Goal: Transaction & Acquisition: Purchase product/service

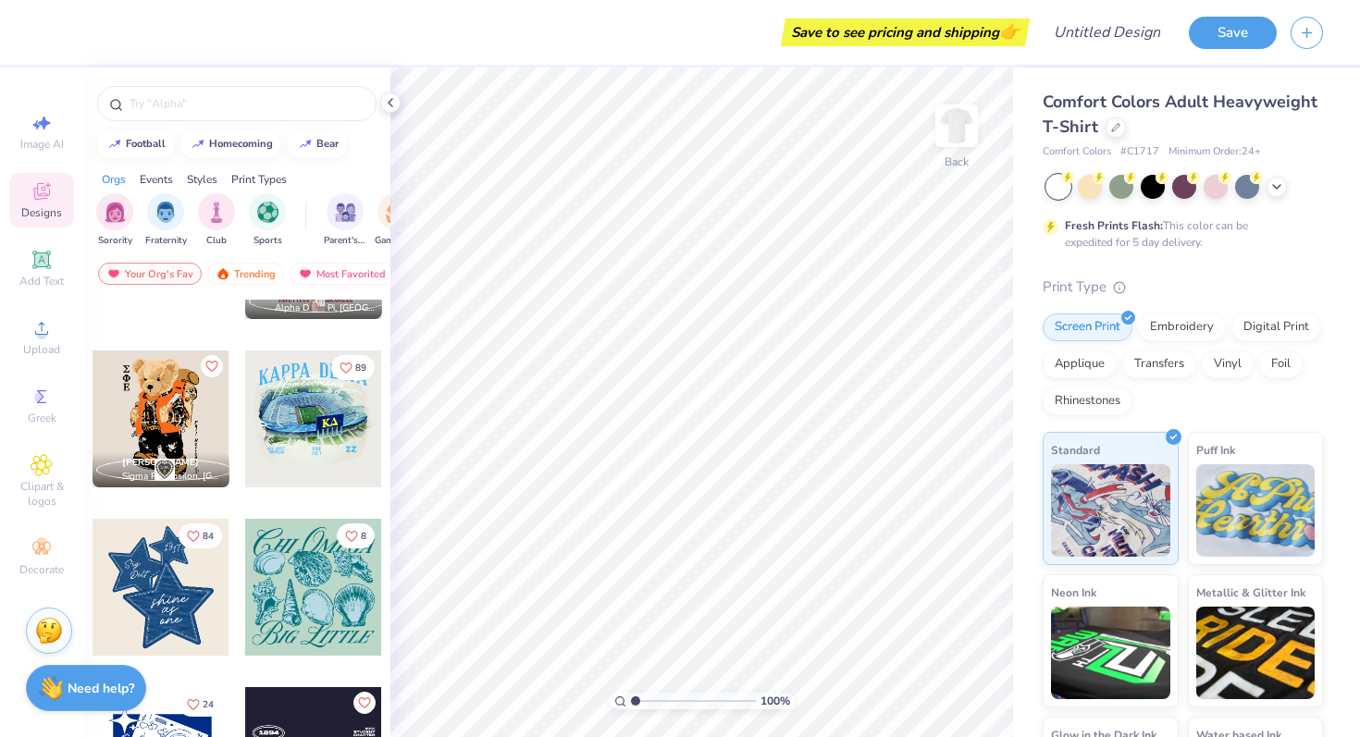
scroll to position [1467, 0]
click at [248, 101] on input "text" at bounding box center [246, 103] width 237 height 19
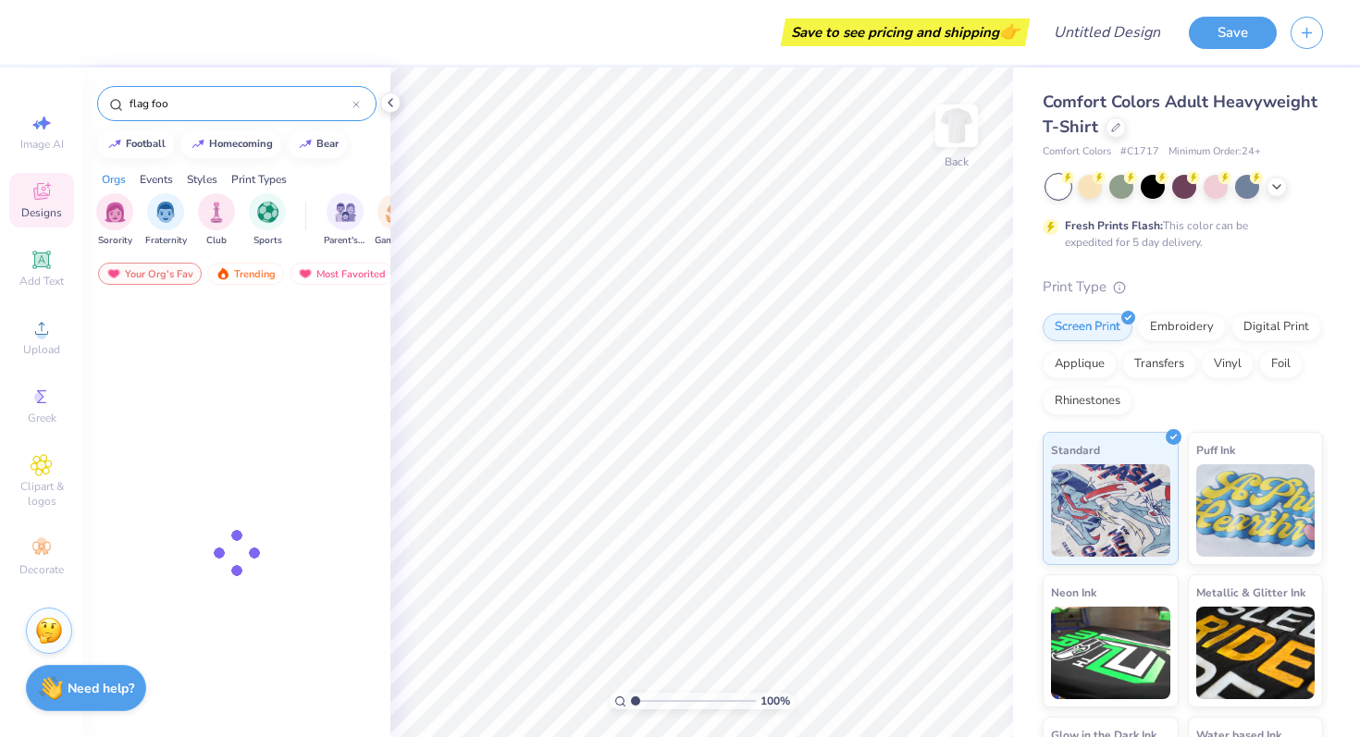
type input "flag foot"
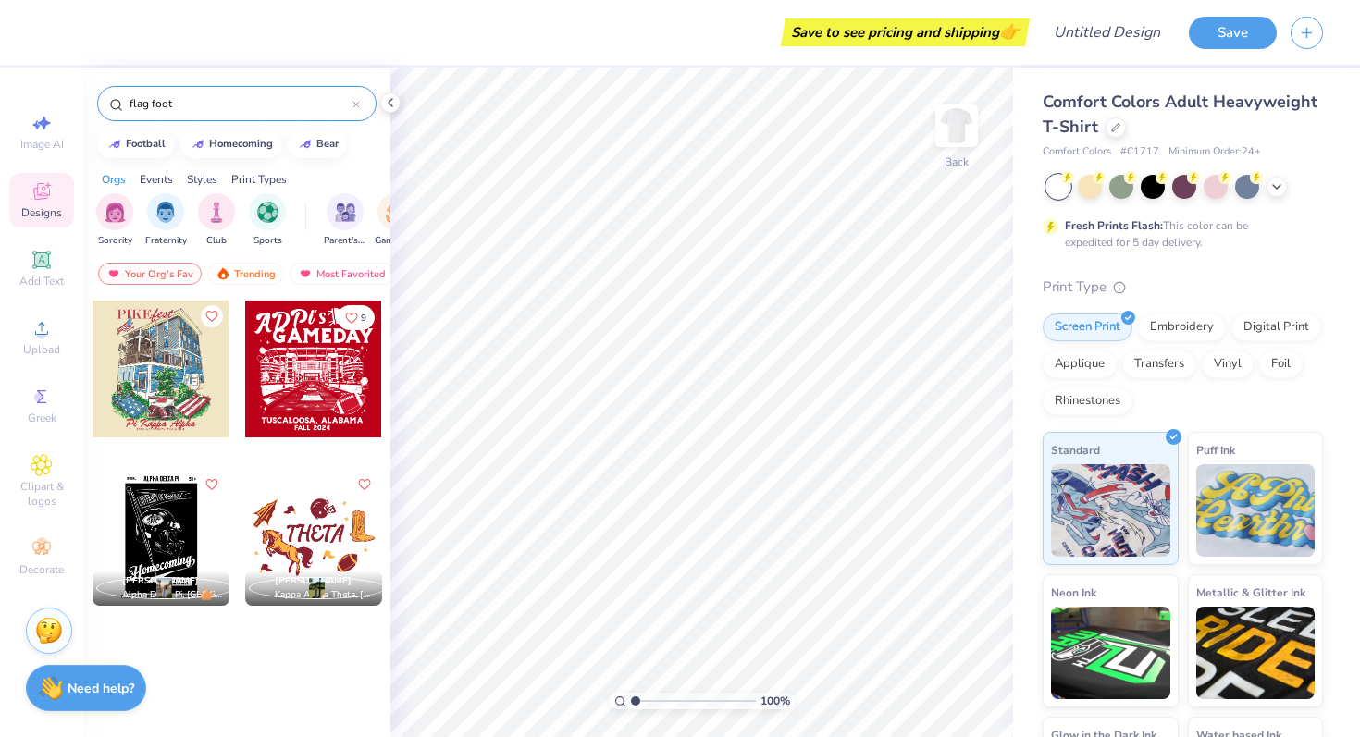
click at [358, 102] on icon at bounding box center [356, 105] width 6 height 6
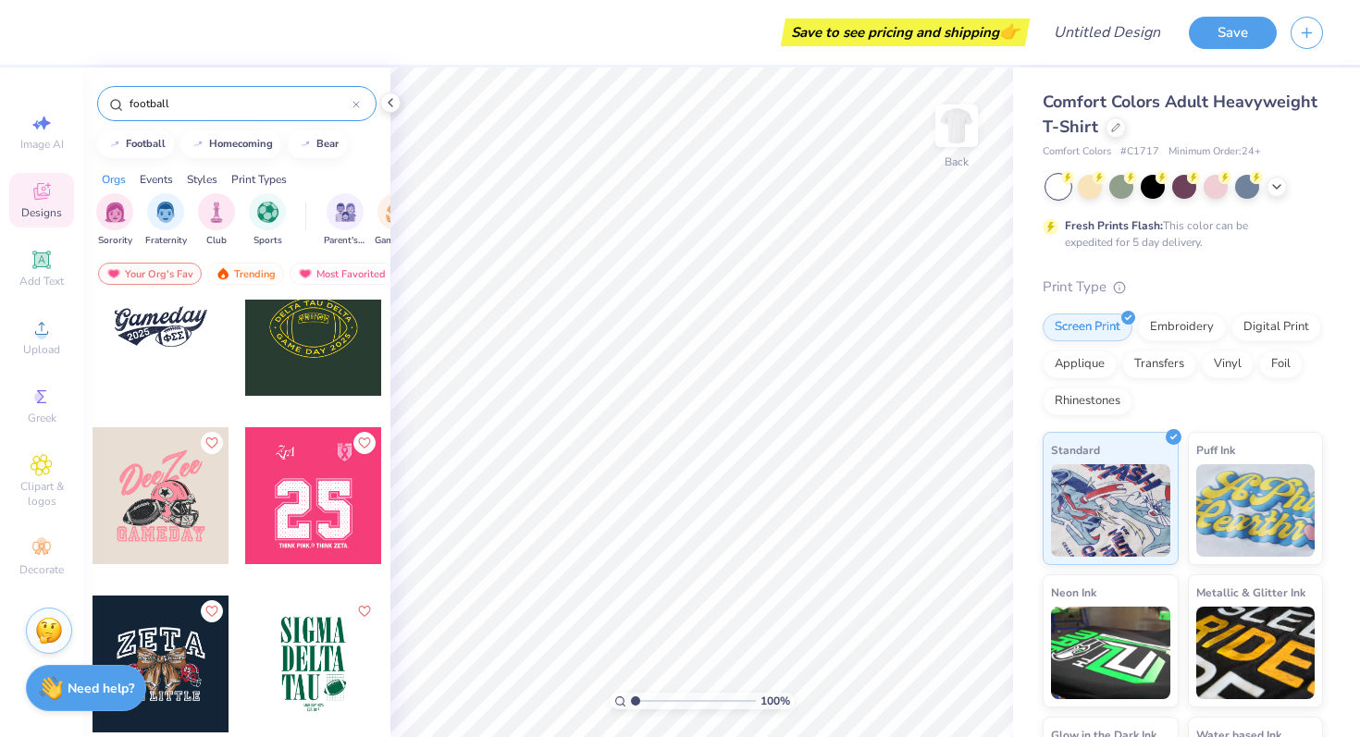
scroll to position [4765, 0]
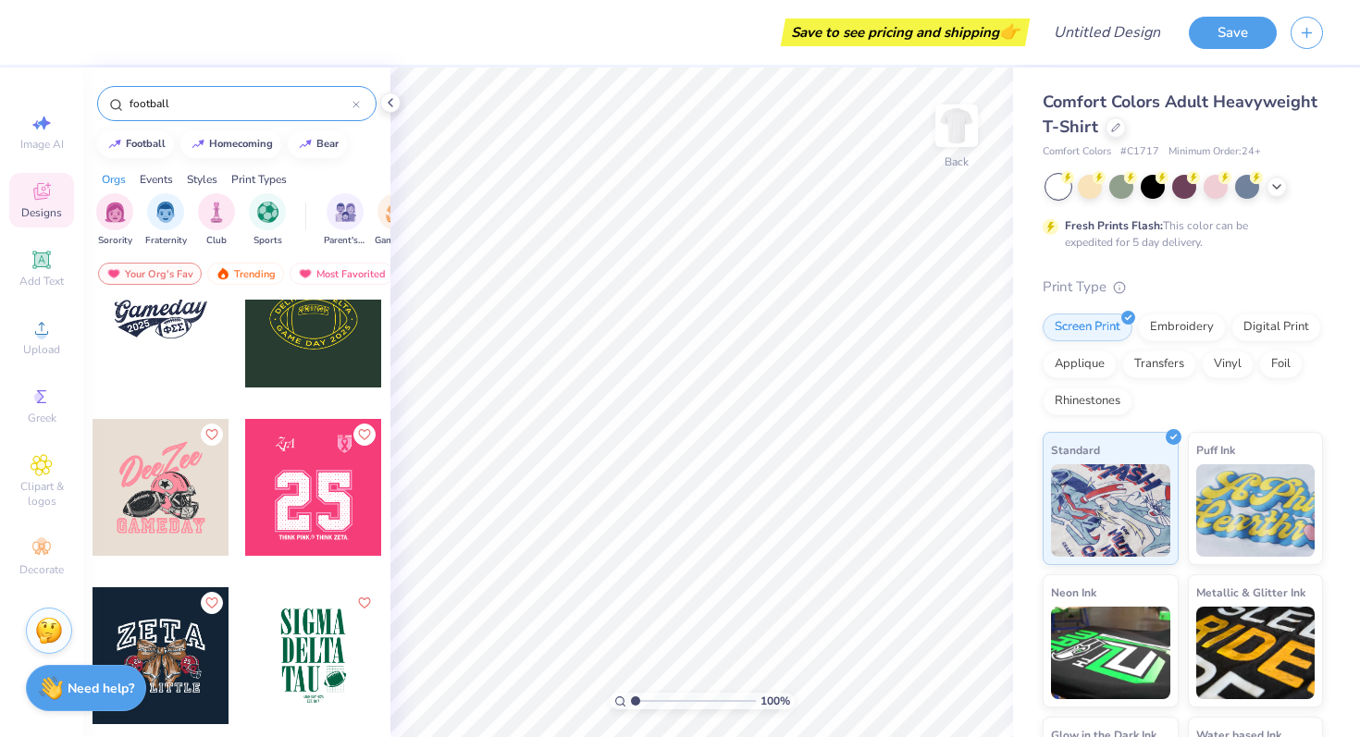
type input "football"
click at [194, 506] on div at bounding box center [161, 487] width 137 height 137
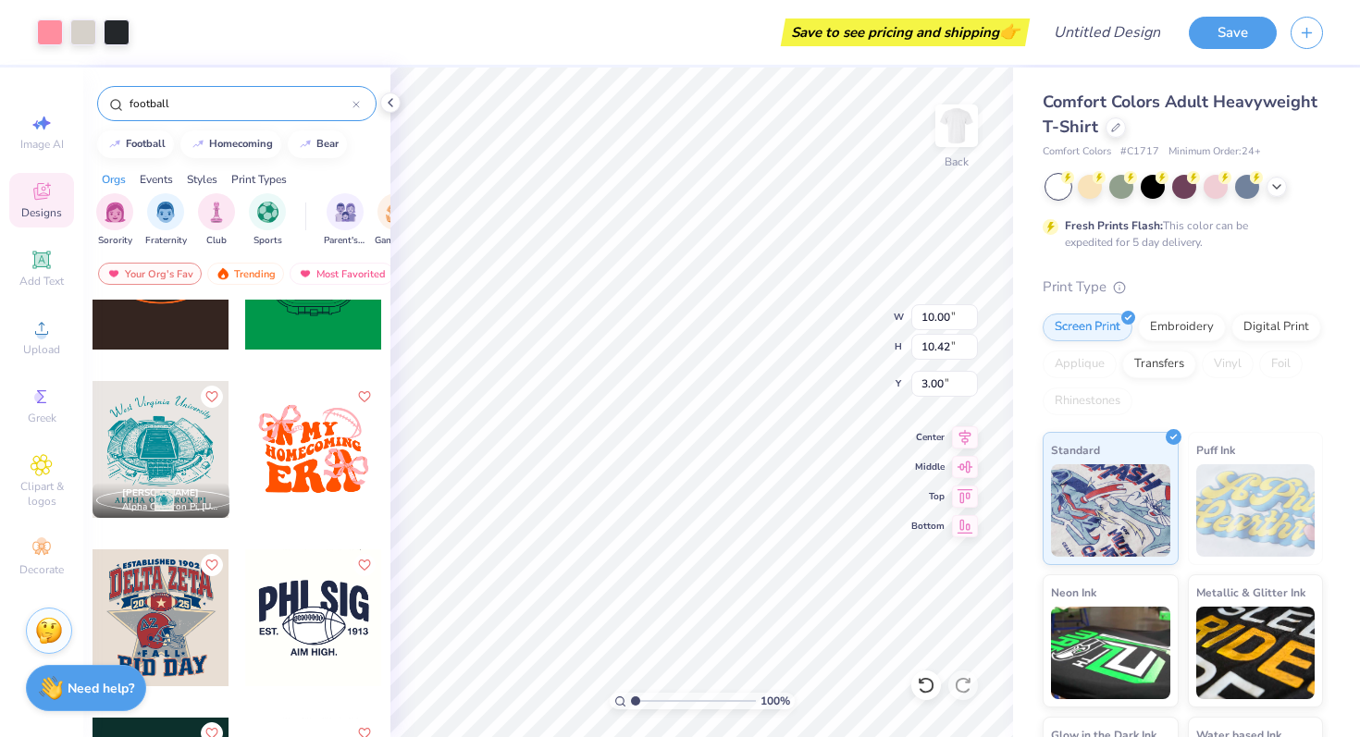
scroll to position [5537, 0]
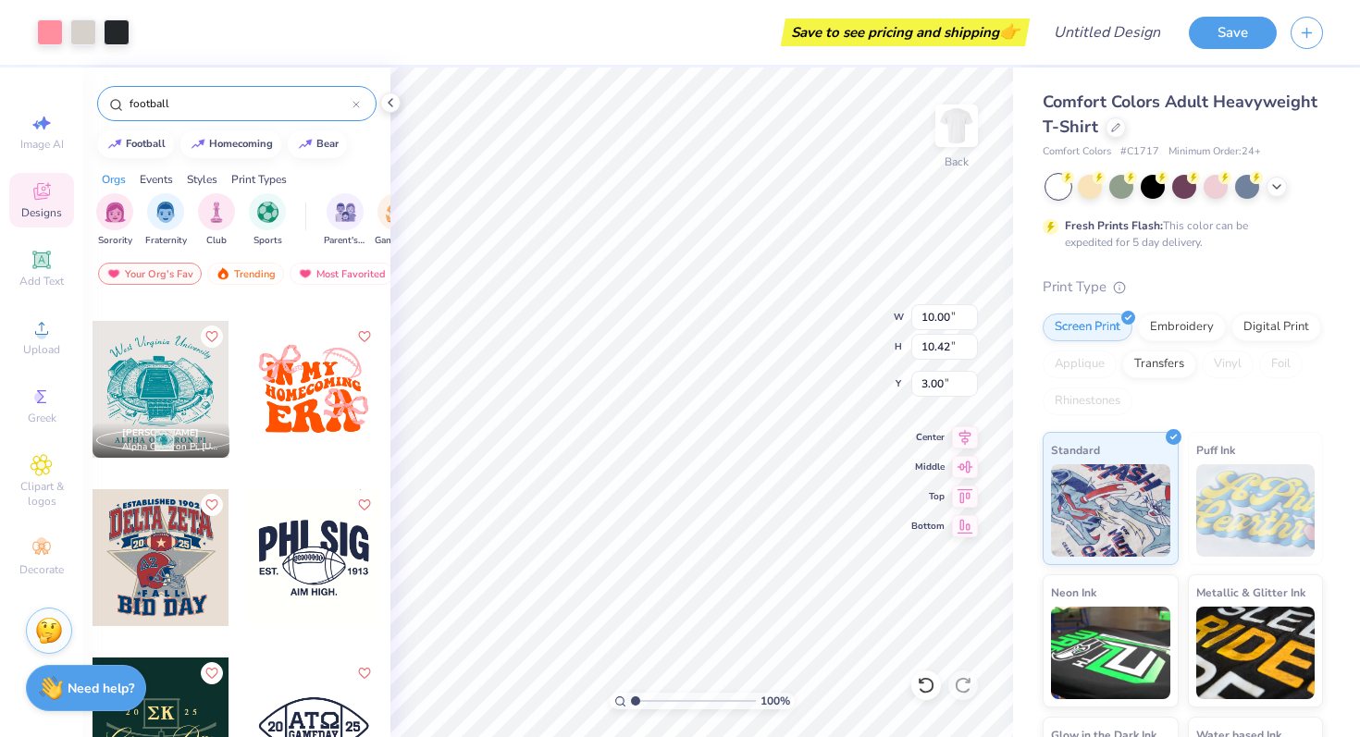
click at [172, 551] on div at bounding box center [161, 557] width 137 height 137
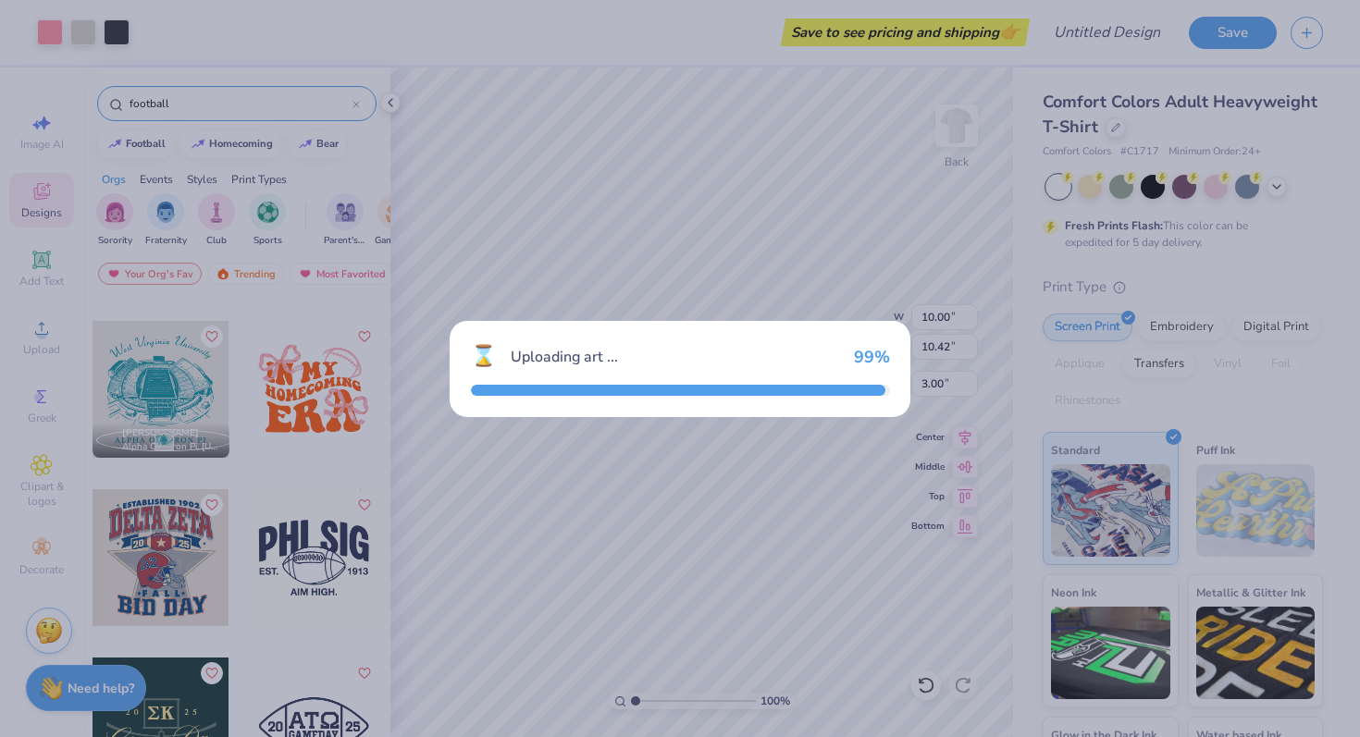
type input "11.80"
type input "12.66"
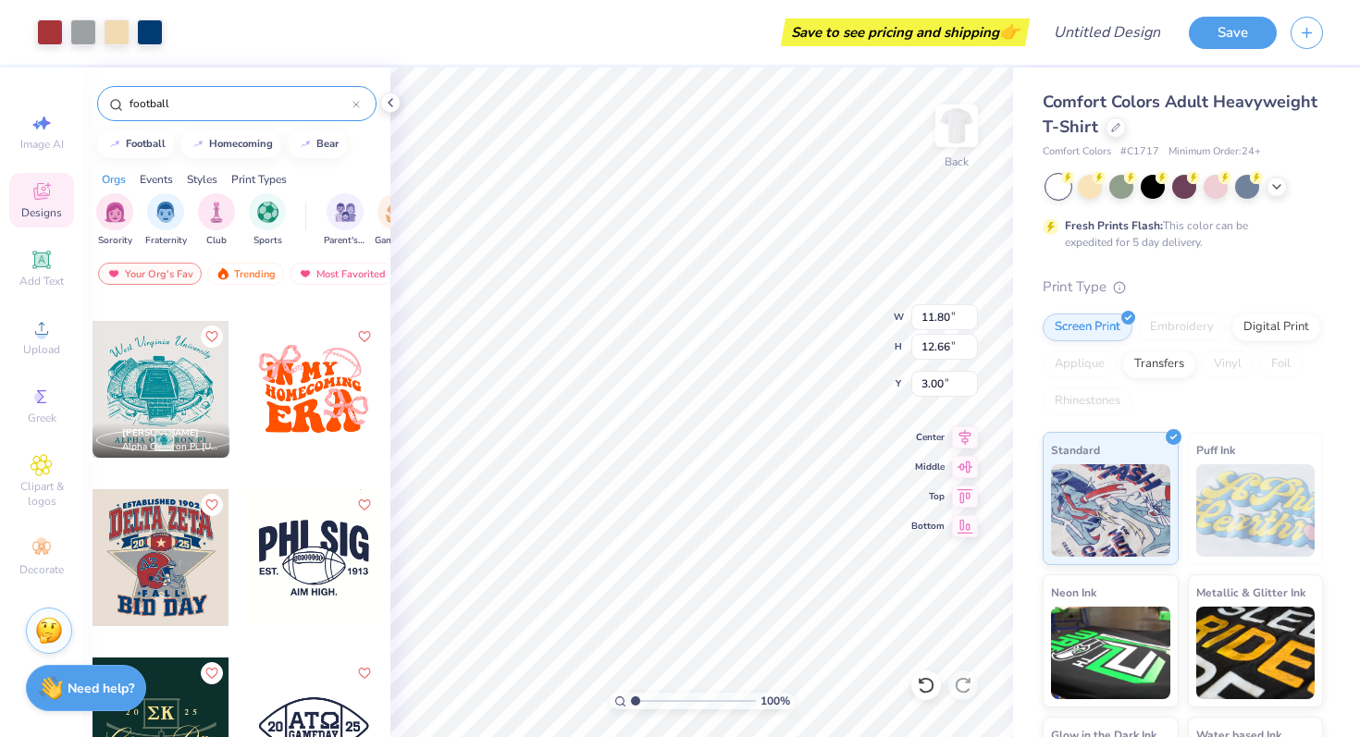
type input "10.50"
type input "1.95"
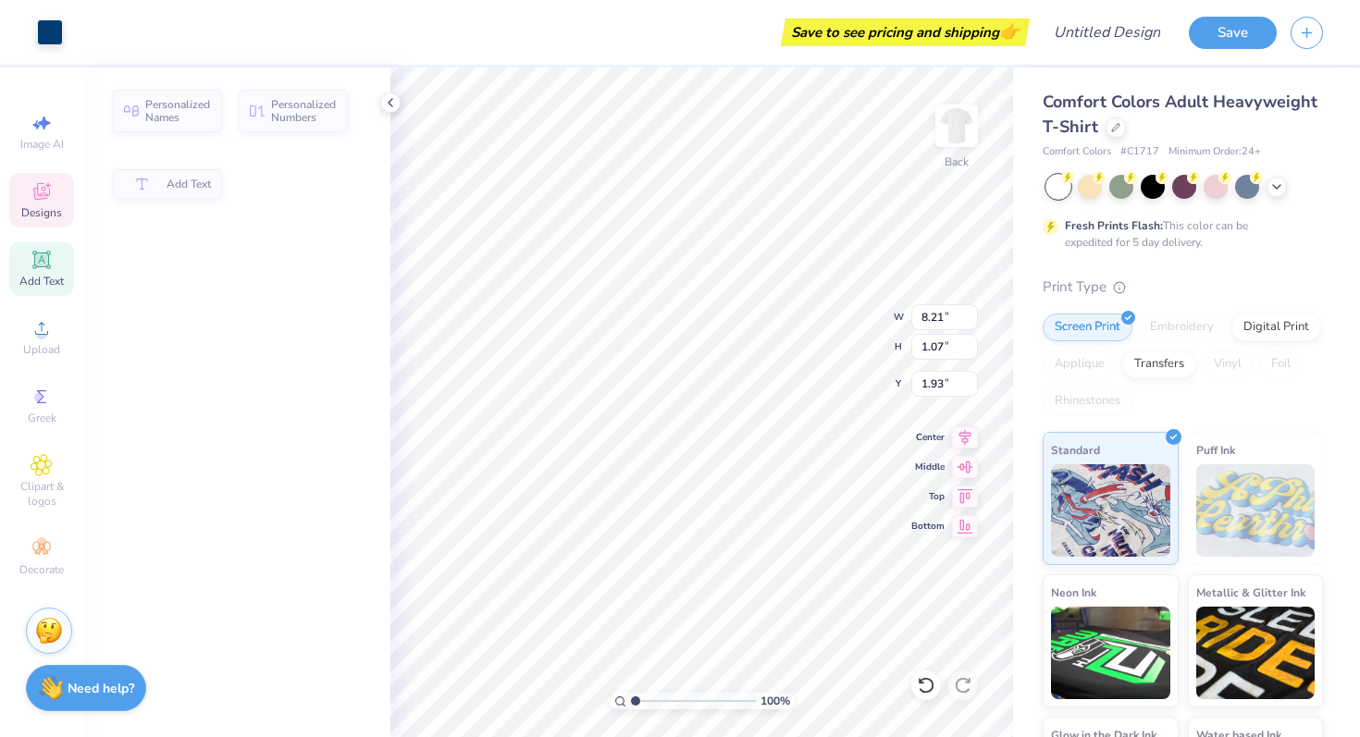
type input "8.21"
type input "1.07"
type input "1.93"
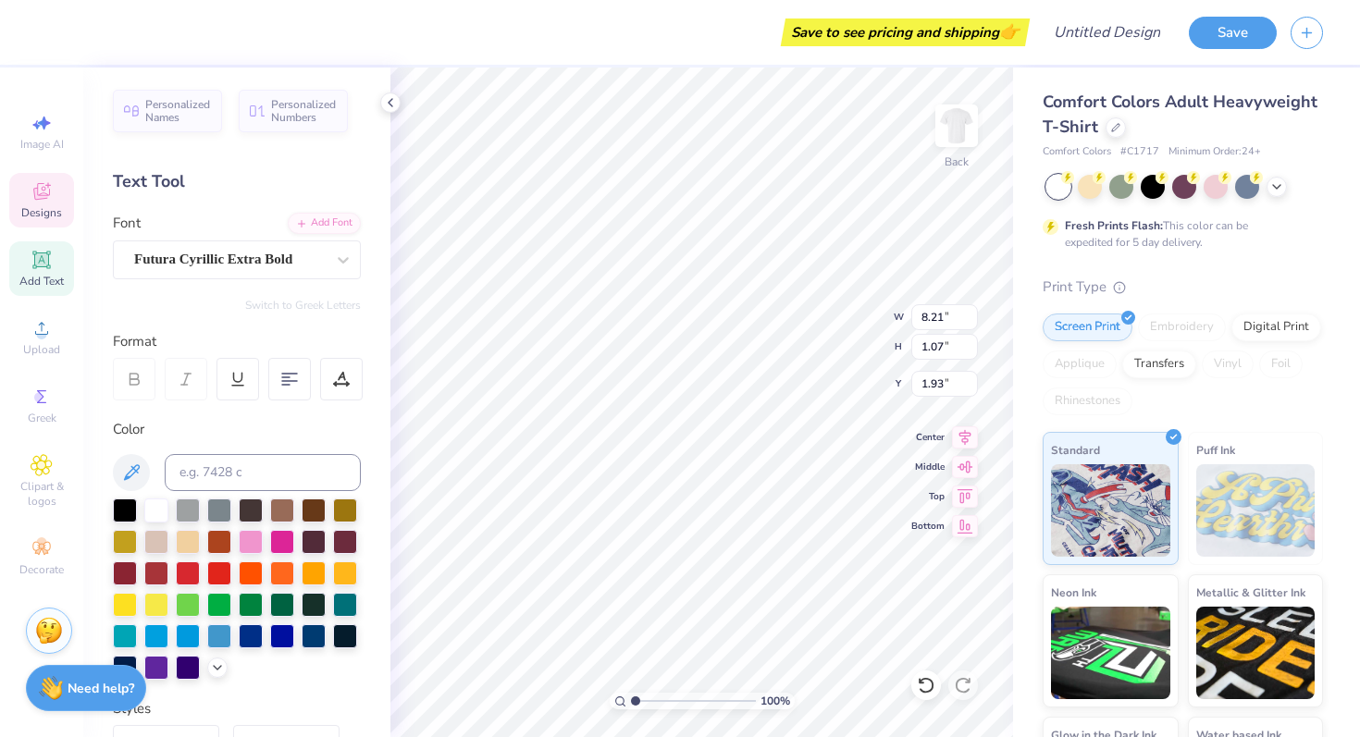
scroll to position [0, 1]
type textarea "THINK PINK 1902"
type textarea "THINK PINK 190"
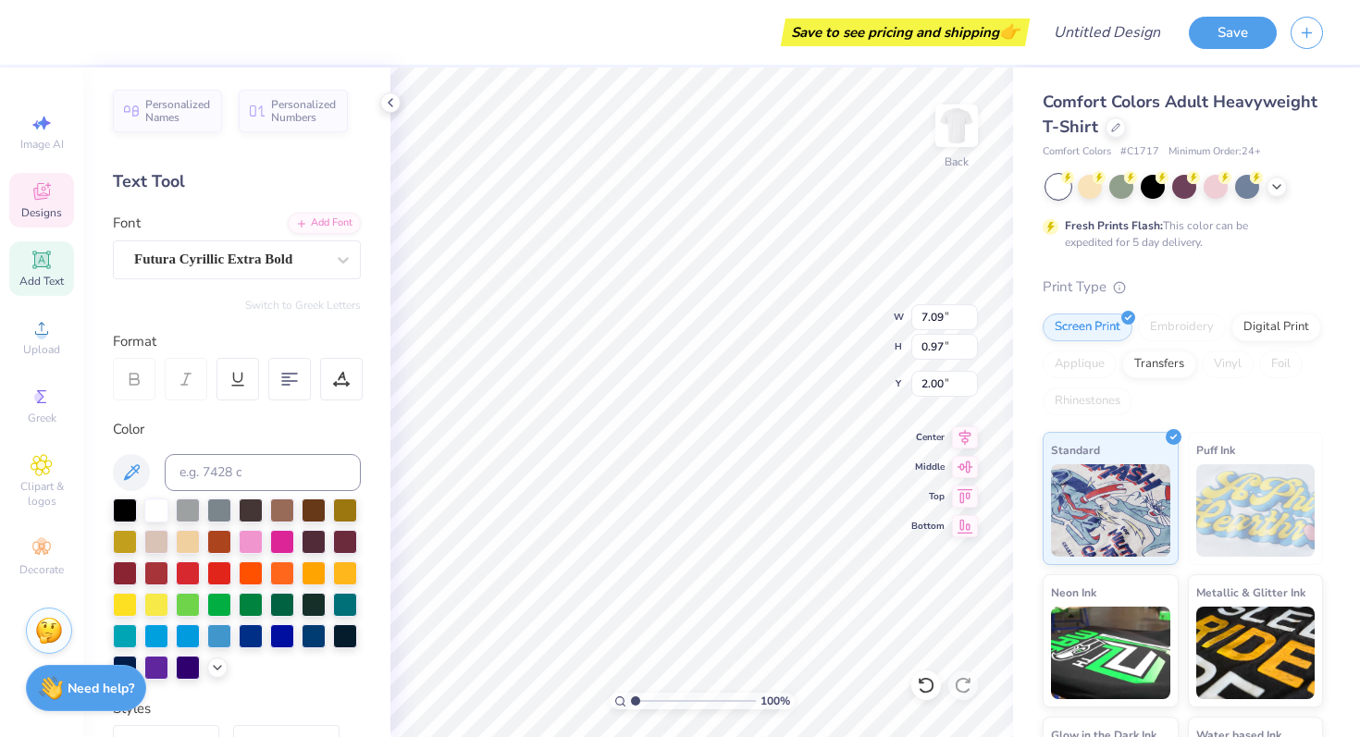
type textarea "THINK PINK 0"
type textarea "THINK PINK"
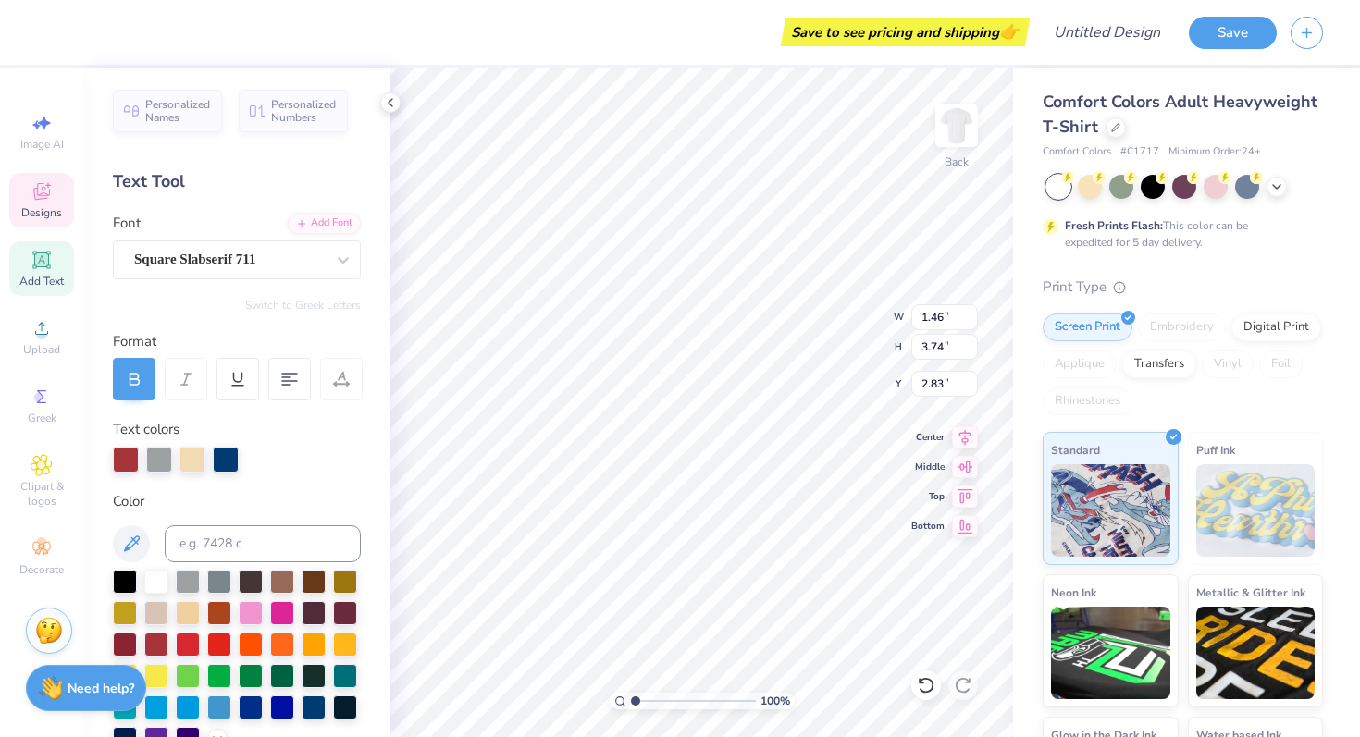
type input "8.23"
type input "3.38"
type input "3.00"
type input "1.46"
type input "3.74"
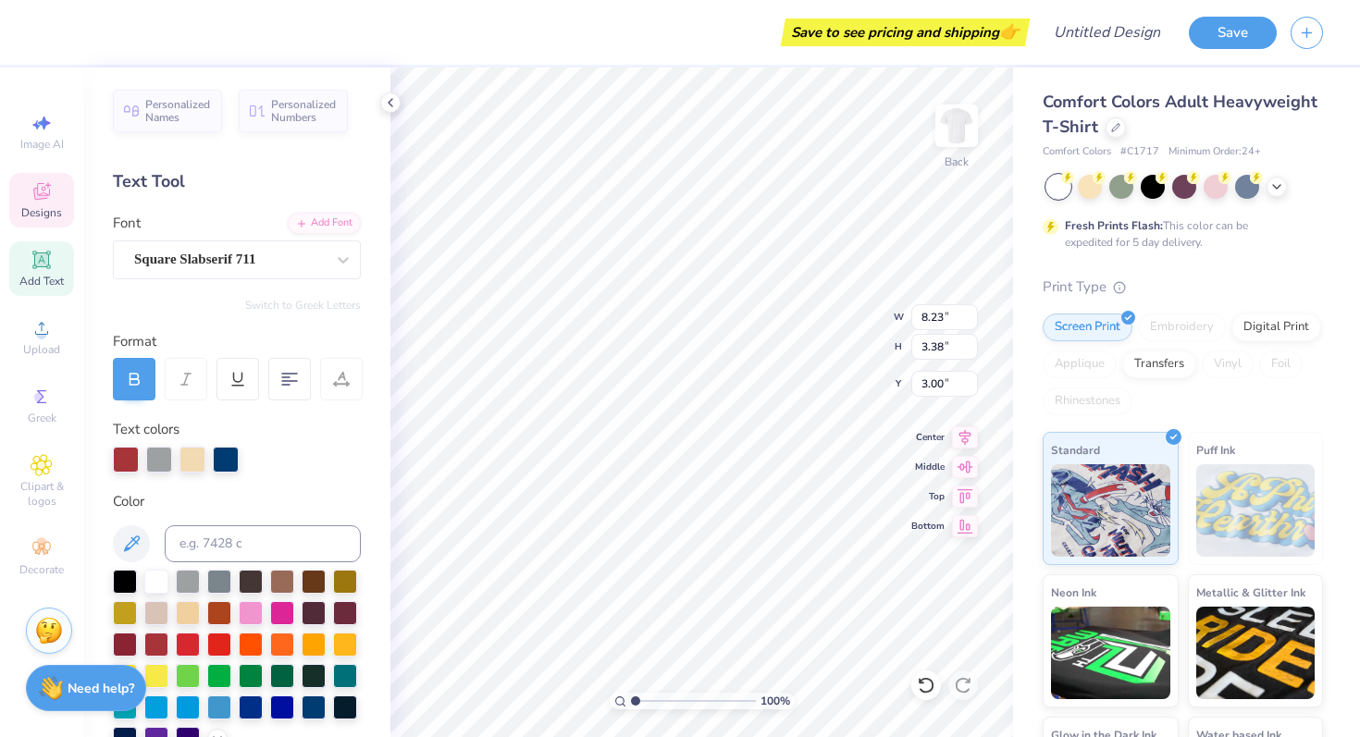
type input "2.83"
type textarea "ZETA TAU ALPHA"
type input "8.23"
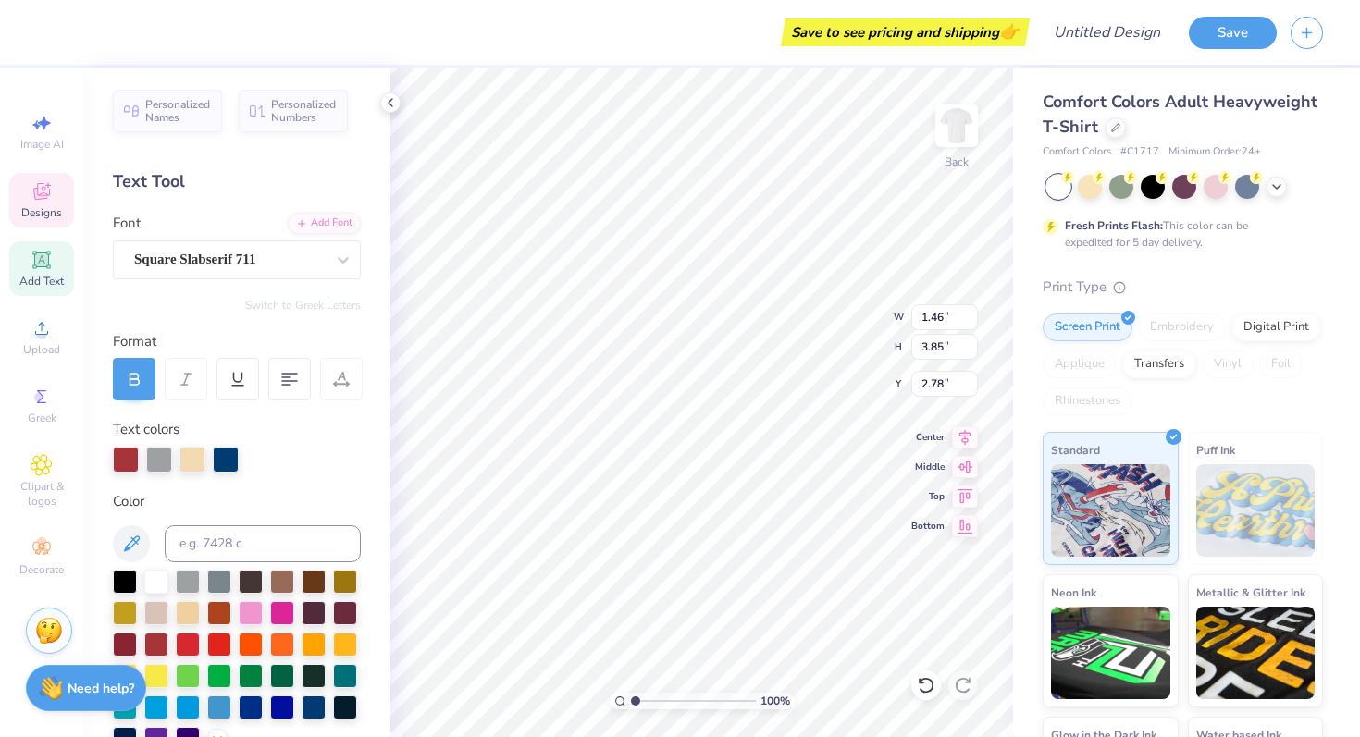
type input "3.38"
type input "3.00"
type input "2.49"
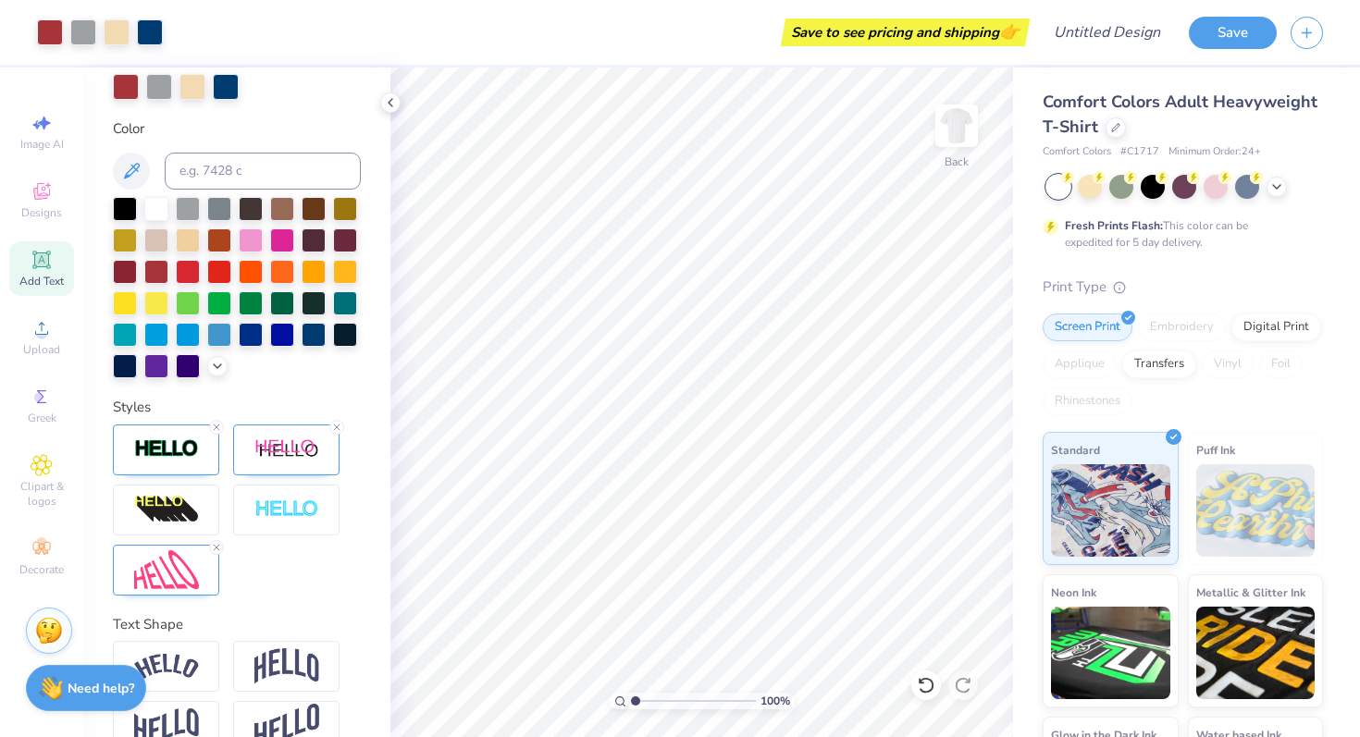
scroll to position [410, 0]
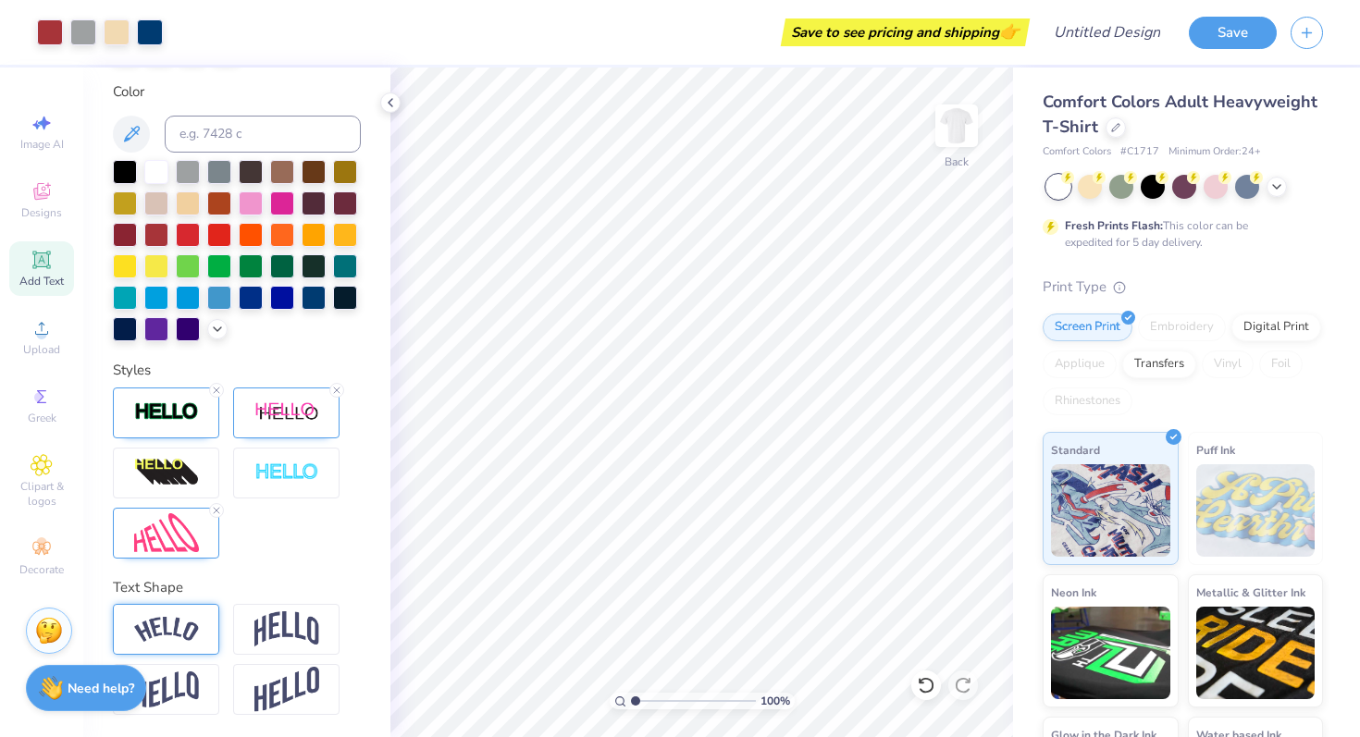
click at [188, 611] on div at bounding box center [166, 629] width 106 height 51
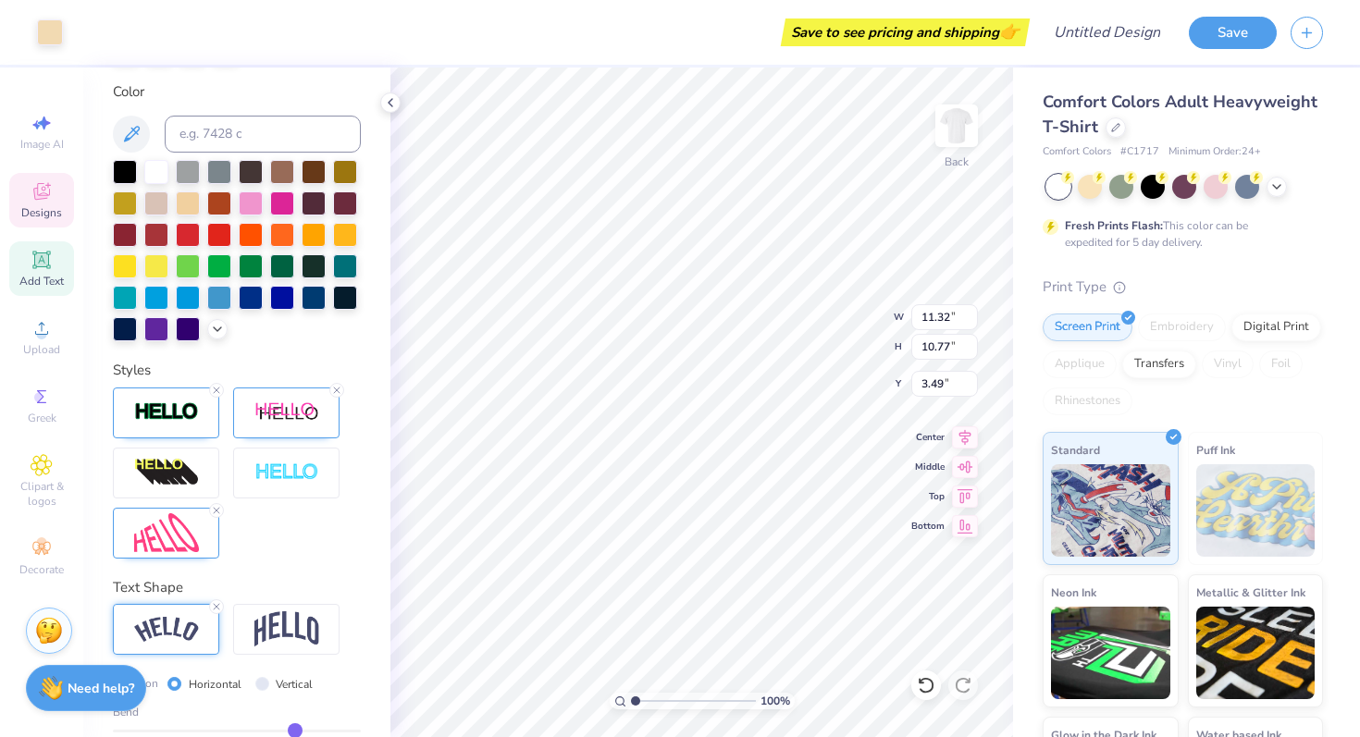
type input "11.32"
type input "10.77"
type input "3.59"
type input "2.49"
type input "4.39"
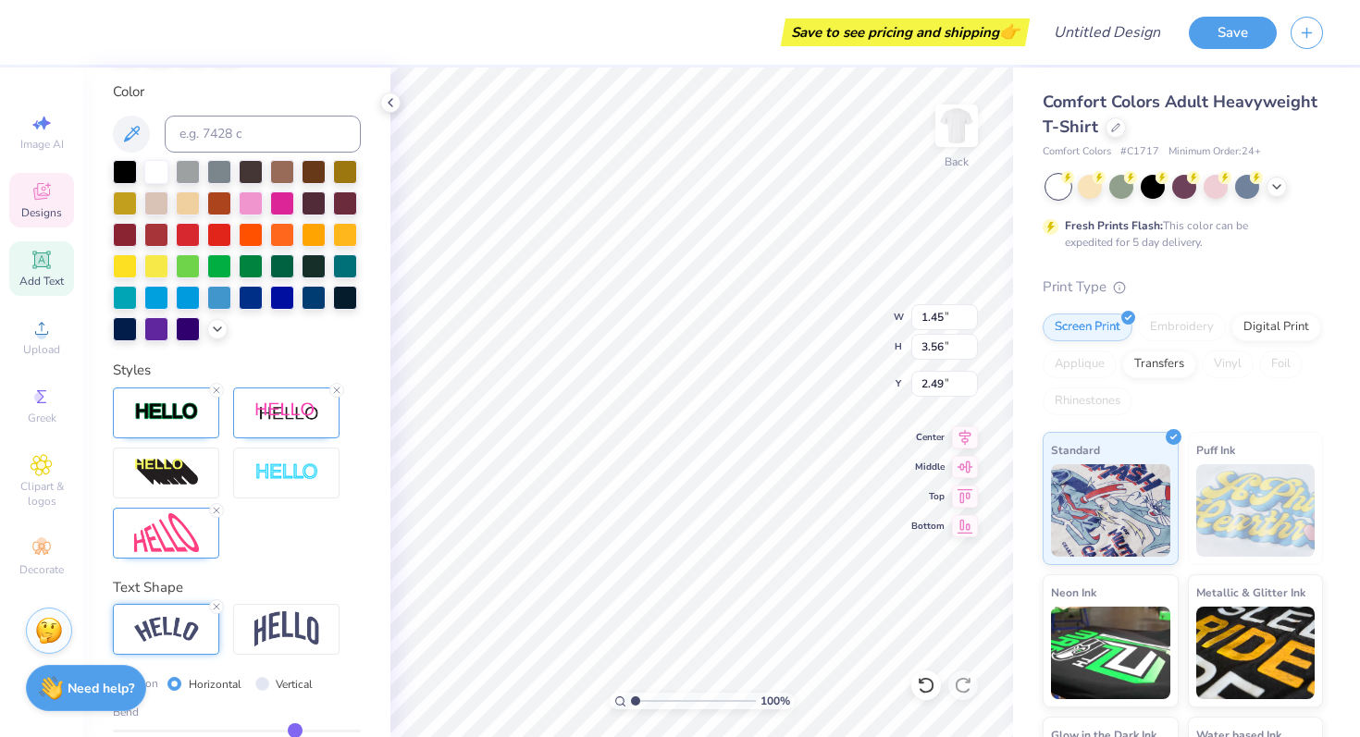
type input "10.77"
type input "1.34"
type input "2.51"
type input "6.16"
type input "5.95"
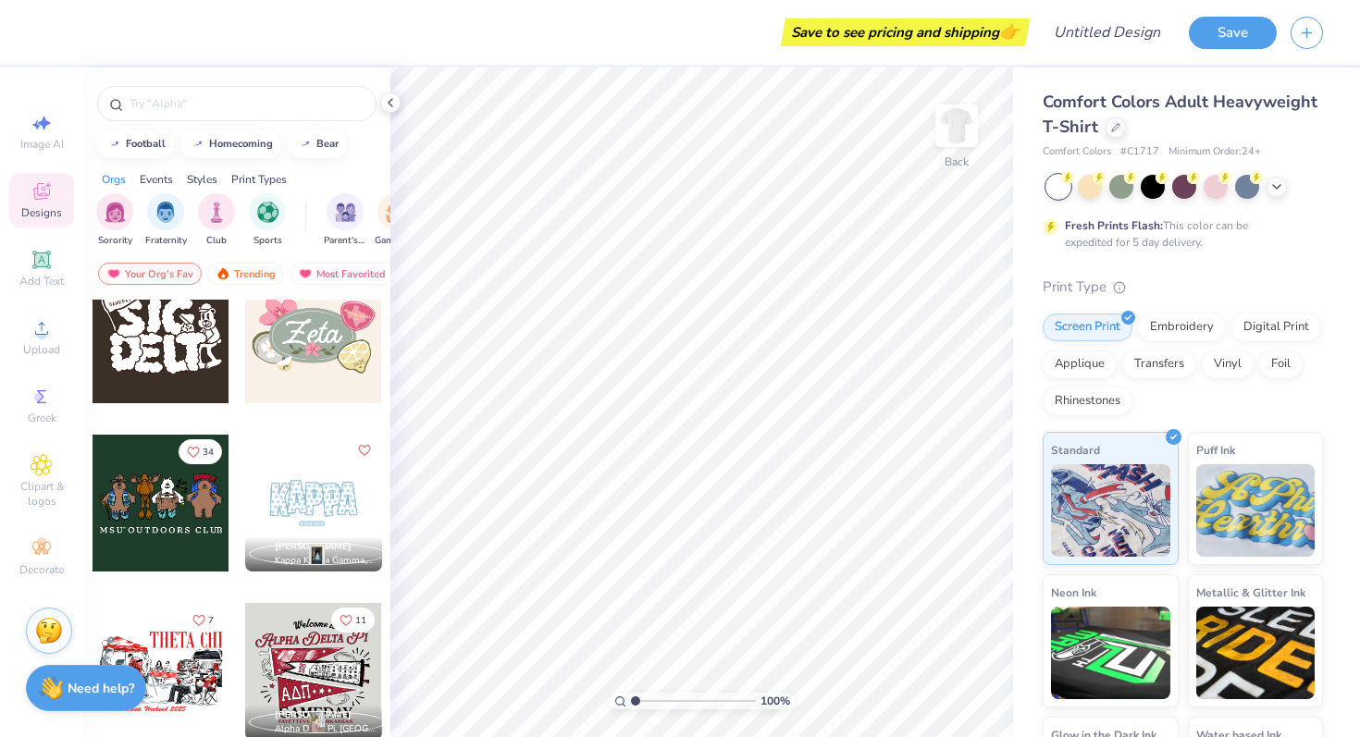
scroll to position [1517, 0]
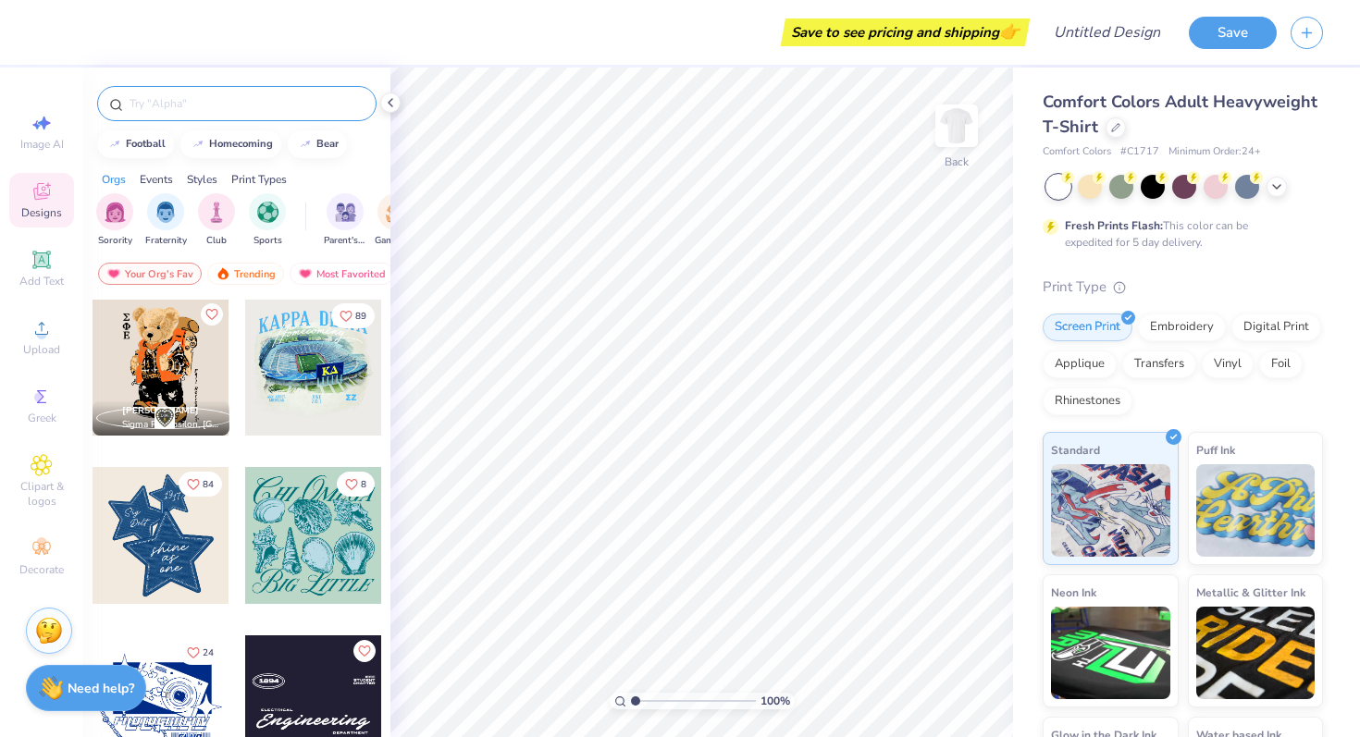
click at [241, 98] on input "text" at bounding box center [246, 103] width 237 height 19
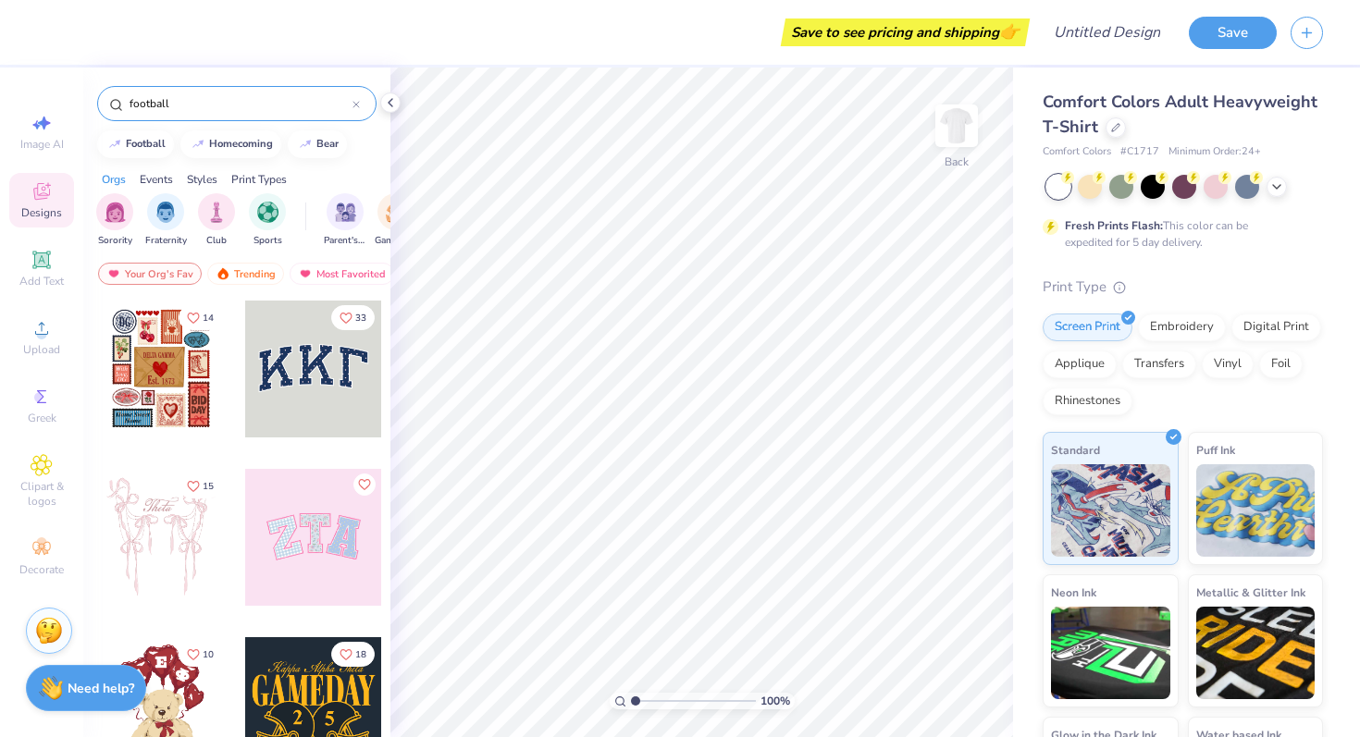
type input "football"
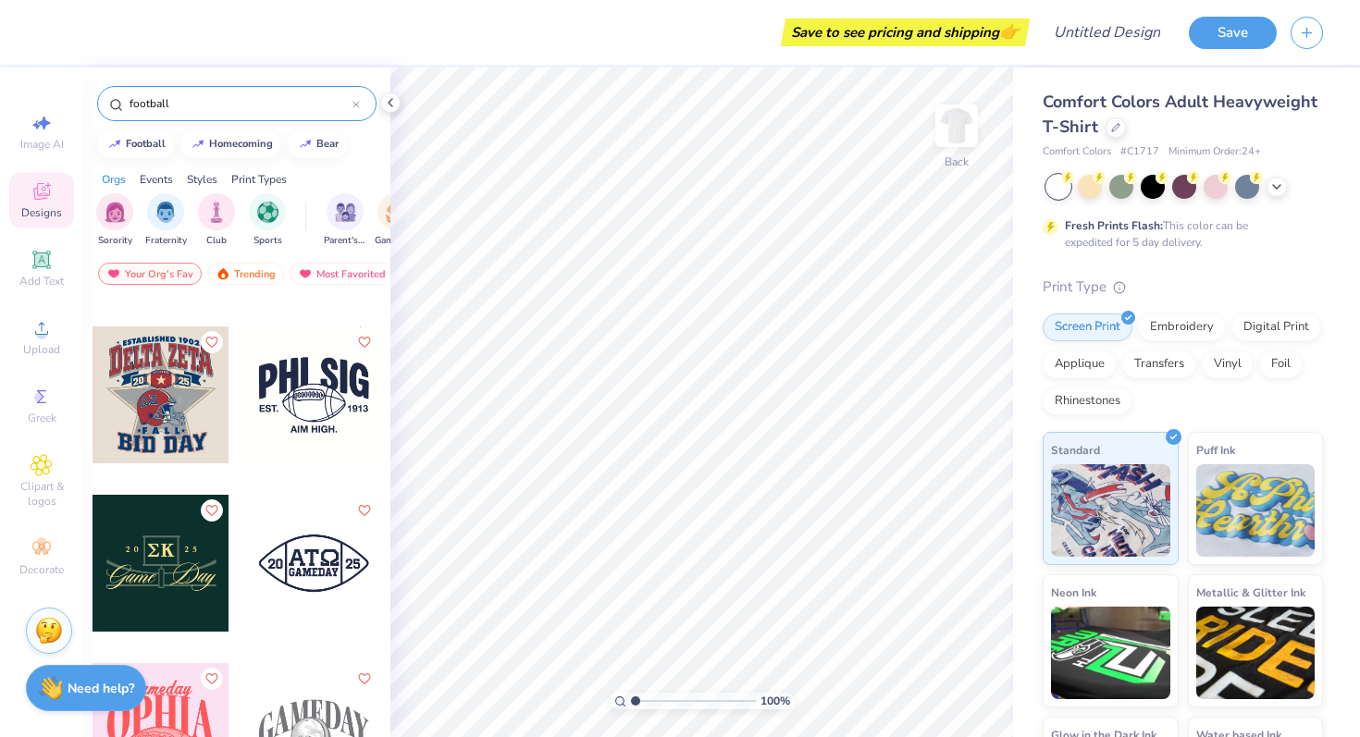
scroll to position [5701, 0]
click at [177, 413] on div at bounding box center [161, 393] width 137 height 137
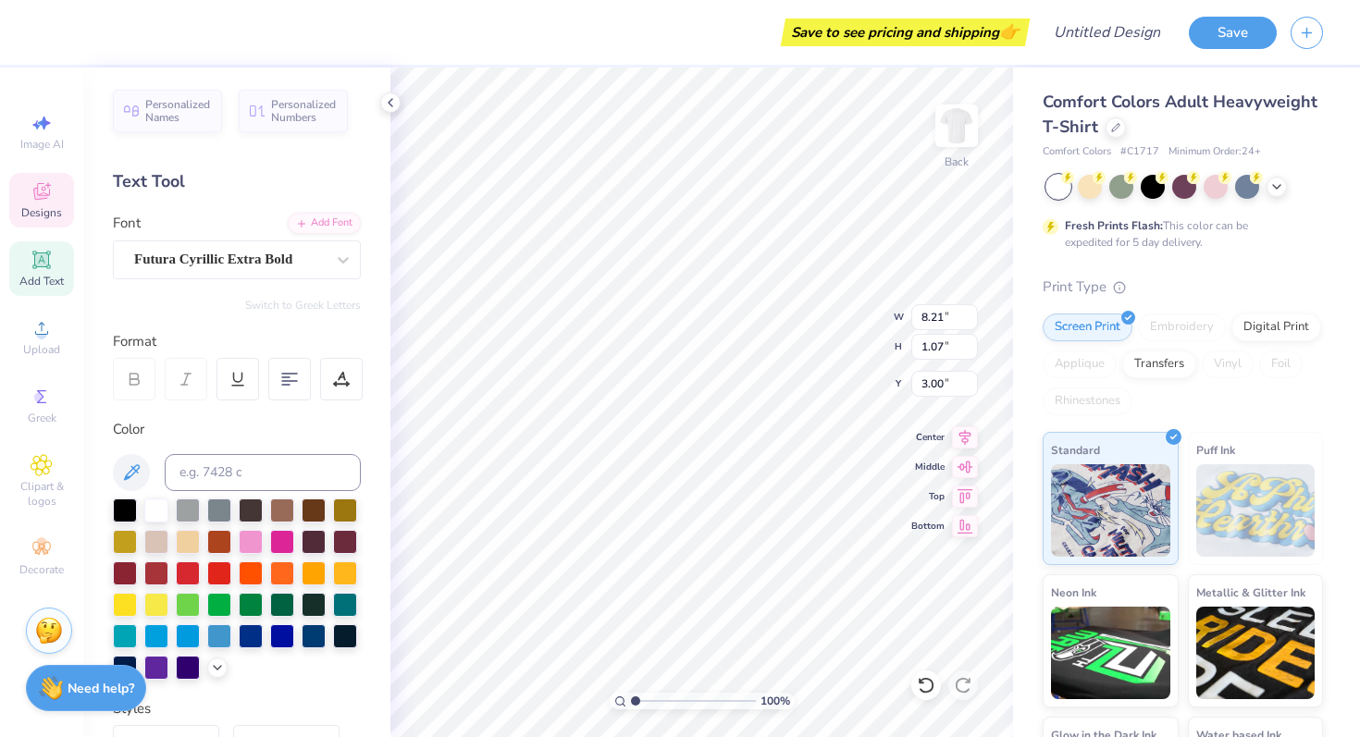
scroll to position [0, 4]
type textarea "THINK PINK"
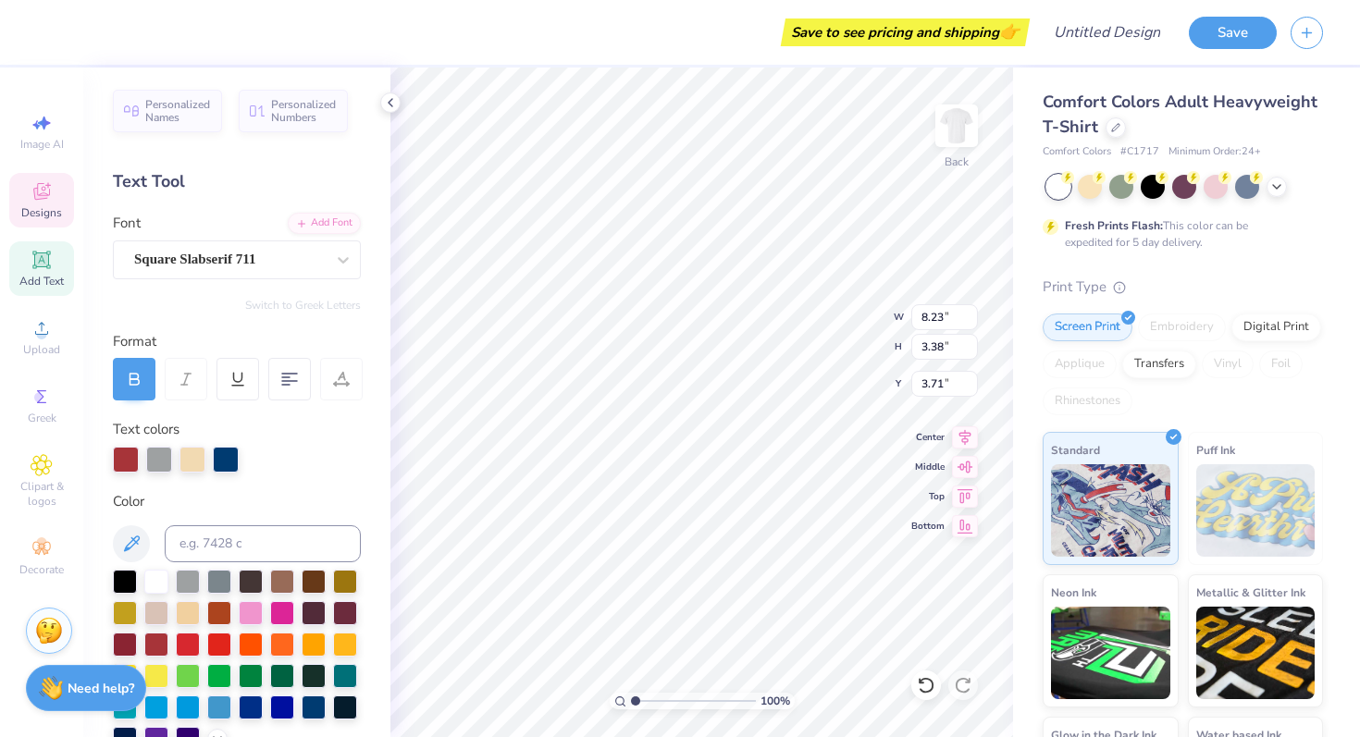
scroll to position [0, 0]
type textarea "HINK ZET"
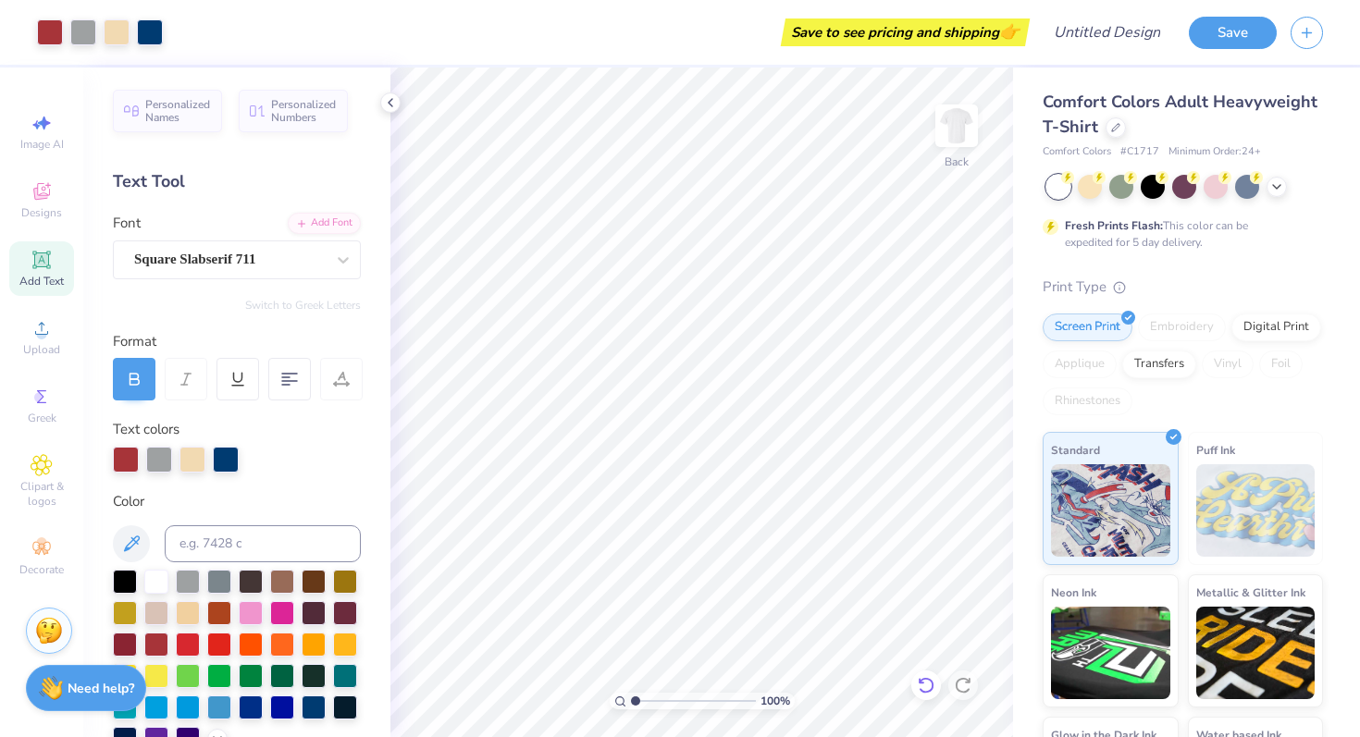
click at [924, 684] on icon at bounding box center [926, 685] width 19 height 19
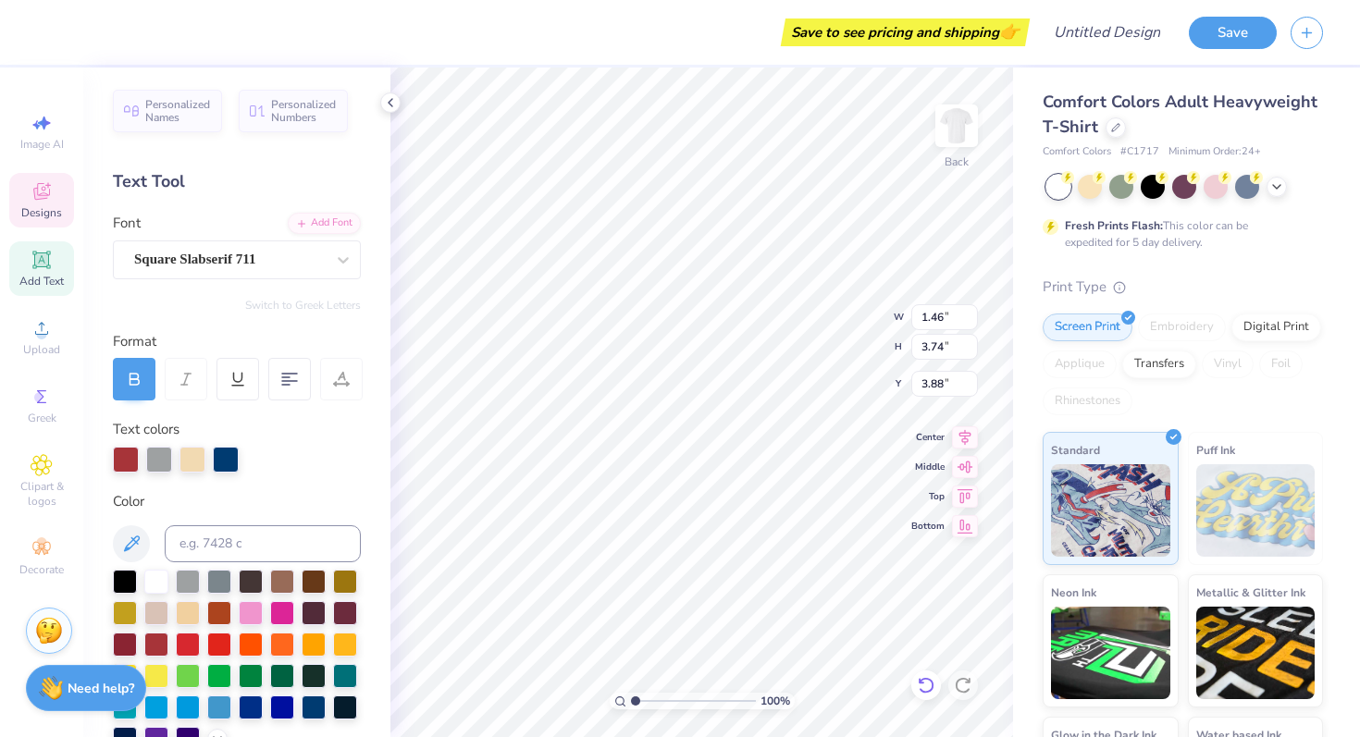
type textarea "T"
type textarea "FLAG FOOTBALL"
type input "12.05"
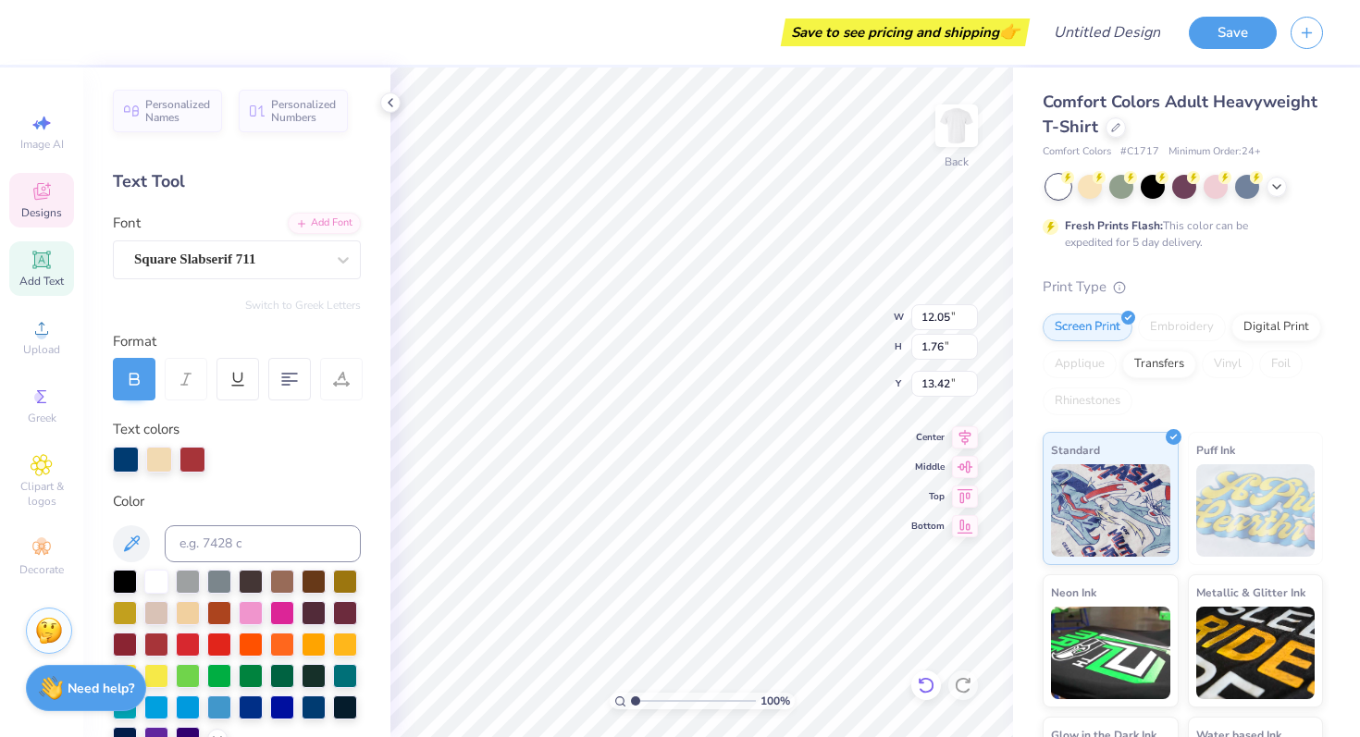
type input "1.76"
type input "13.37"
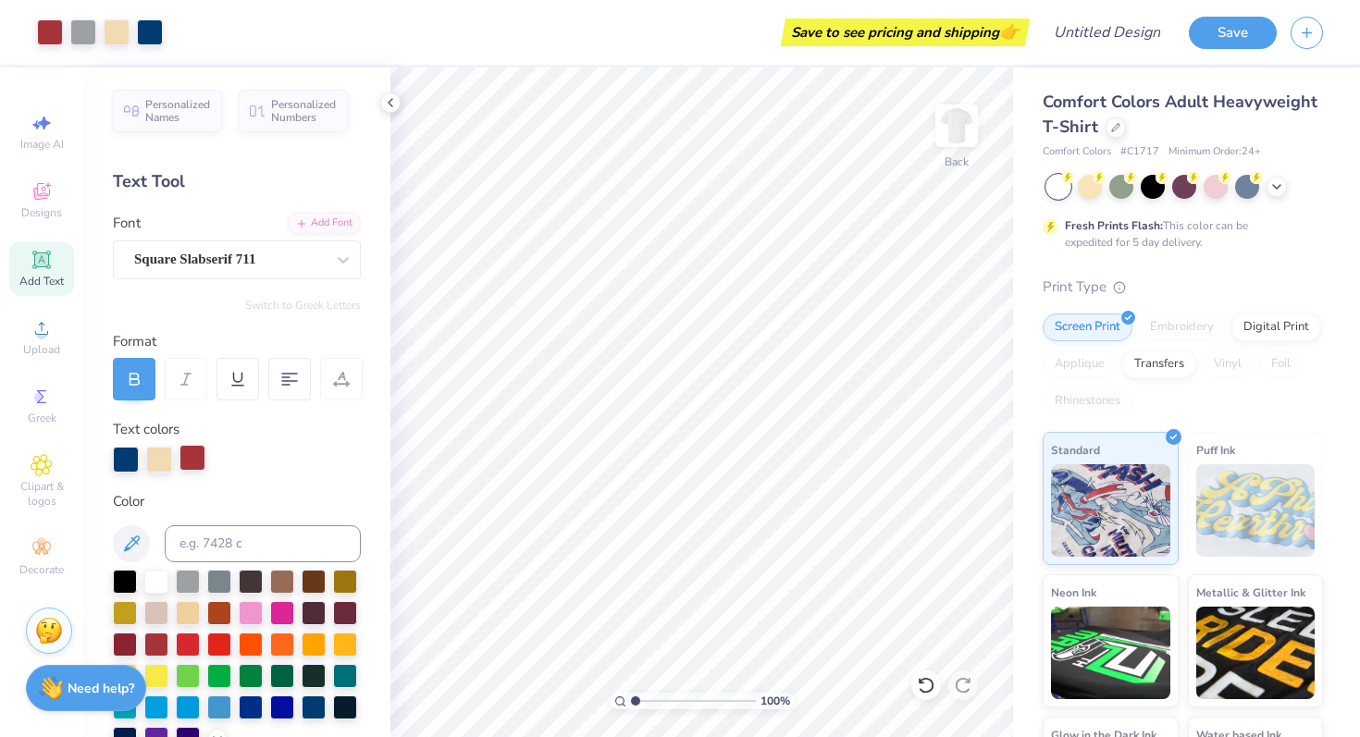
click at [186, 456] on div at bounding box center [192, 458] width 26 height 26
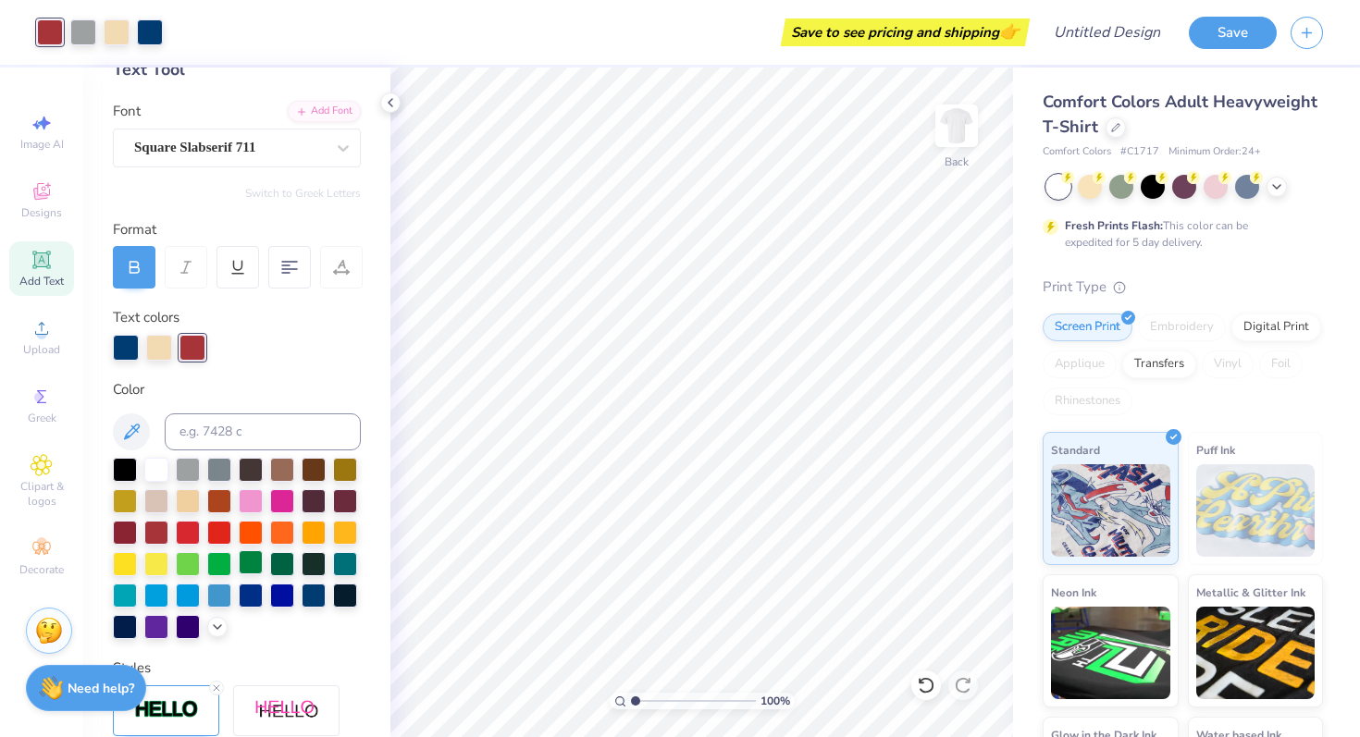
scroll to position [115, 0]
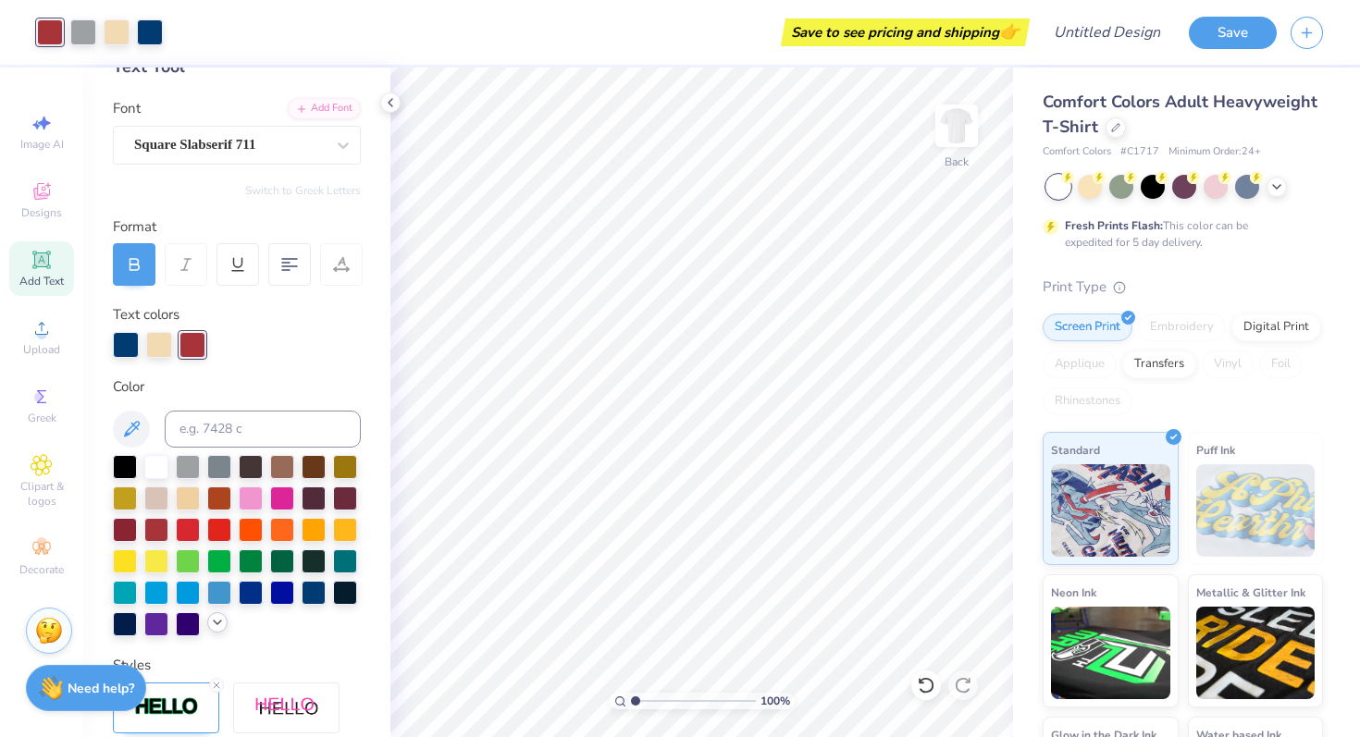
click at [207, 626] on div at bounding box center [237, 545] width 248 height 181
click at [219, 624] on icon at bounding box center [217, 622] width 15 height 15
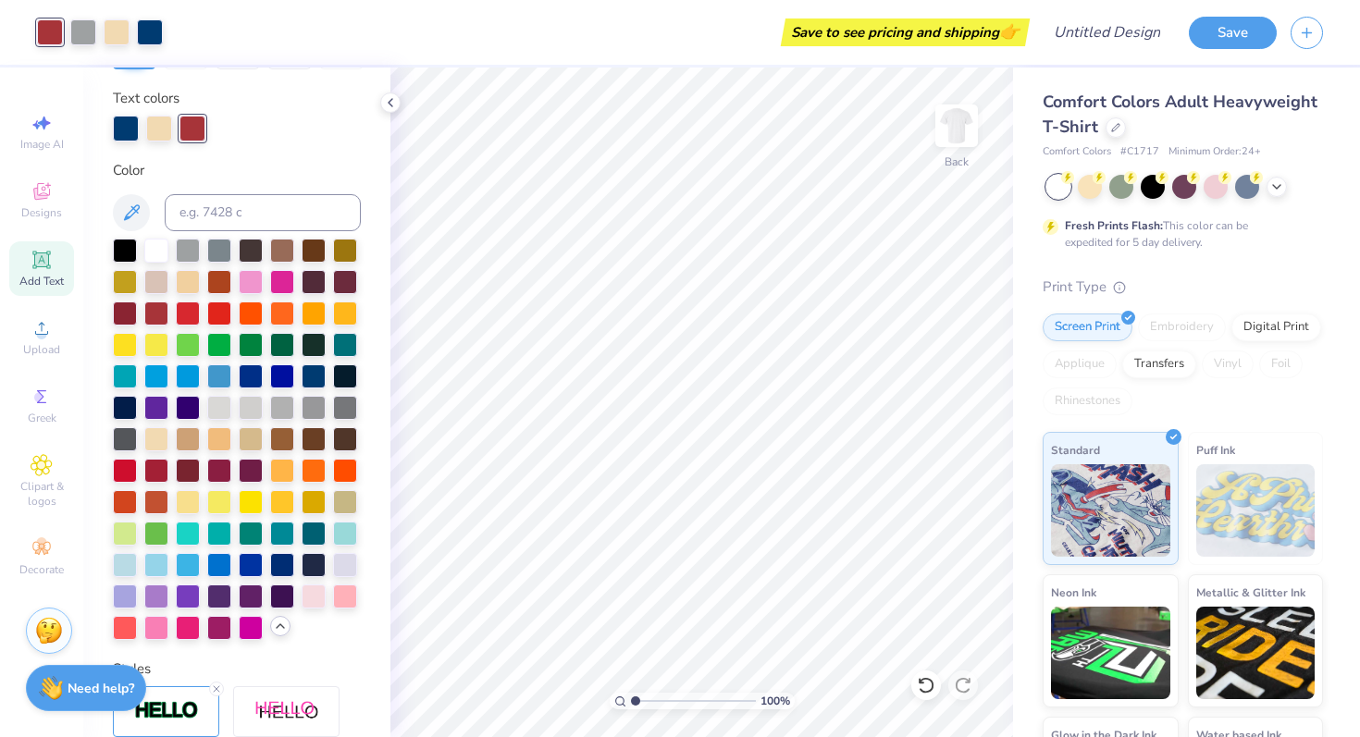
scroll to position [336, 0]
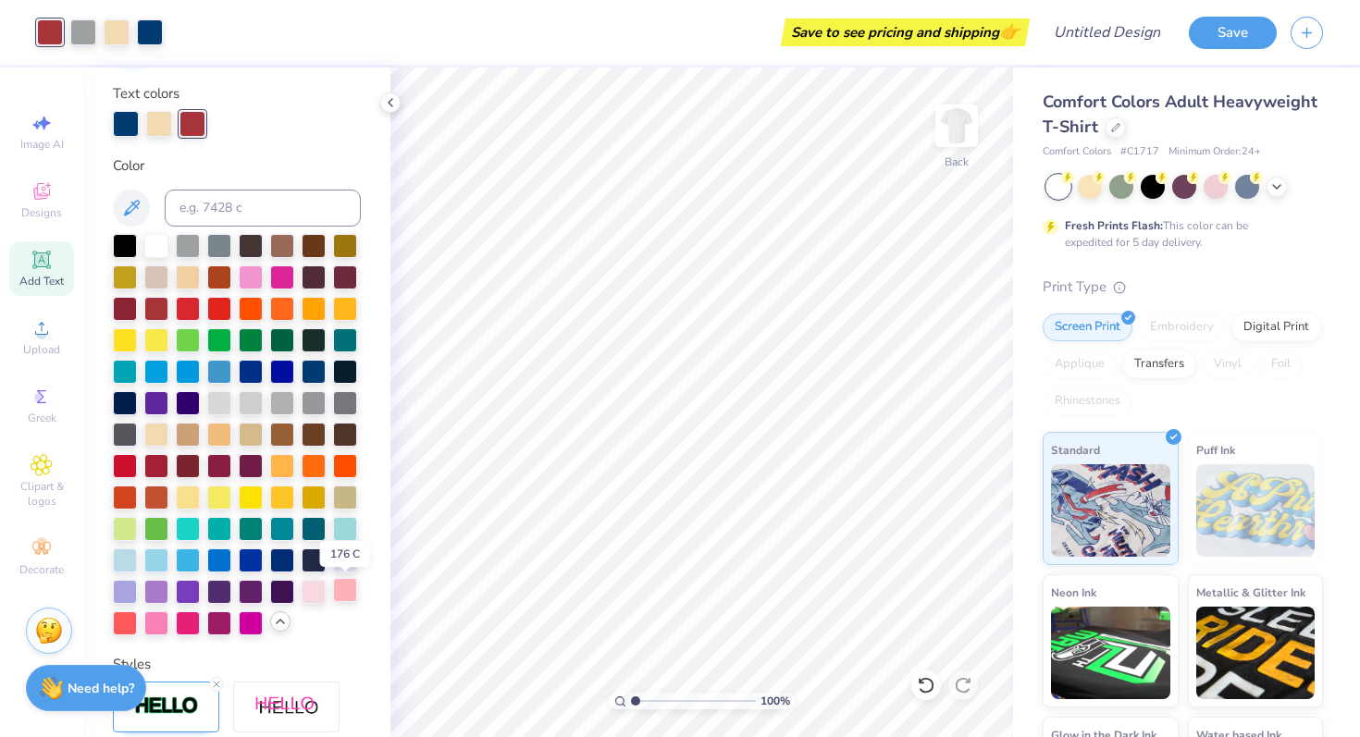
click at [353, 591] on div at bounding box center [345, 590] width 24 height 24
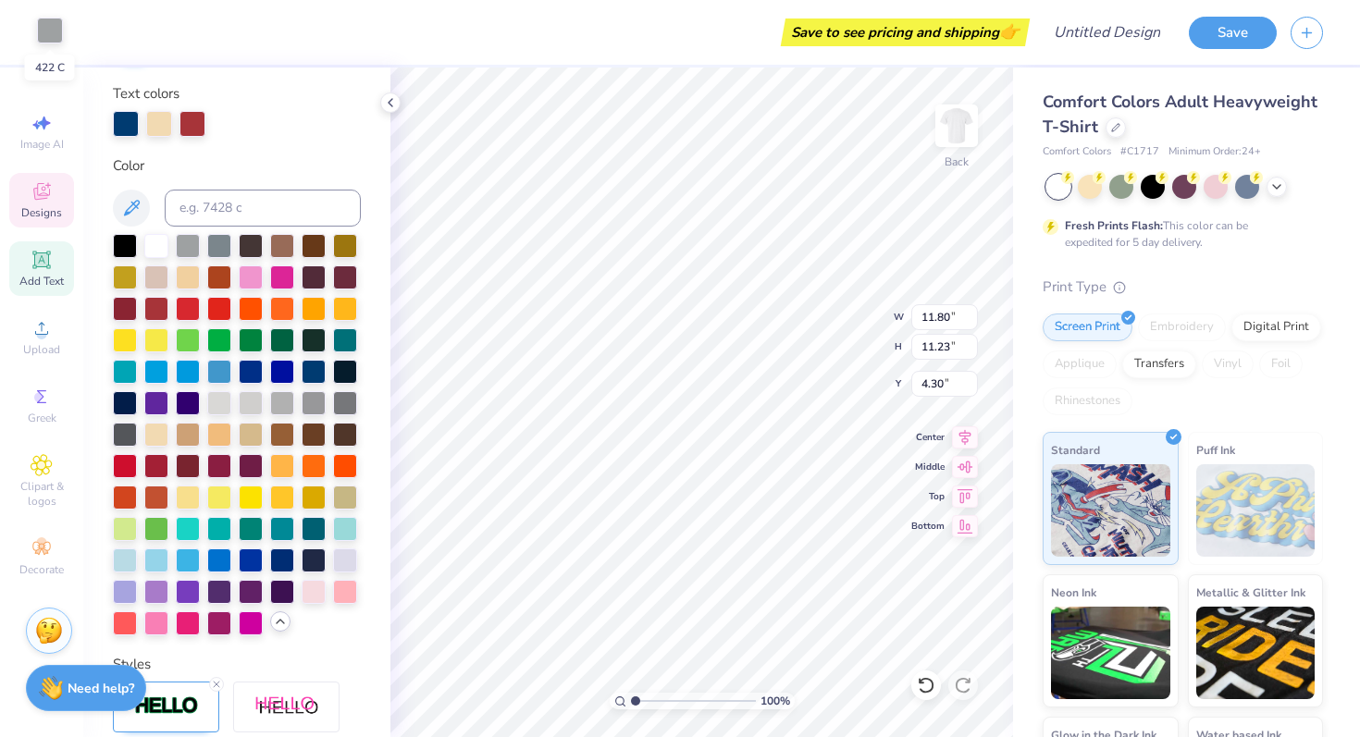
click at [55, 29] on div at bounding box center [50, 31] width 26 height 26
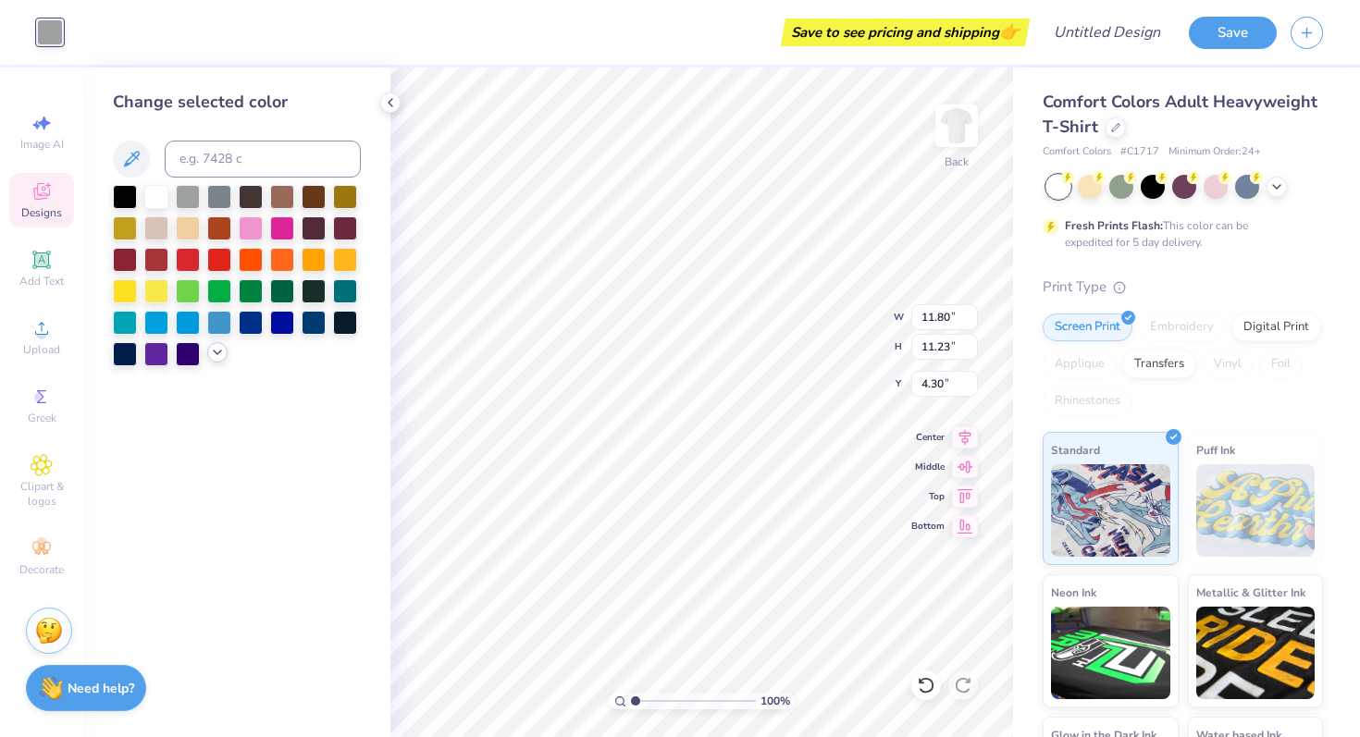
click at [209, 353] on div at bounding box center [217, 352] width 20 height 20
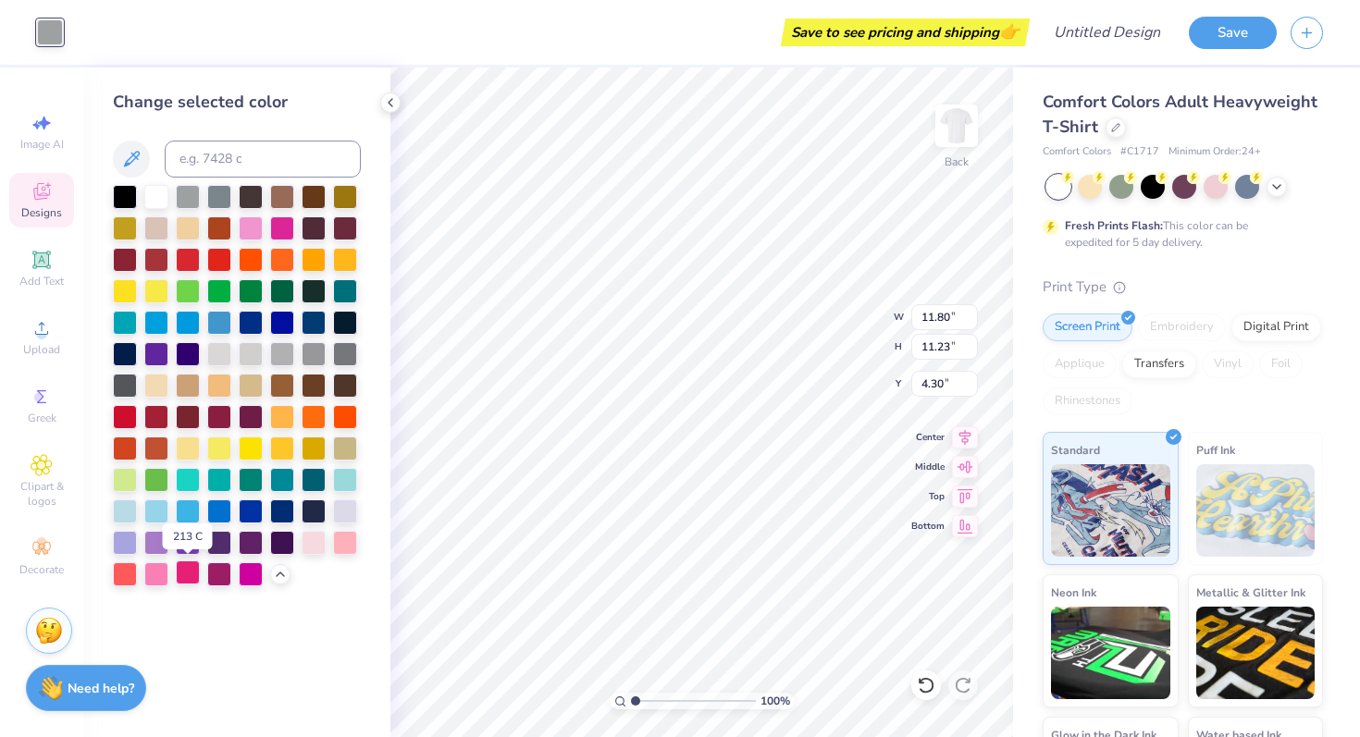
click at [185, 578] on div at bounding box center [188, 573] width 24 height 24
click at [157, 573] on div at bounding box center [156, 573] width 24 height 24
click at [311, 538] on div at bounding box center [314, 541] width 24 height 24
click at [341, 545] on div at bounding box center [345, 541] width 24 height 24
click at [255, 217] on div at bounding box center [251, 227] width 24 height 24
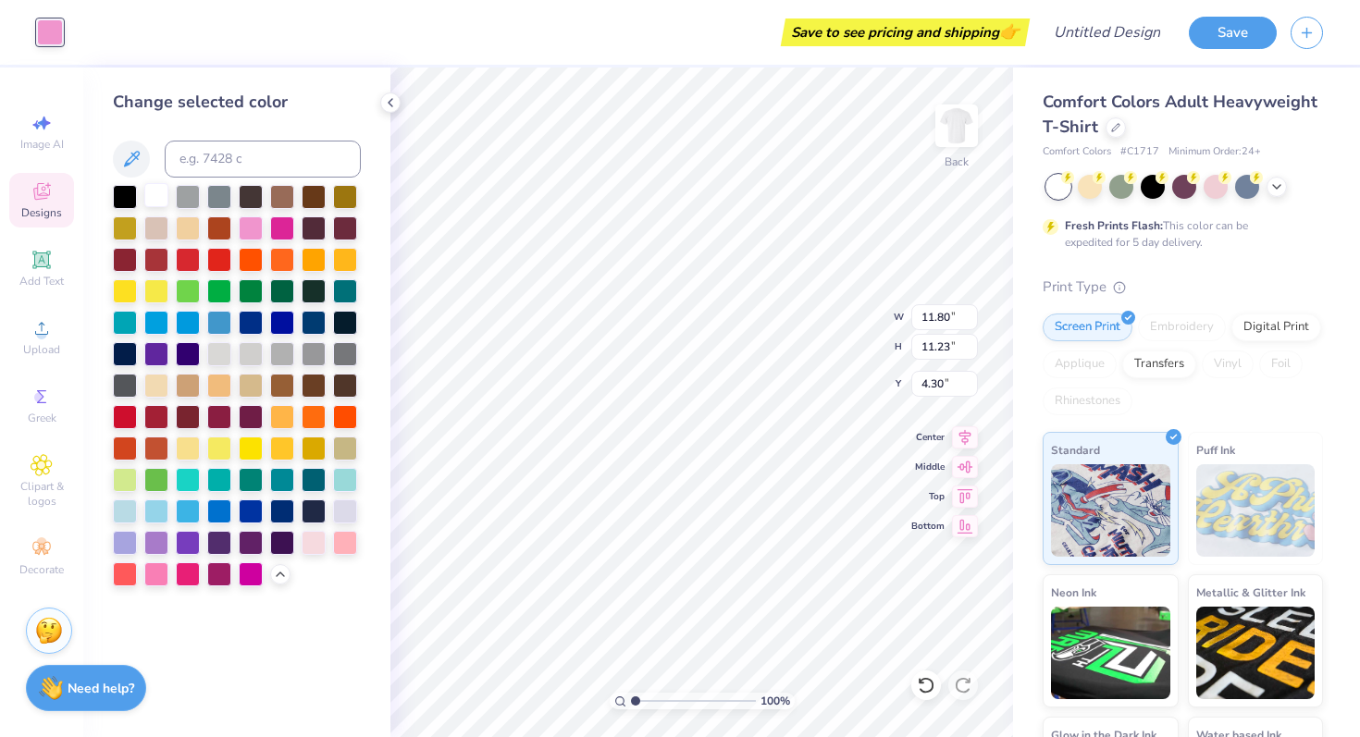
click at [149, 200] on div at bounding box center [156, 195] width 24 height 24
click at [382, 641] on div "Change selected color" at bounding box center [236, 403] width 307 height 670
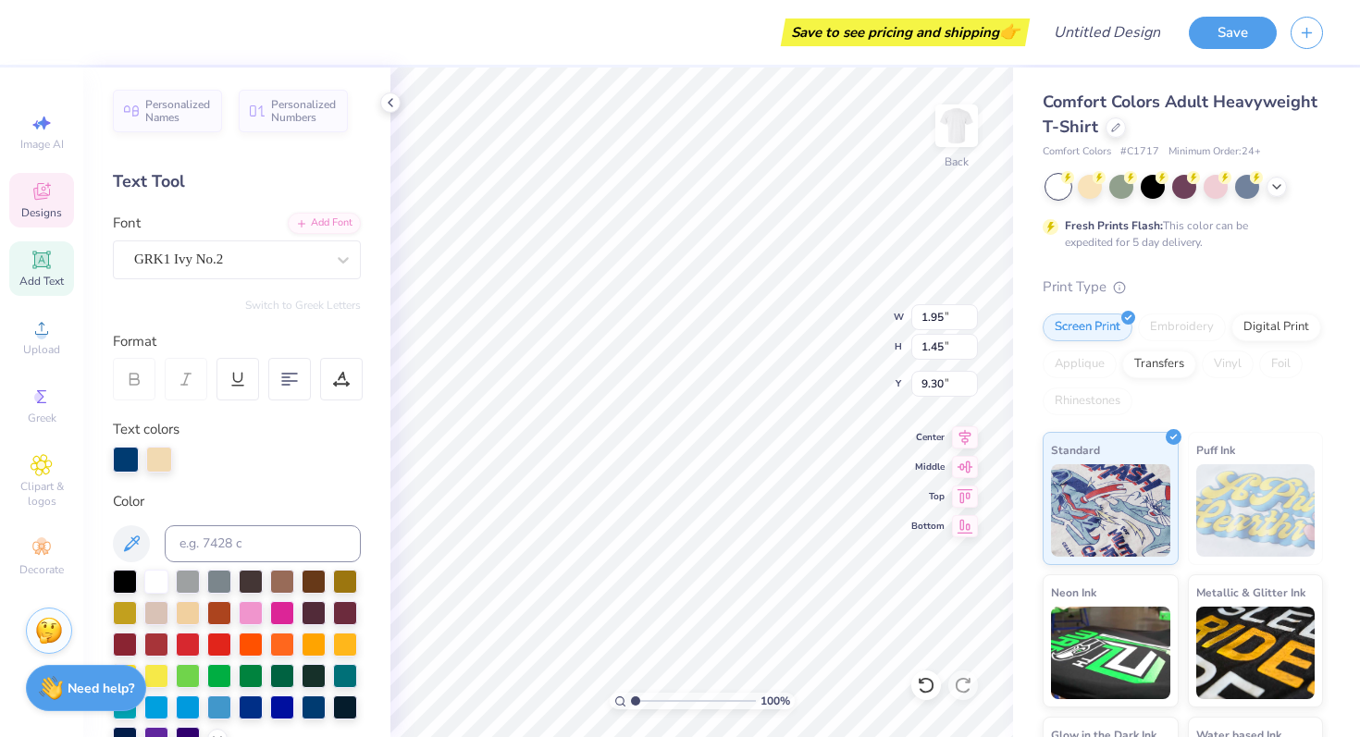
type input "9.21"
type textarea "ZTA"
type input "2.93"
type input "2.11"
type input "9.11"
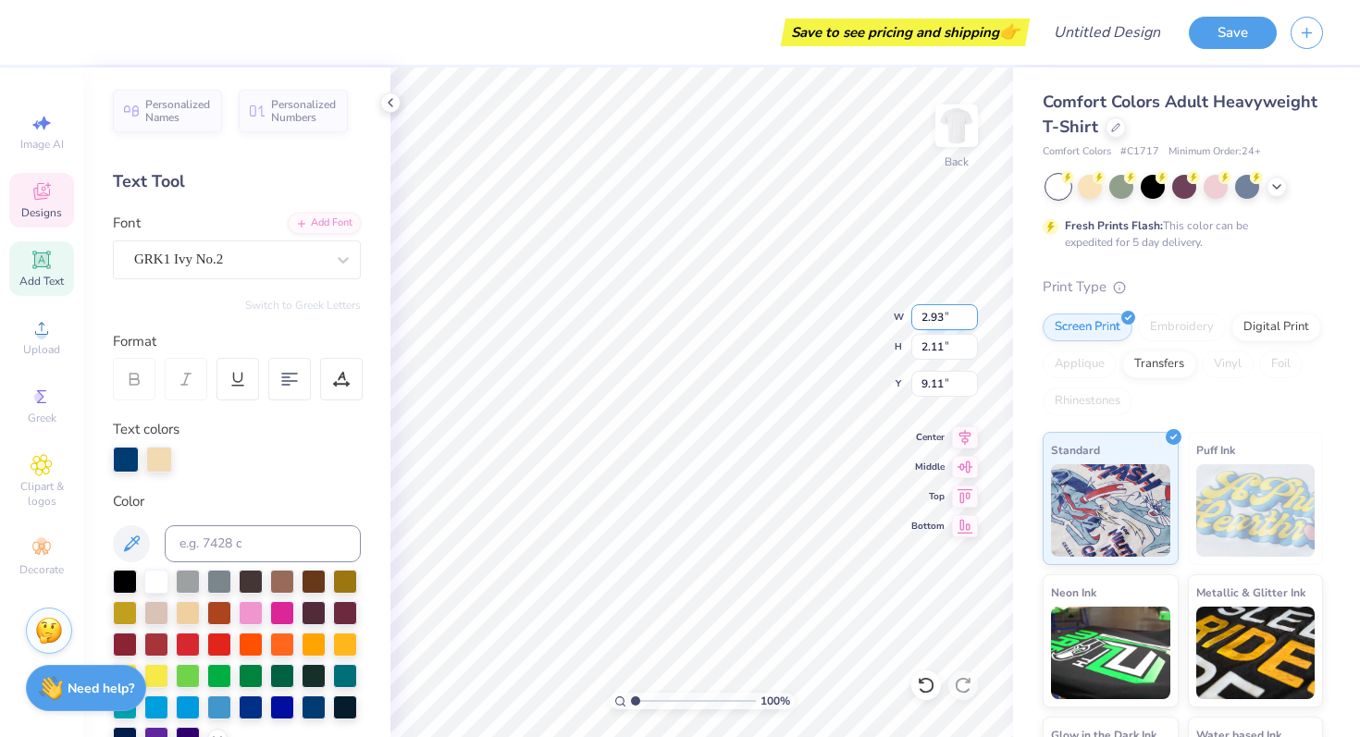
type input "2.84"
type input "2.38"
type input "9.00"
click at [159, 469] on div at bounding box center [159, 458] width 26 height 26
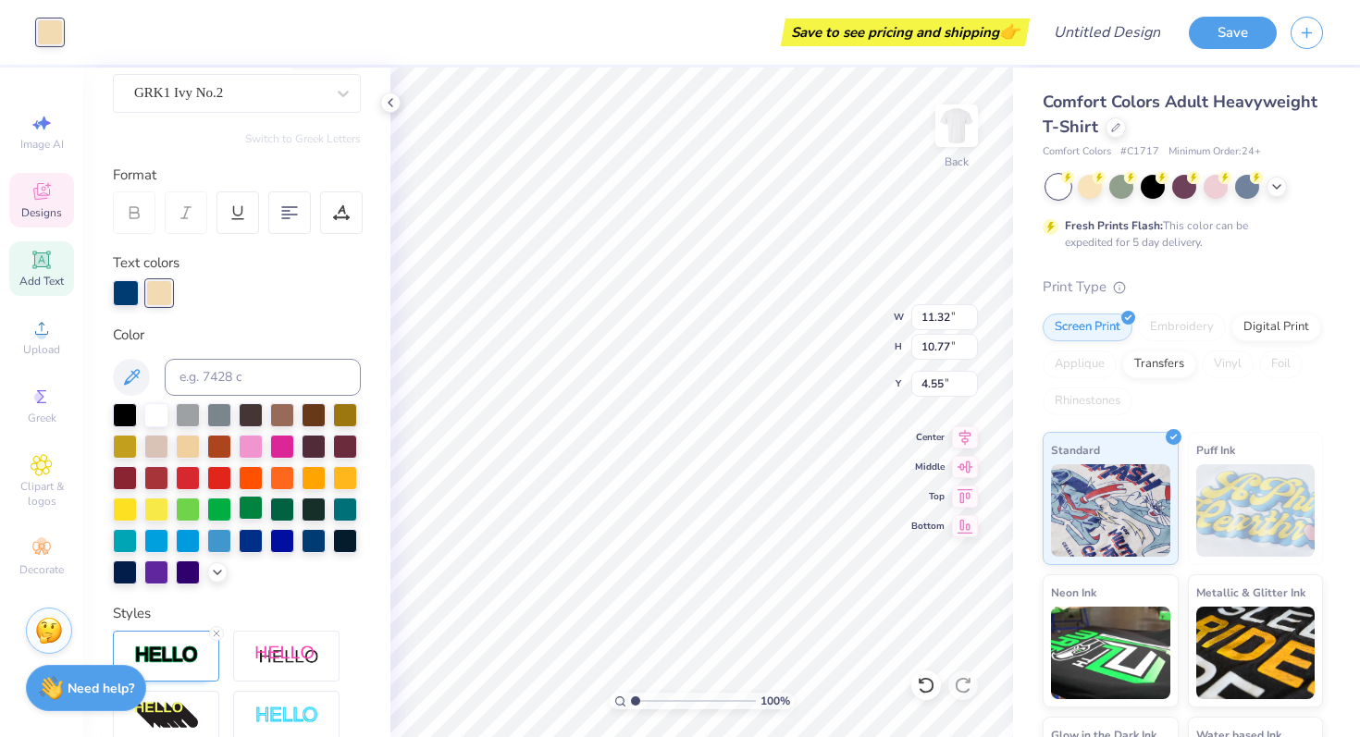
scroll to position [171, 0]
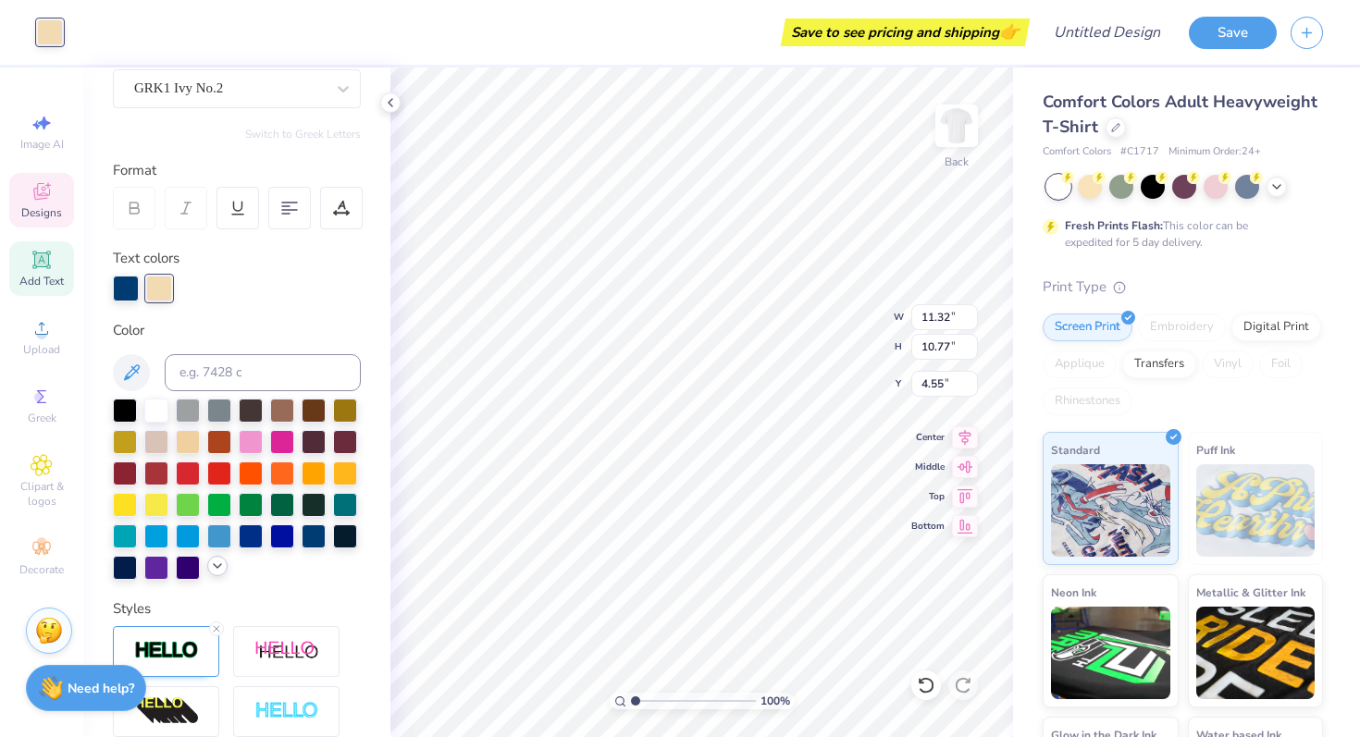
click at [216, 568] on icon at bounding box center [217, 566] width 15 height 15
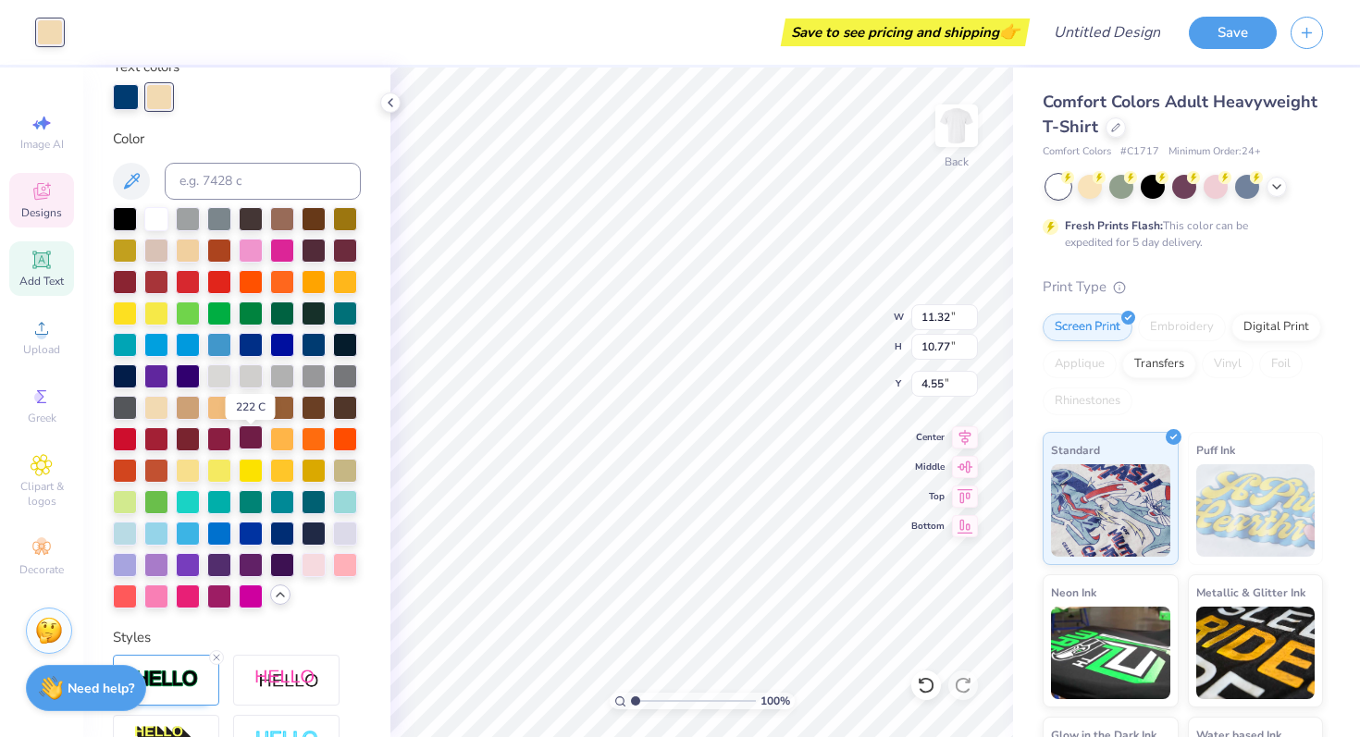
scroll to position [365, 0]
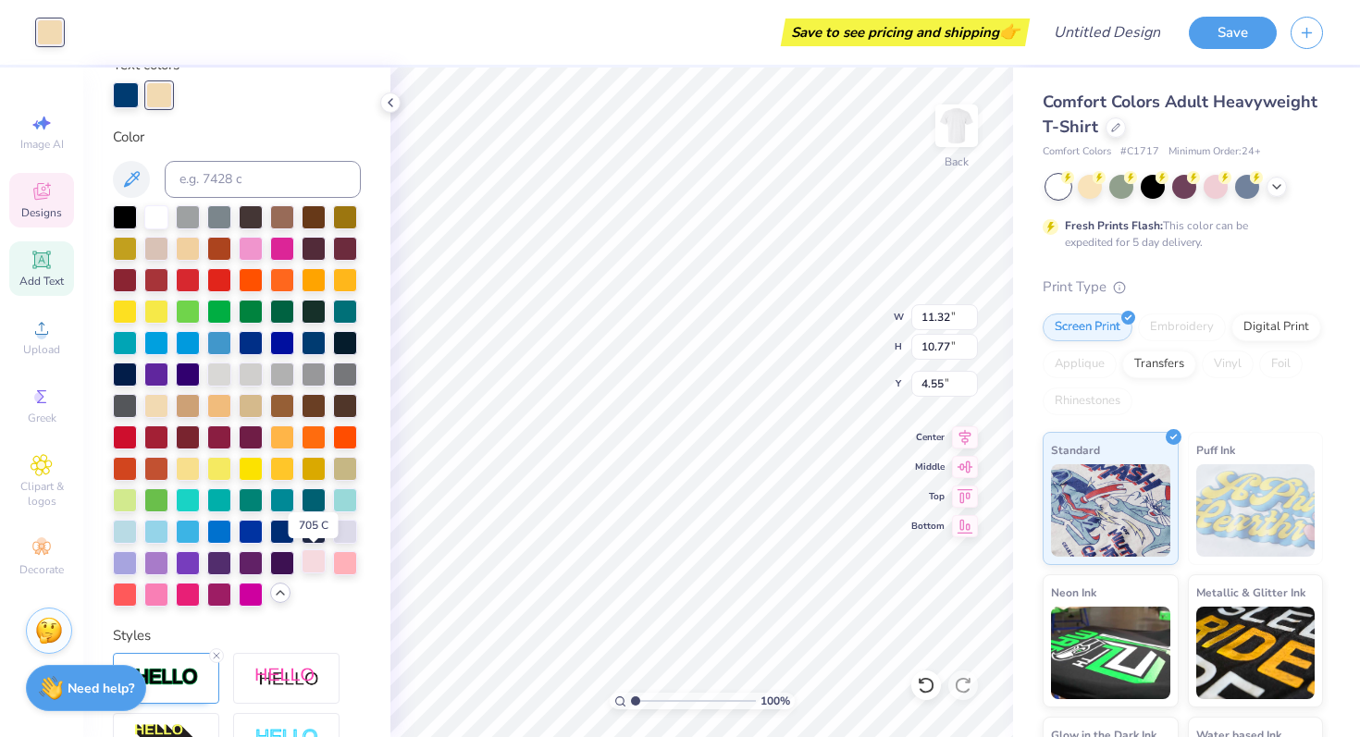
click at [314, 567] on div at bounding box center [314, 562] width 24 height 24
type input "1.12"
type input "0.98"
type input "7.34"
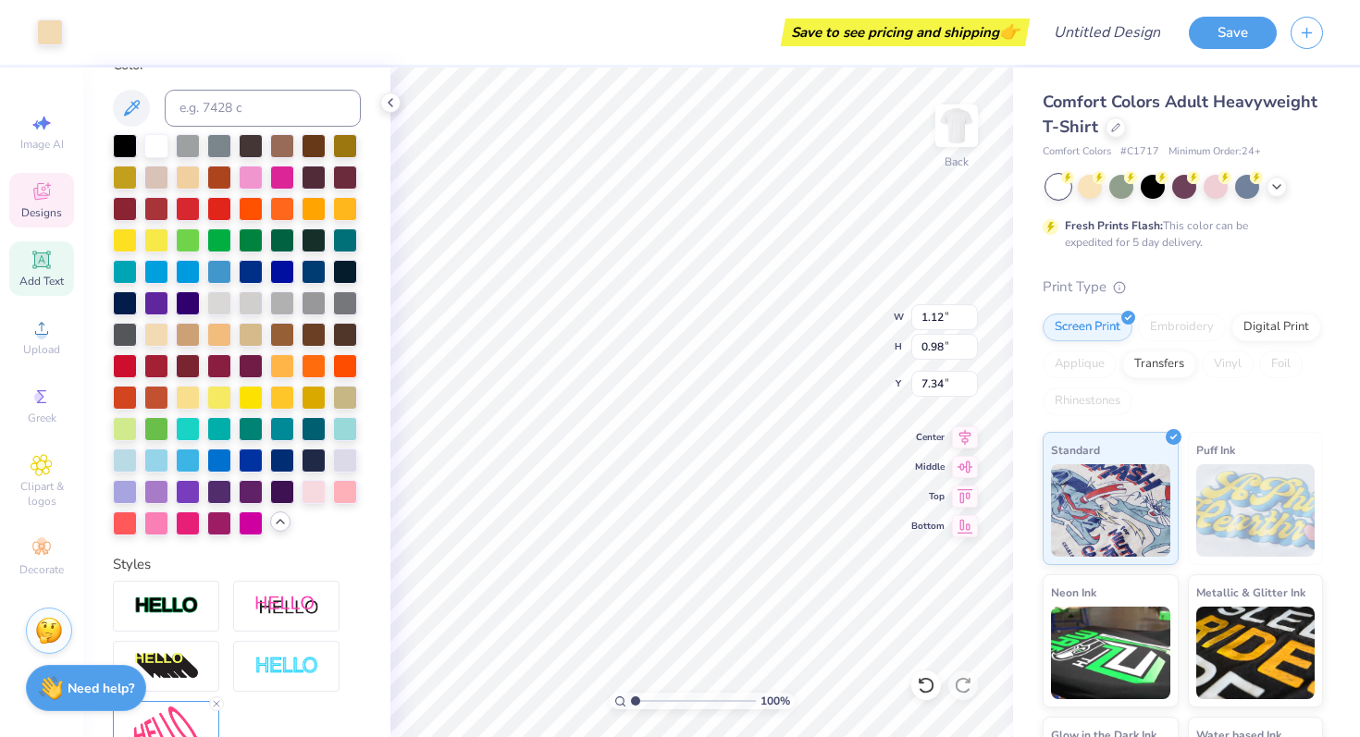
scroll to position [292, 0]
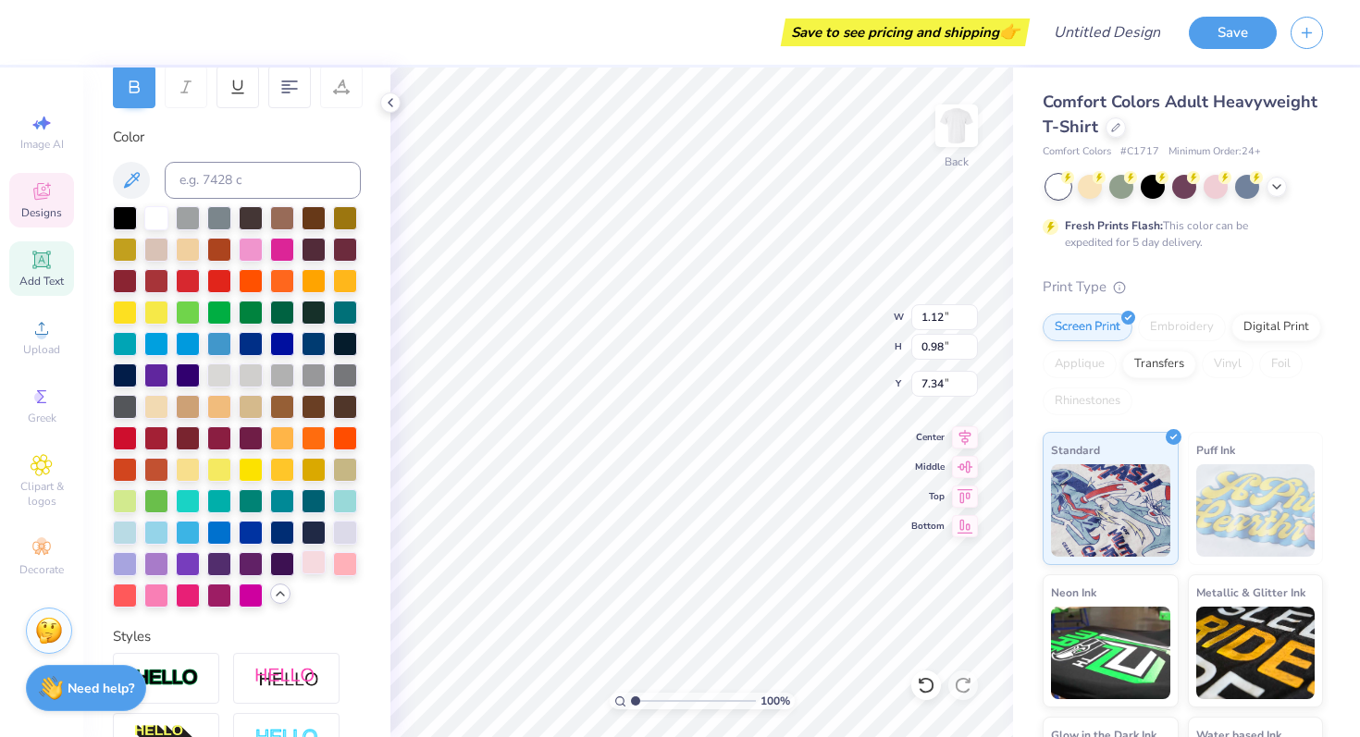
click at [312, 556] on div at bounding box center [314, 563] width 24 height 24
type input "1.10"
type input "0.91"
type input "7.38"
click at [308, 566] on div at bounding box center [314, 563] width 24 height 24
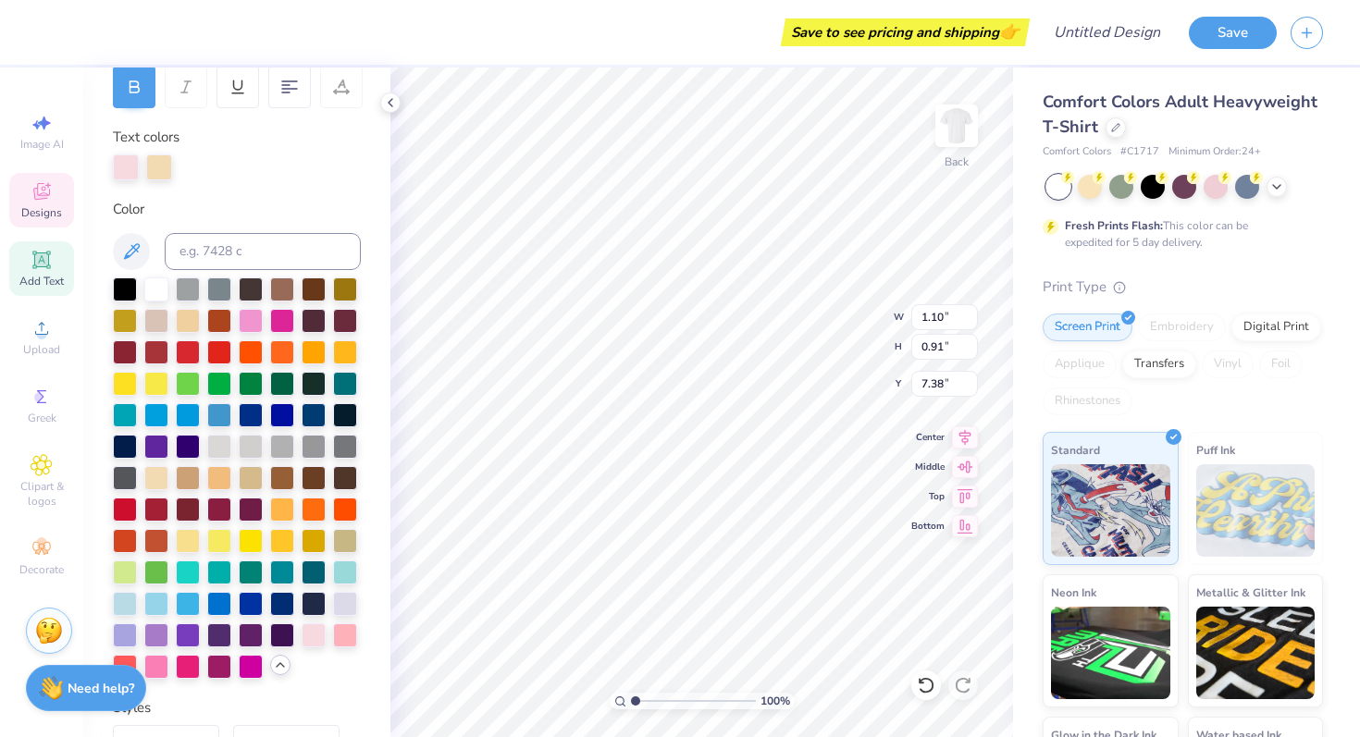
click at [379, 571] on div "Personalized Names Personalized Numbers Text Tool Add Font Font Square Slabseri…" at bounding box center [236, 403] width 307 height 670
click at [202, 159] on div at bounding box center [192, 166] width 26 height 26
click at [308, 640] on div at bounding box center [314, 634] width 24 height 24
type input "1.44"
type input "3.73"
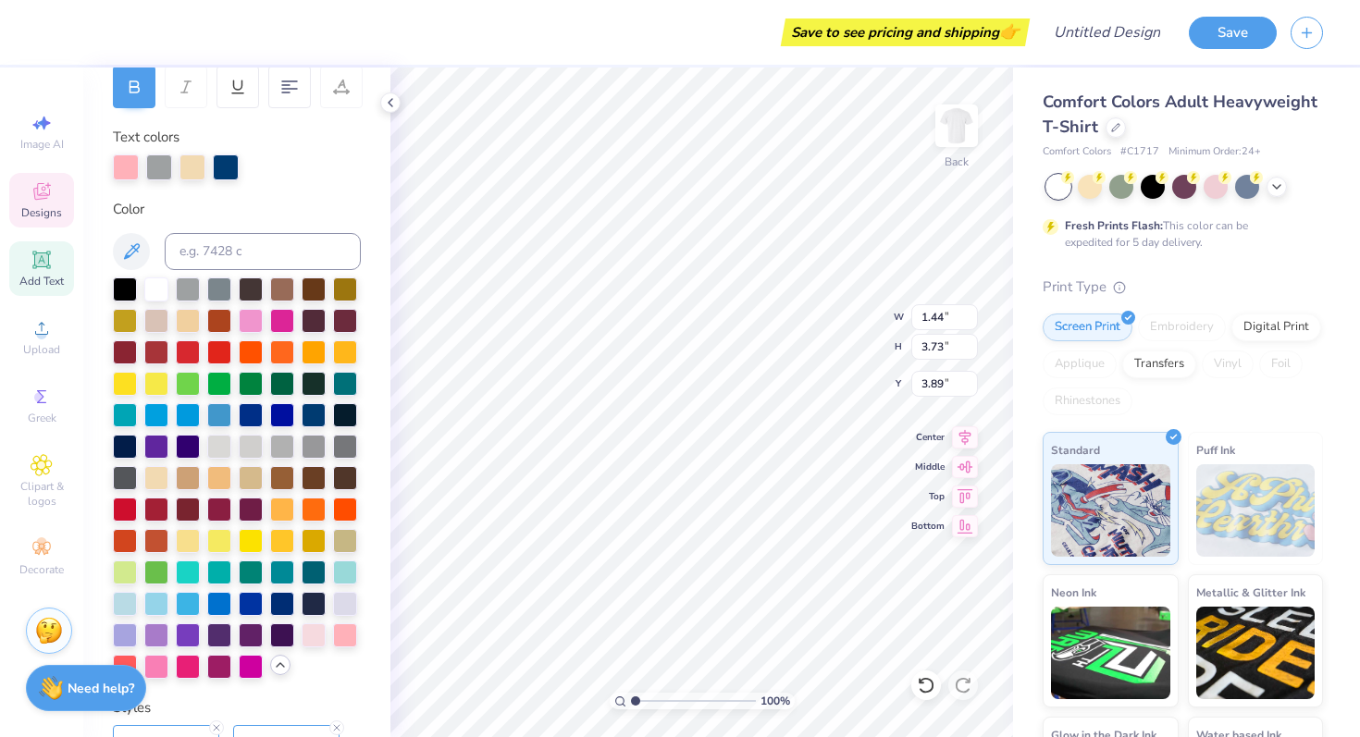
type input "3.89"
click at [192, 167] on div at bounding box center [192, 166] width 26 height 26
click at [310, 637] on div at bounding box center [314, 634] width 24 height 24
type input "1.78"
type input "3.62"
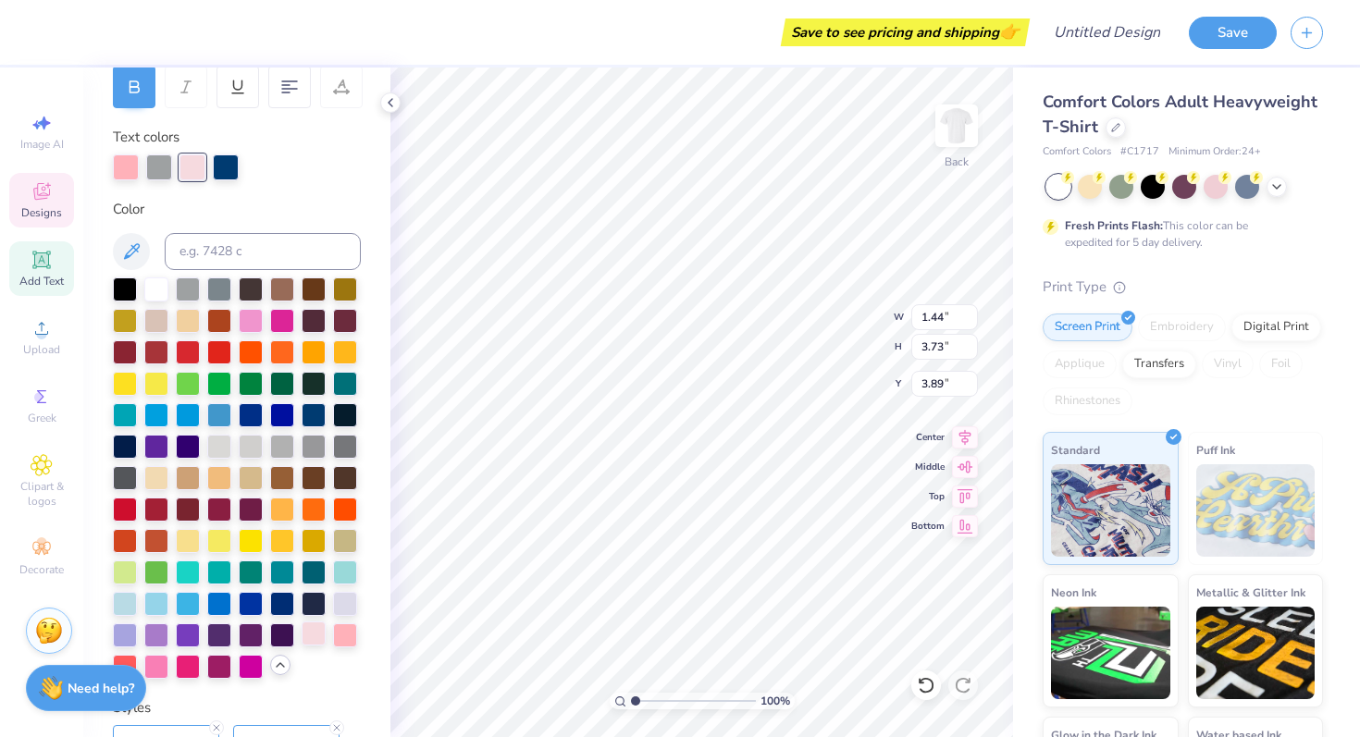
type input "3.88"
click at [197, 167] on div at bounding box center [192, 166] width 26 height 26
click at [310, 646] on div at bounding box center [314, 634] width 24 height 24
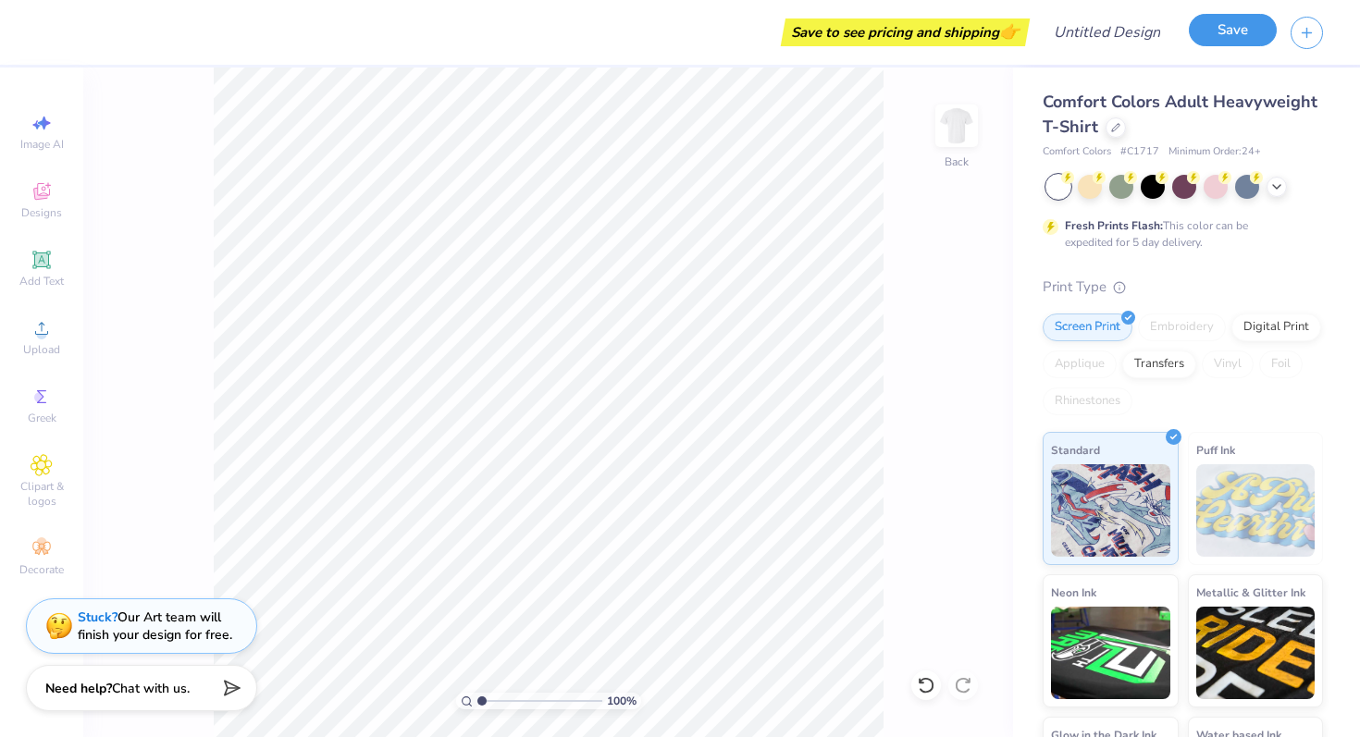
click at [1251, 25] on button "Save" at bounding box center [1233, 30] width 88 height 32
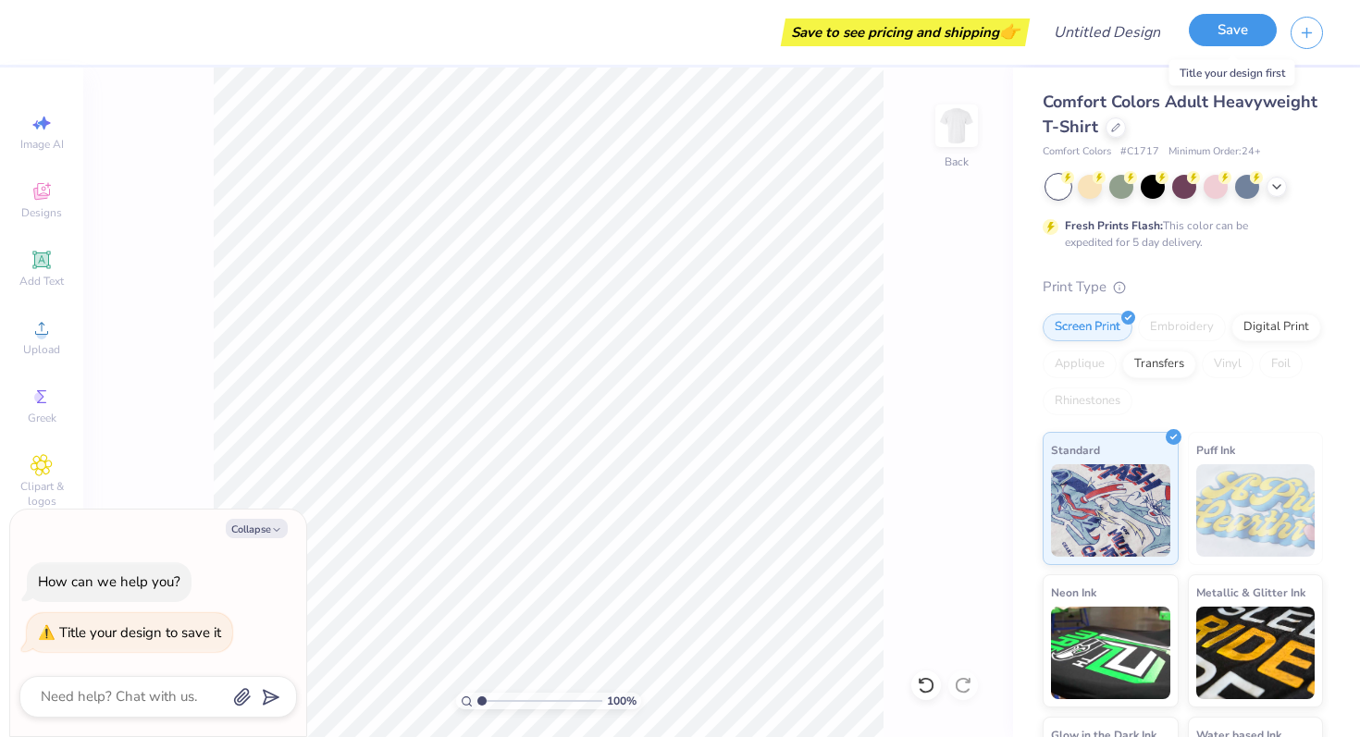
click at [1223, 38] on button "Save" at bounding box center [1233, 30] width 88 height 32
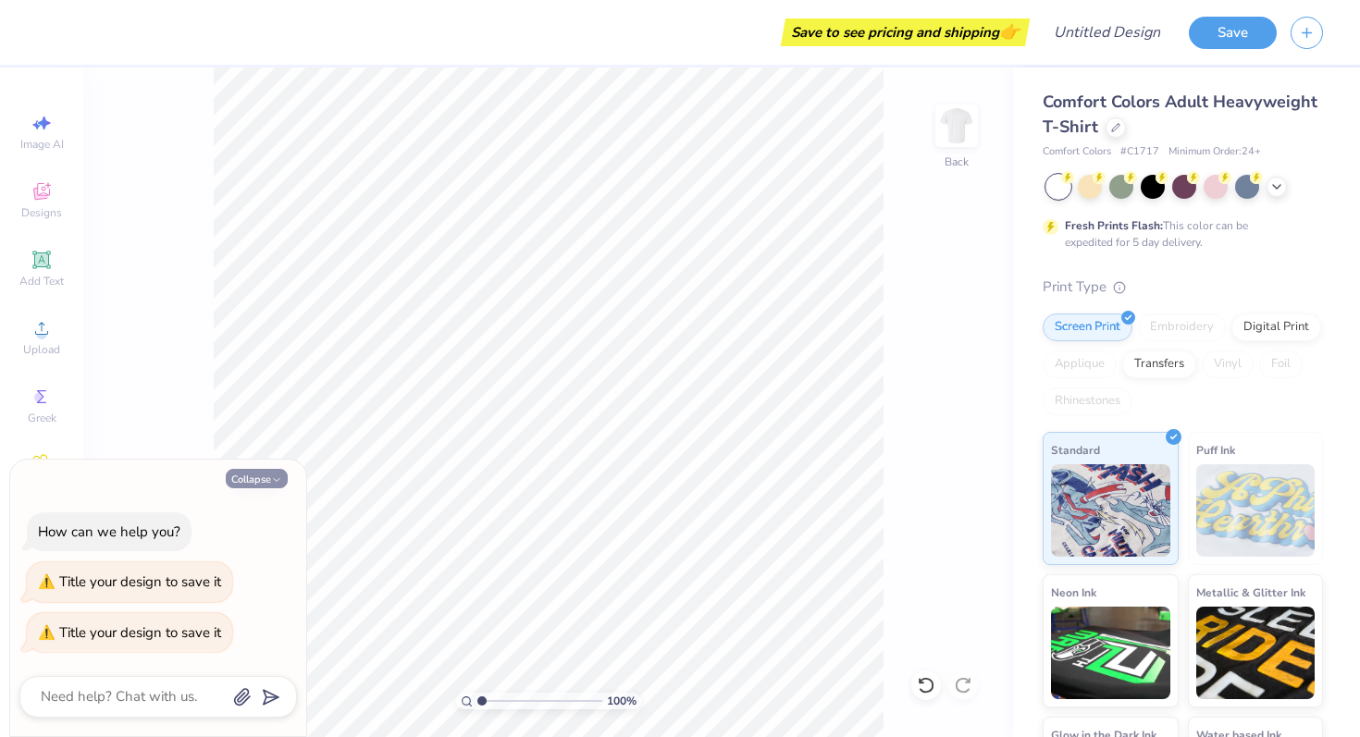
click at [271, 476] on icon "button" at bounding box center [276, 480] width 11 height 11
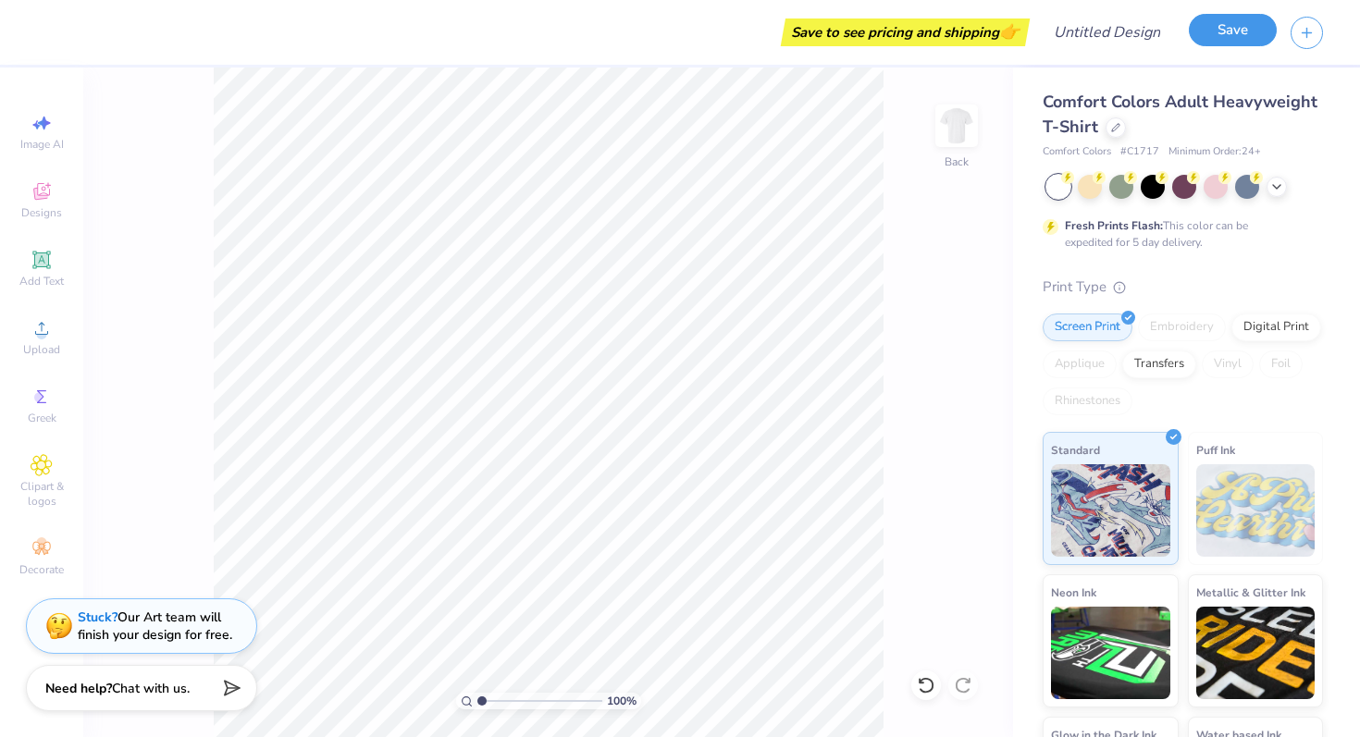
click at [1236, 37] on button "Save" at bounding box center [1233, 30] width 88 height 32
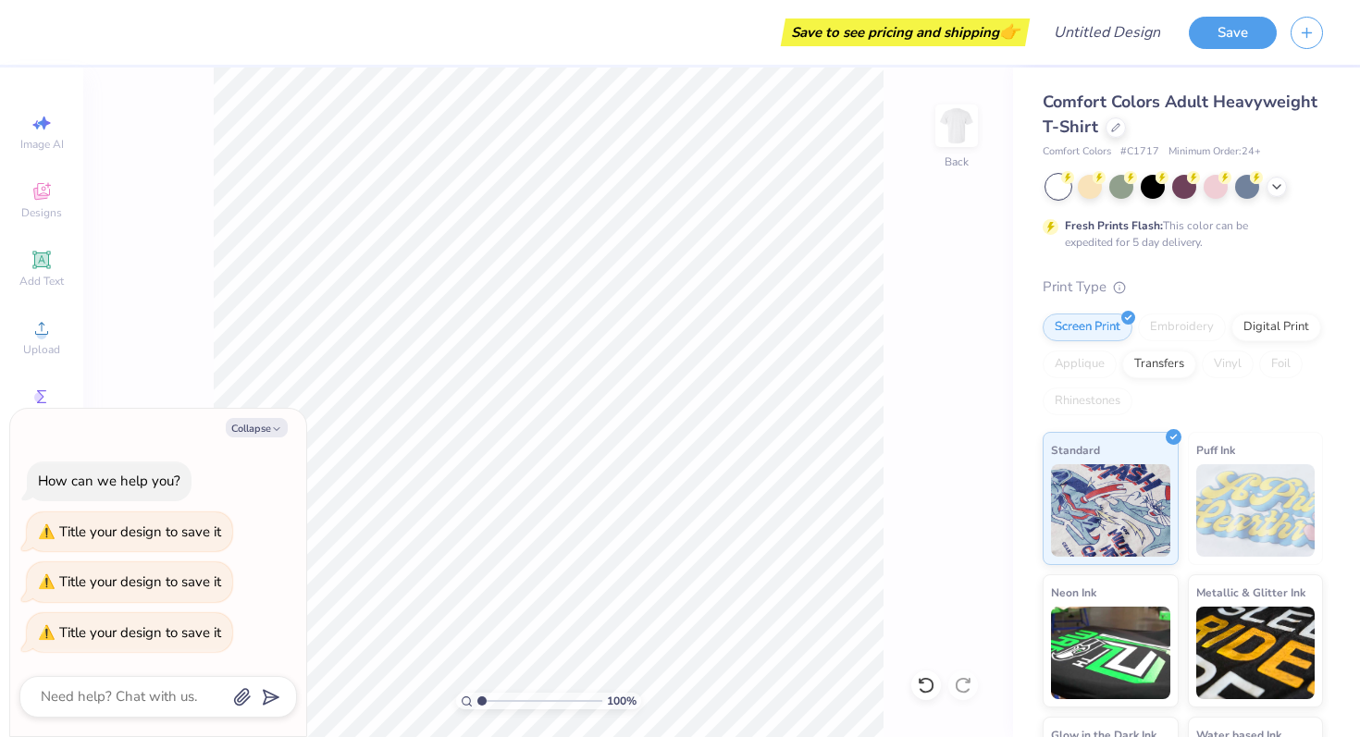
type textarea "x"
click at [653, 36] on div "Save to see pricing and shipping 👉" at bounding box center [538, 32] width 974 height 65
click at [1084, 35] on input "Design Title" at bounding box center [1129, 32] width 91 height 37
type input "F"
type textarea "x"
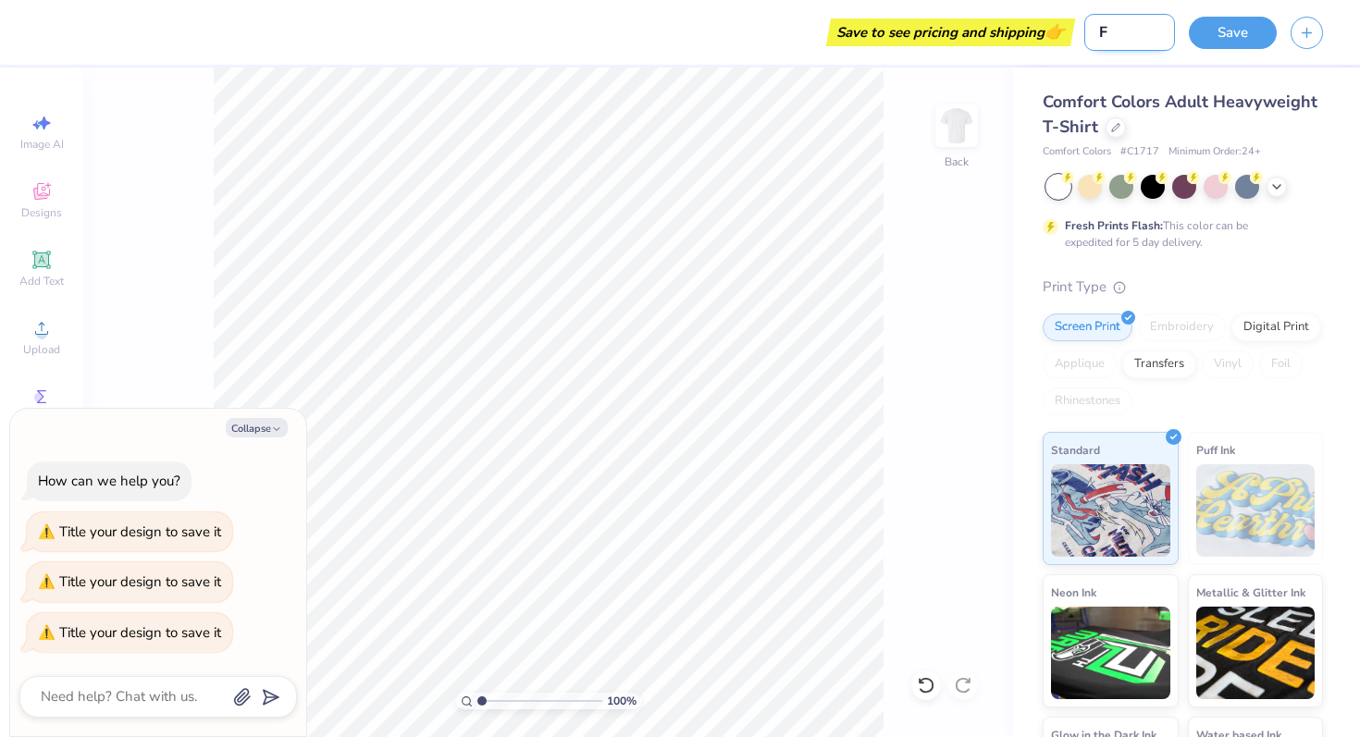
type input "Fl"
type textarea "x"
type input "Fla"
type textarea "x"
type input "Flag"
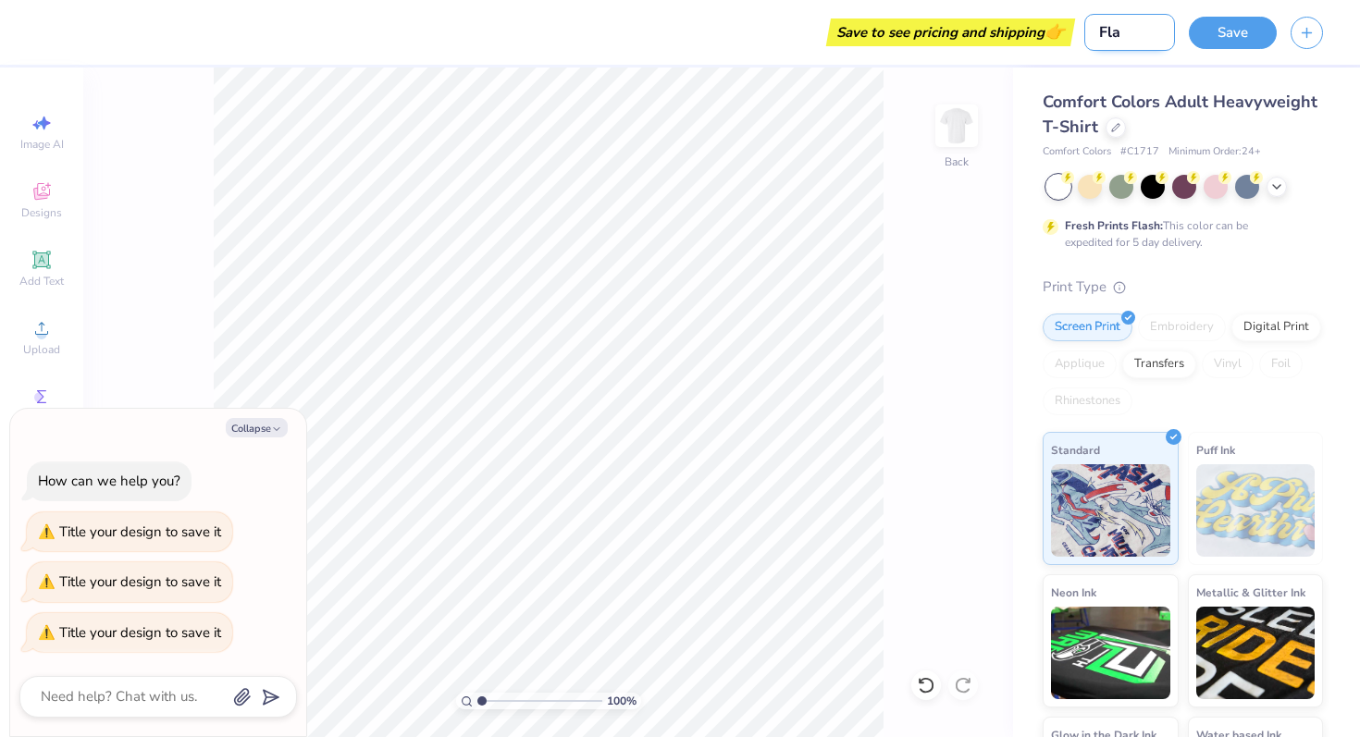
type textarea "x"
type input "Flag"
type textarea "x"
type input "Flag F"
type textarea "x"
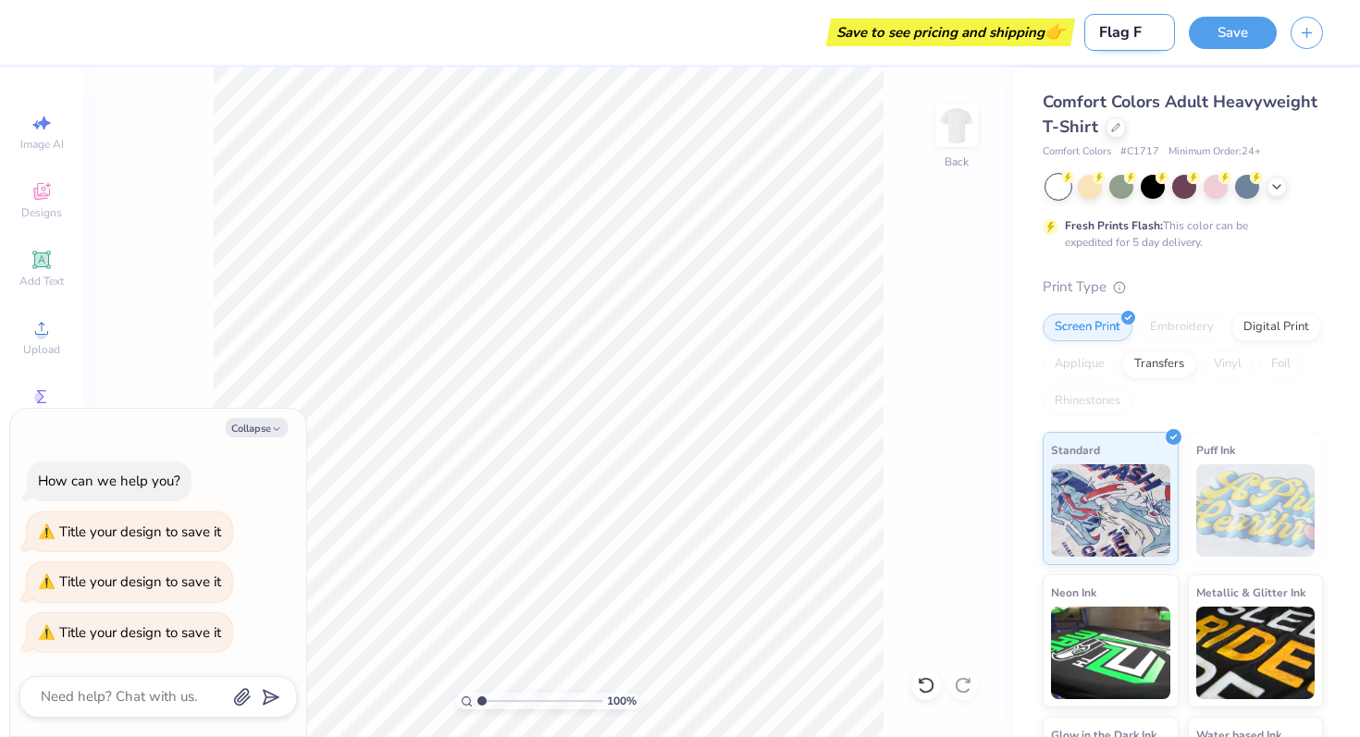
type input "Flag Fo"
type textarea "x"
type input "Flag Foo"
type textarea "x"
type input "Flag Foot"
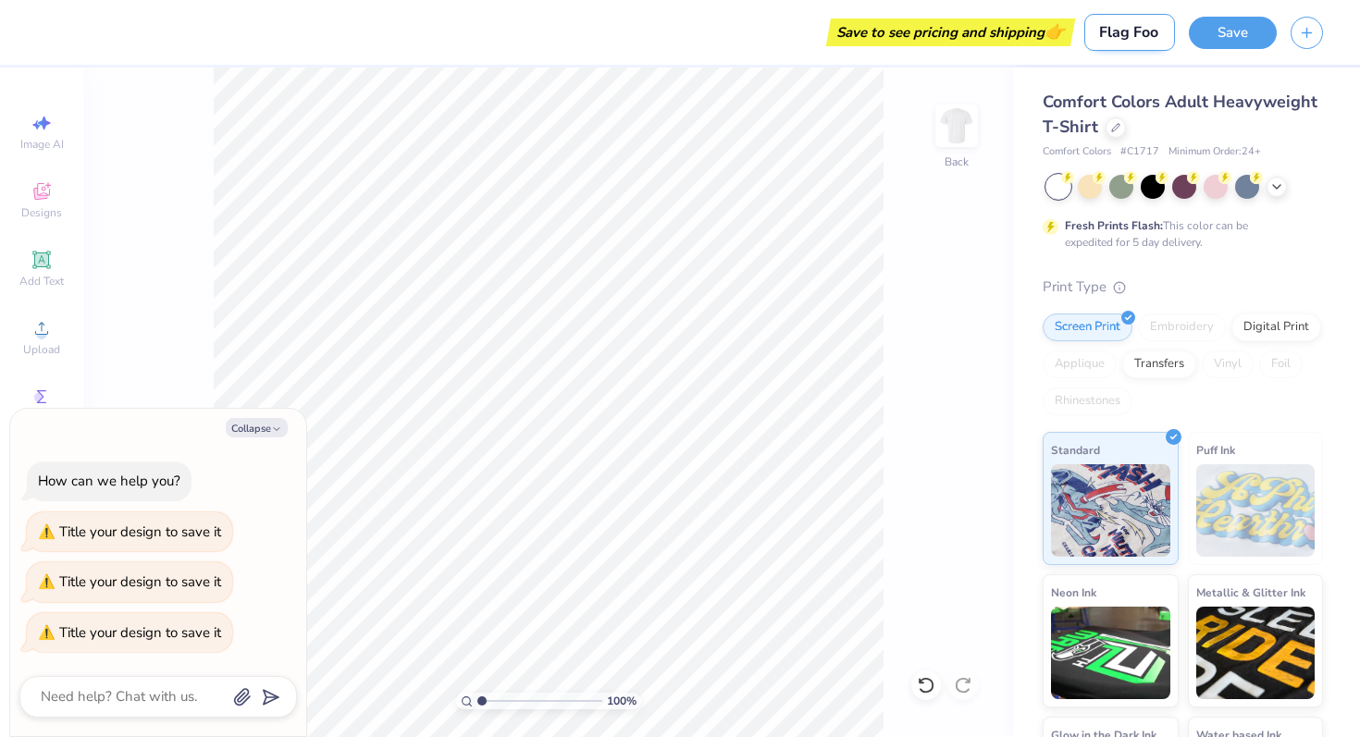
type textarea "x"
type input "Flag Footb"
type textarea "x"
type input "Flag Footba"
type textarea "x"
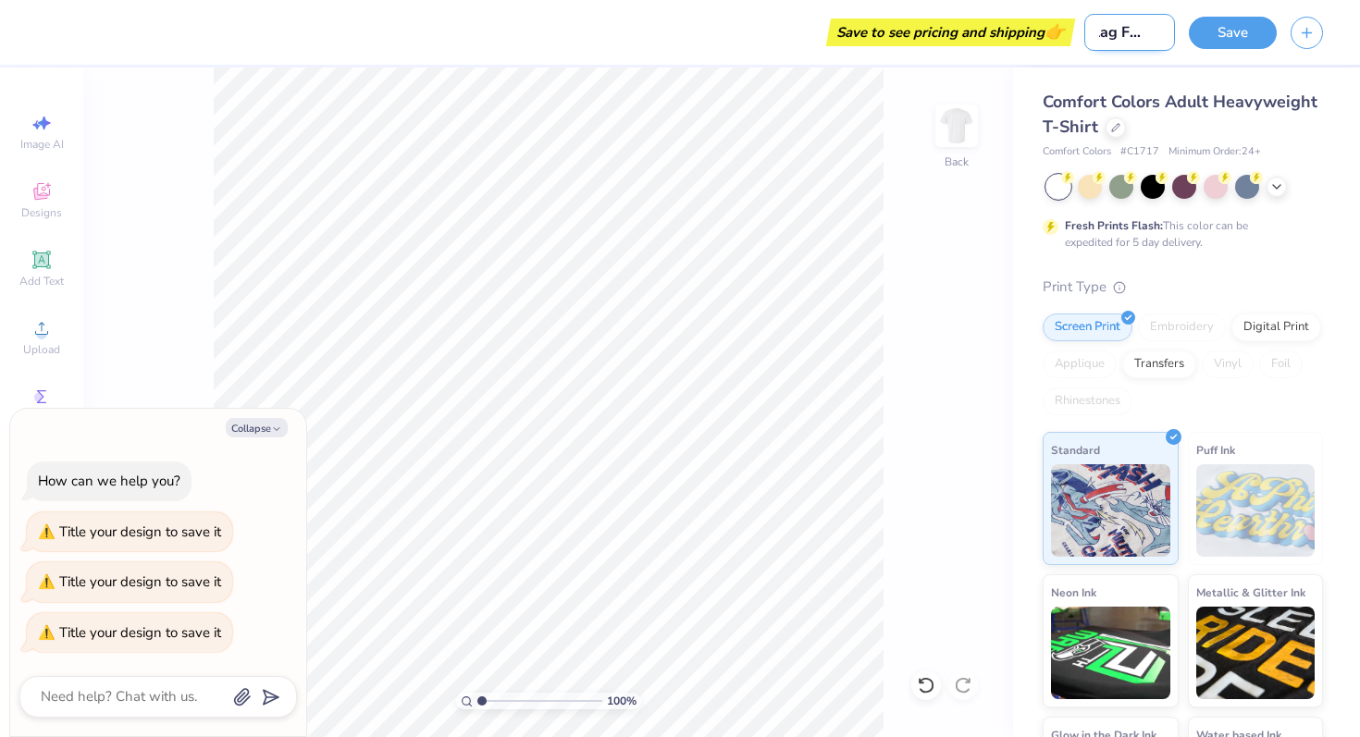
type input "Flag Footbal"
type textarea "x"
type input "Flag Football"
type textarea "x"
type input "Flag Football"
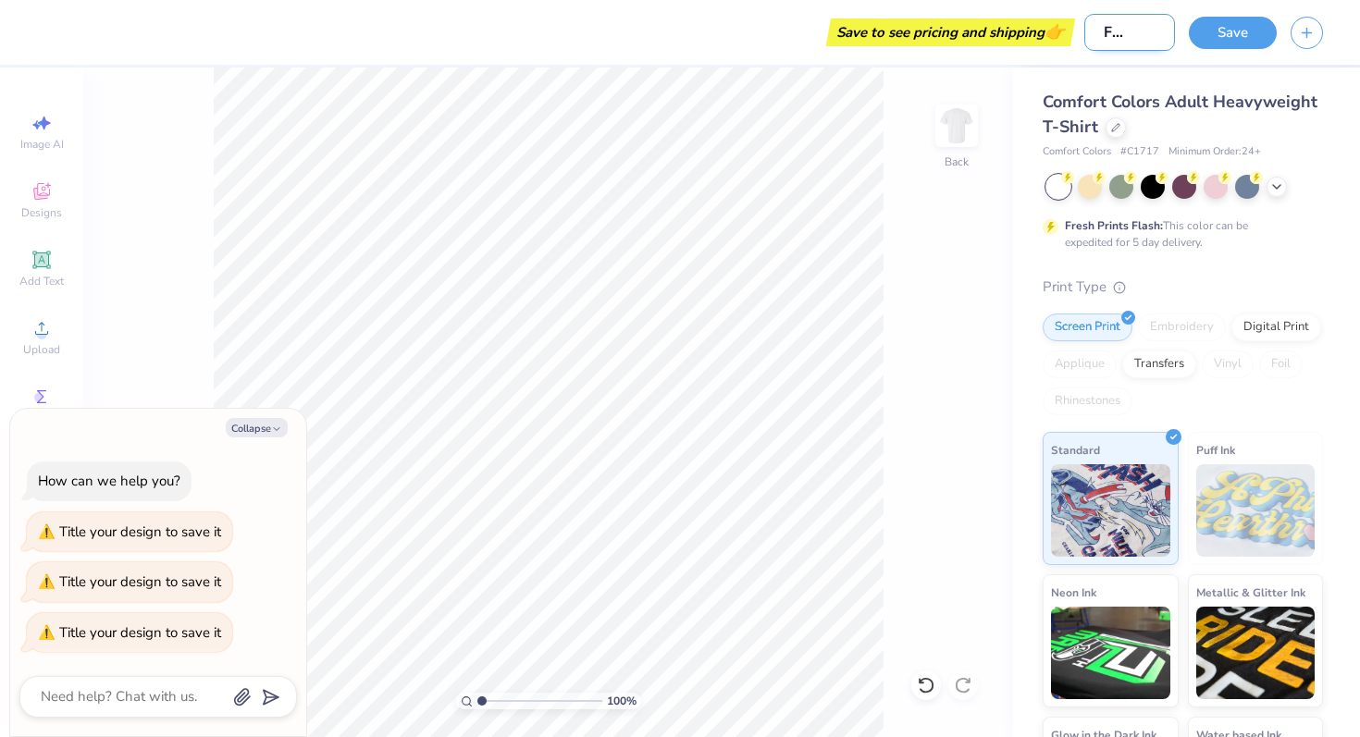
type textarea "x"
type input "Flag Football s"
type textarea "x"
type input "Flag Football sh"
type textarea "x"
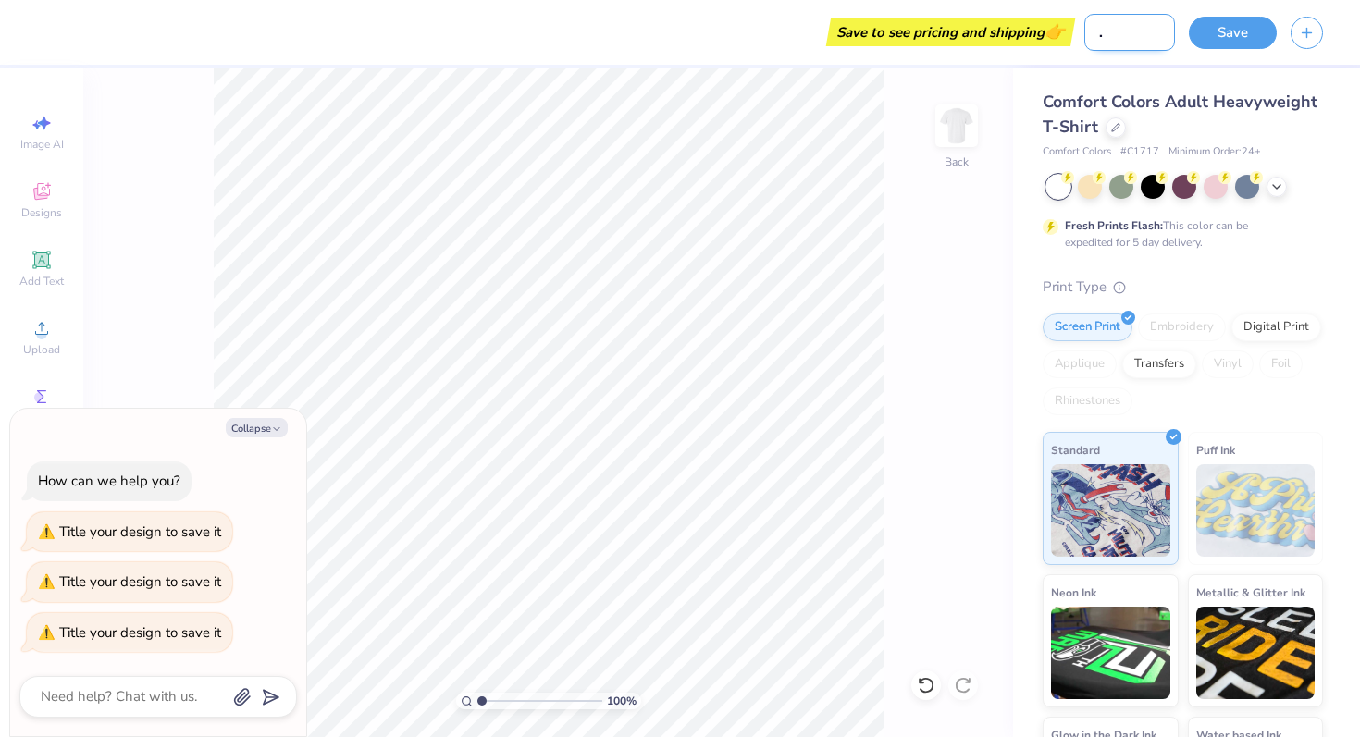
type input "Flag Football shi"
type textarea "x"
type input "Flag Football shir"
type textarea "x"
type input "Flag Football shirt"
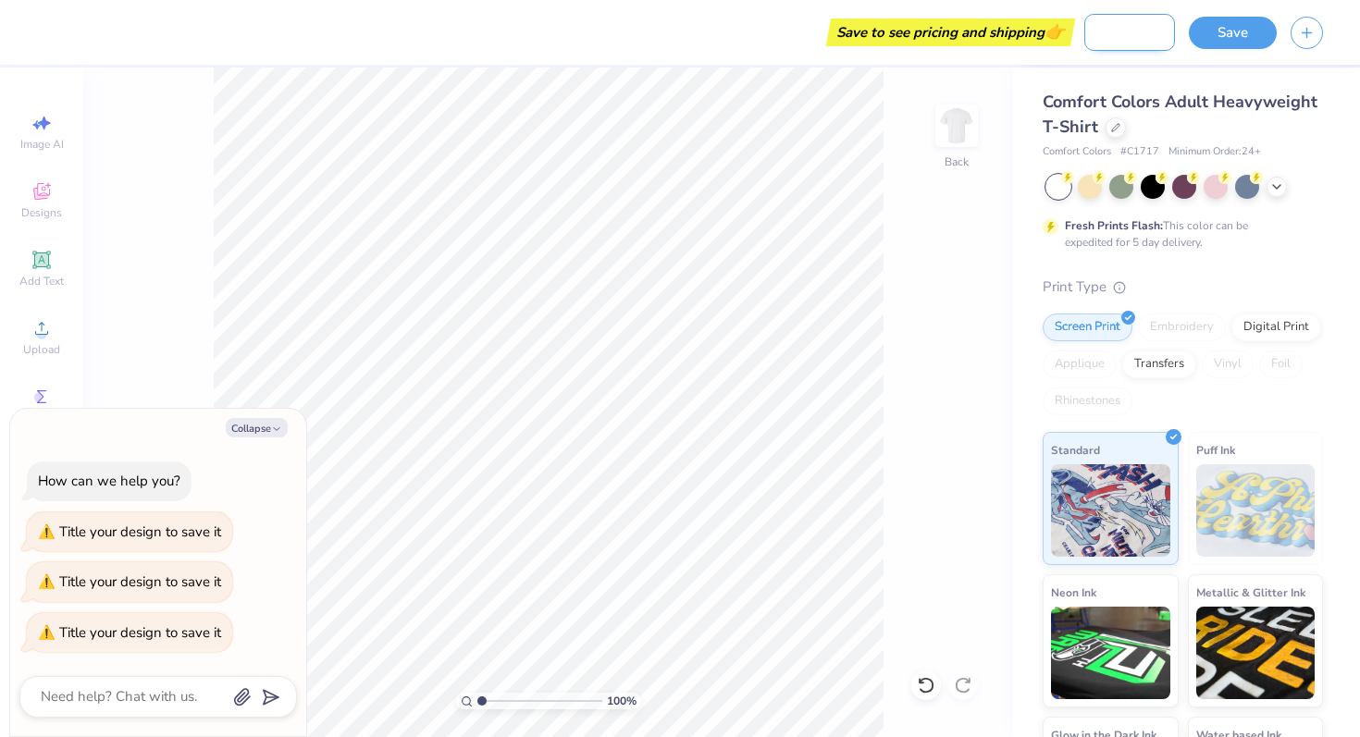
type textarea "x"
type input "Flag Football shirt"
type textarea "x"
type input "Flag Football shirt !"
type textarea "x"
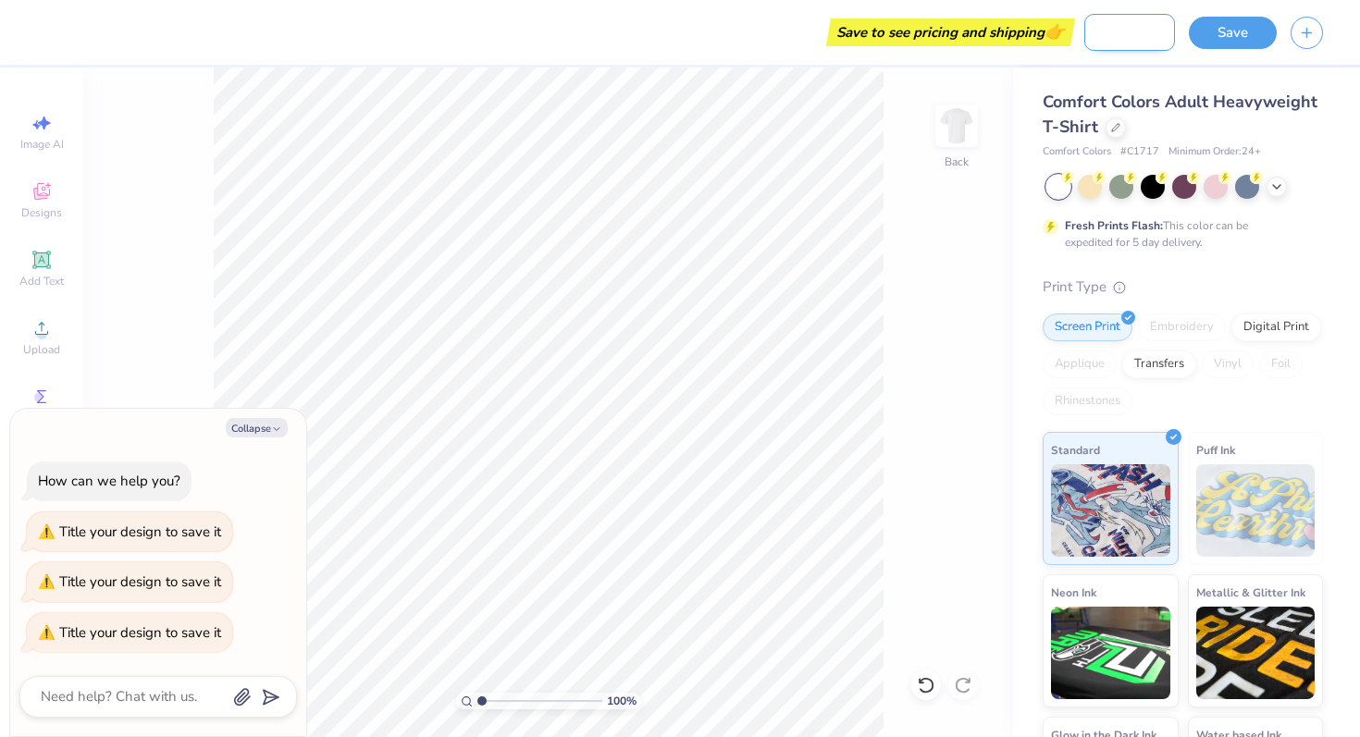
type input "Flag Football shirt"
type textarea "x"
type input "Flag Football shirt 1"
type textarea "x"
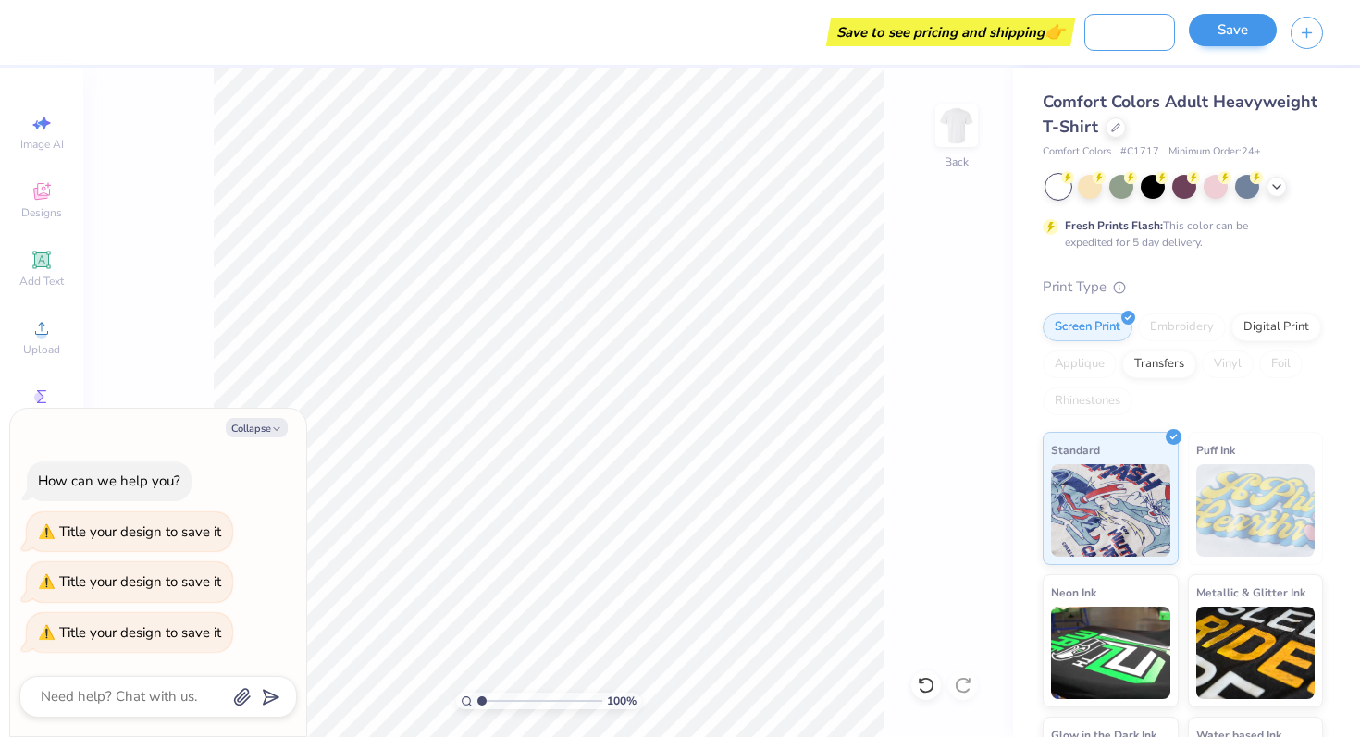
type input "Flag Football shirt 1"
click at [1244, 27] on button "Save" at bounding box center [1233, 30] width 88 height 32
type textarea "x"
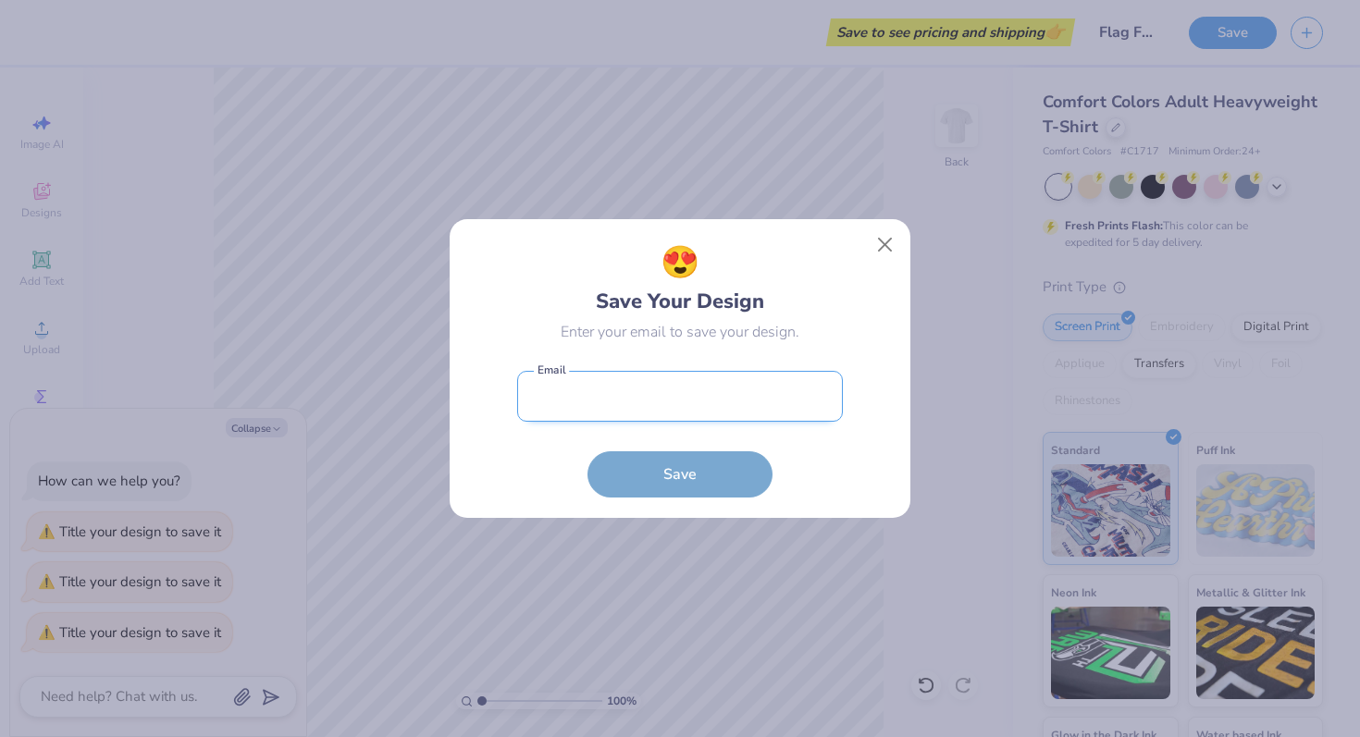
click at [697, 396] on input "email" at bounding box center [680, 396] width 326 height 51
type input "milahzeiler@gmail.com"
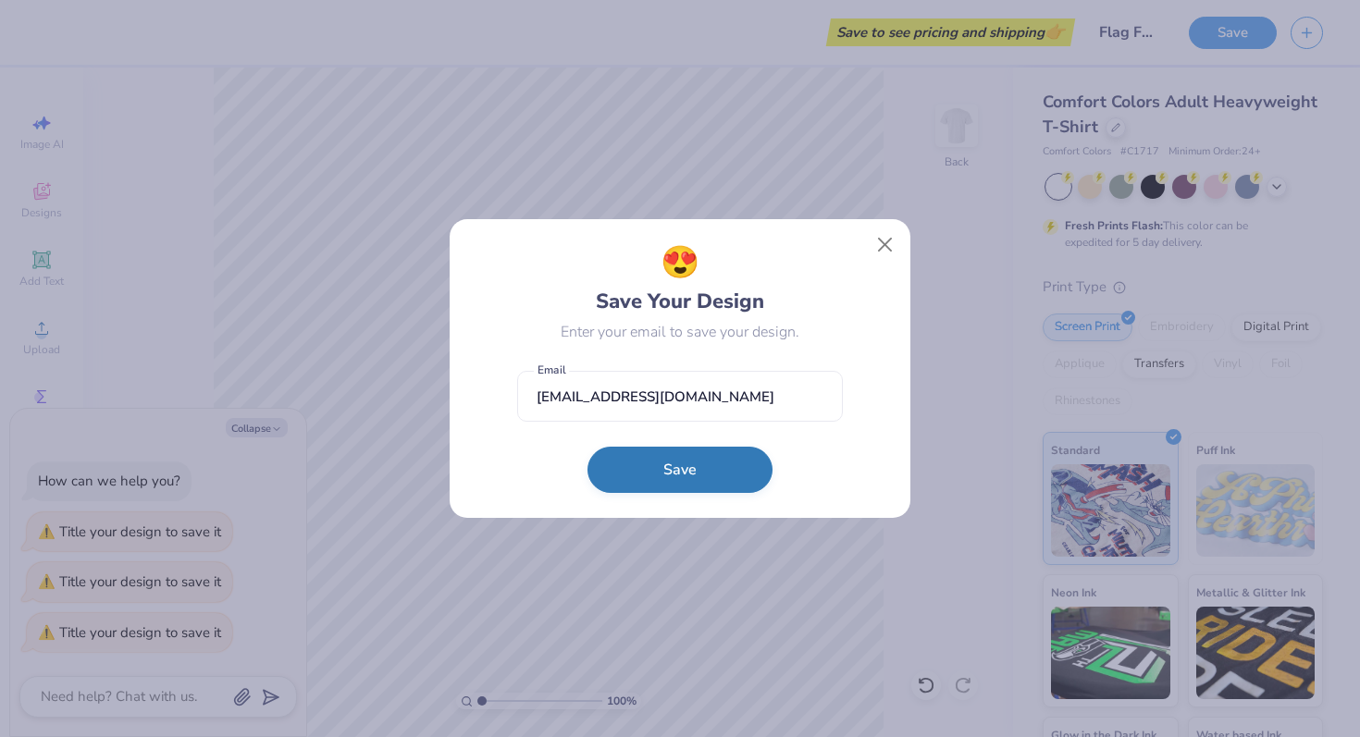
click at [714, 463] on button "Save" at bounding box center [680, 470] width 185 height 46
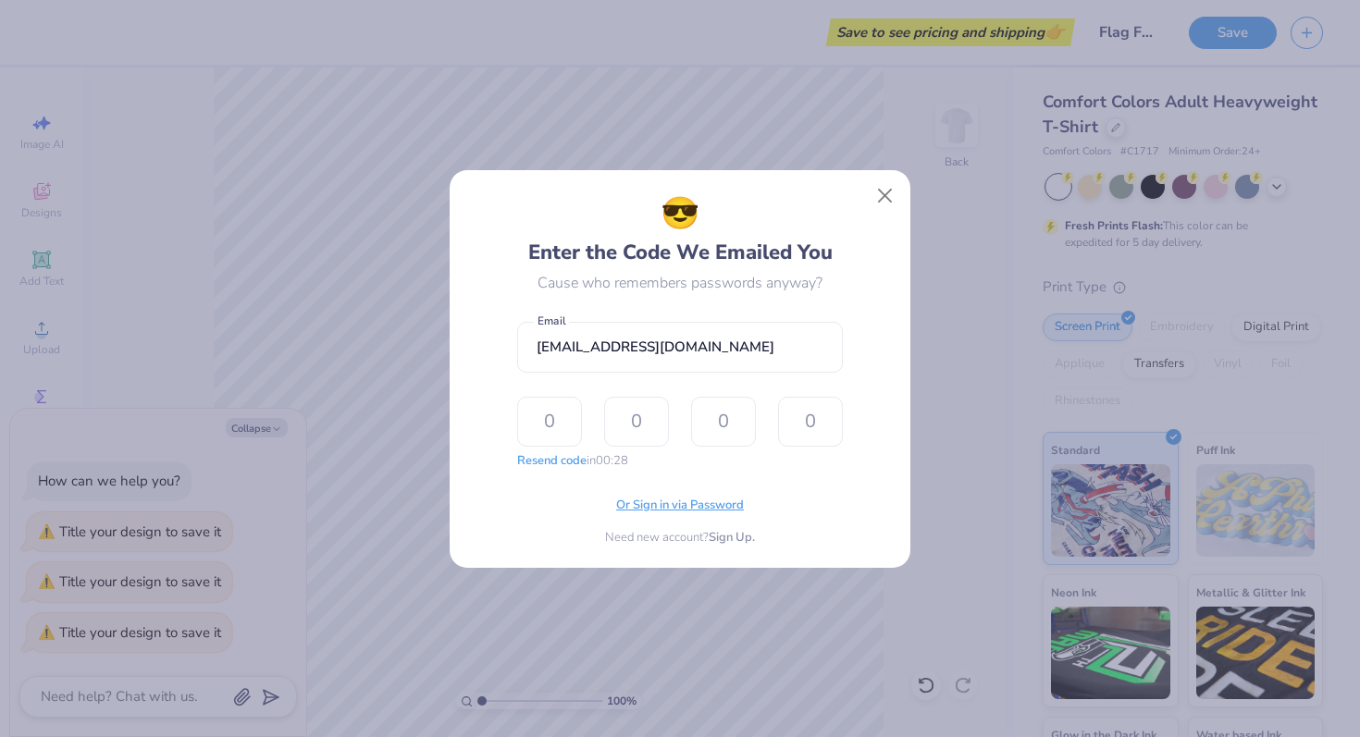
click at [651, 507] on span "Or Sign in via Password" at bounding box center [680, 506] width 128 height 19
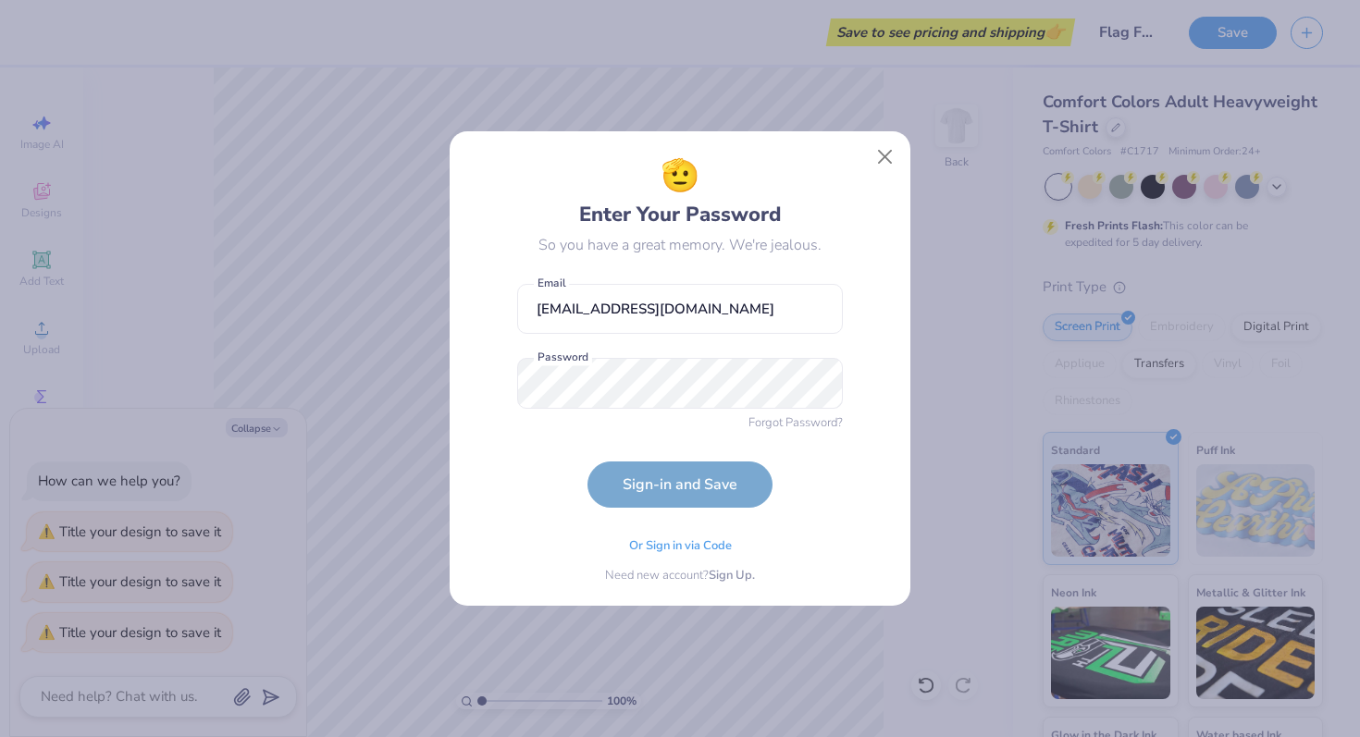
click at [639, 415] on form "milahzeiler@gmail.com Email Password is a required field Password Forgot Passwo…" at bounding box center [680, 392] width 326 height 234
click at [573, 487] on form "milahzeiler@gmail.com Email Password Forgot Password? Sign-in and Save" at bounding box center [680, 392] width 326 height 234
click at [611, 487] on button "Sign-in and Save" at bounding box center [680, 480] width 185 height 46
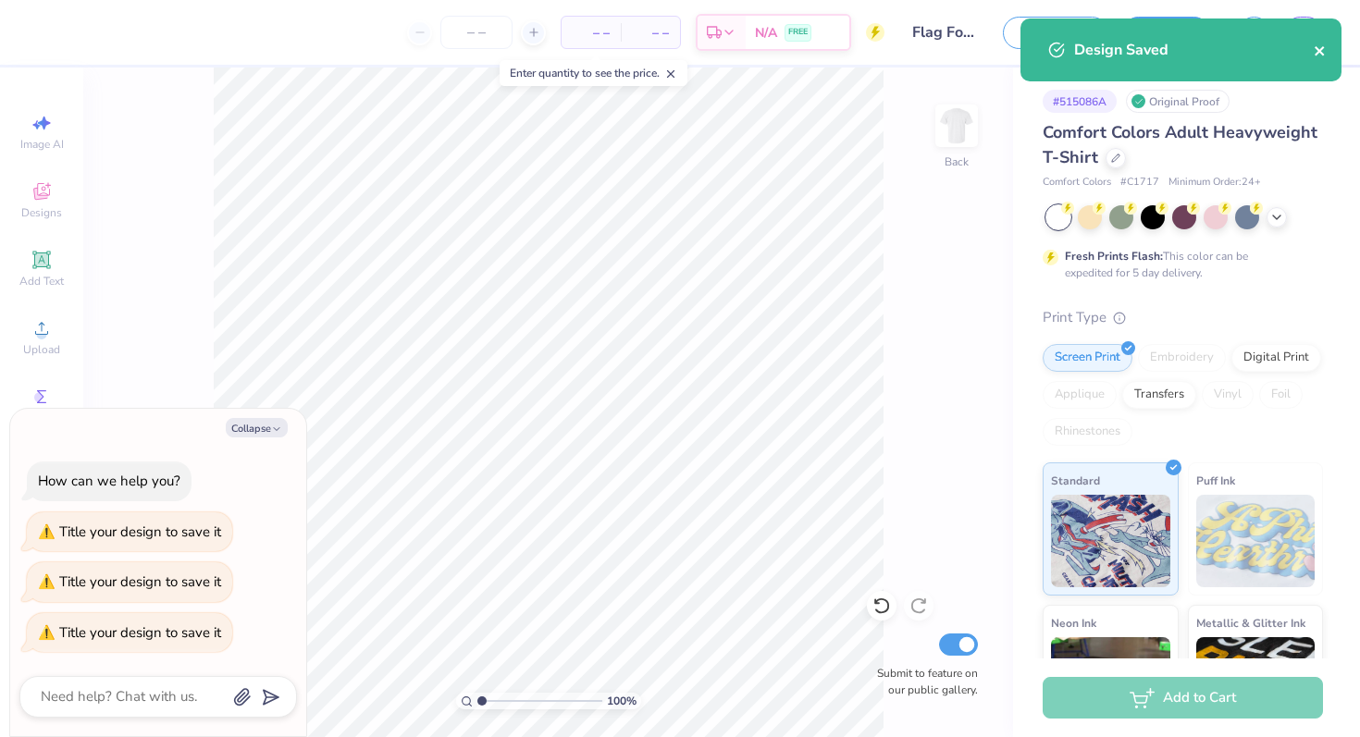
click at [1317, 48] on icon "close" at bounding box center [1319, 50] width 9 height 9
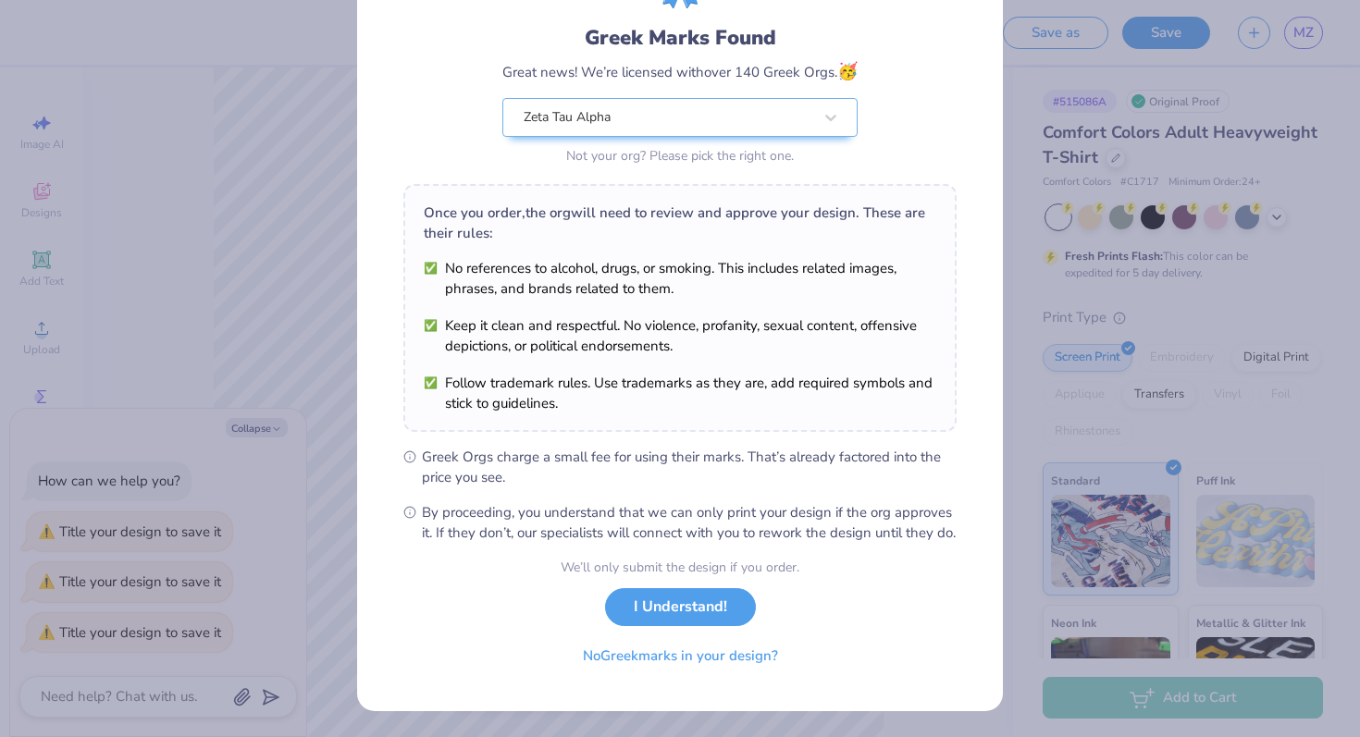
scroll to position [129, 0]
click at [689, 618] on button "I Understand!" at bounding box center [680, 603] width 151 height 38
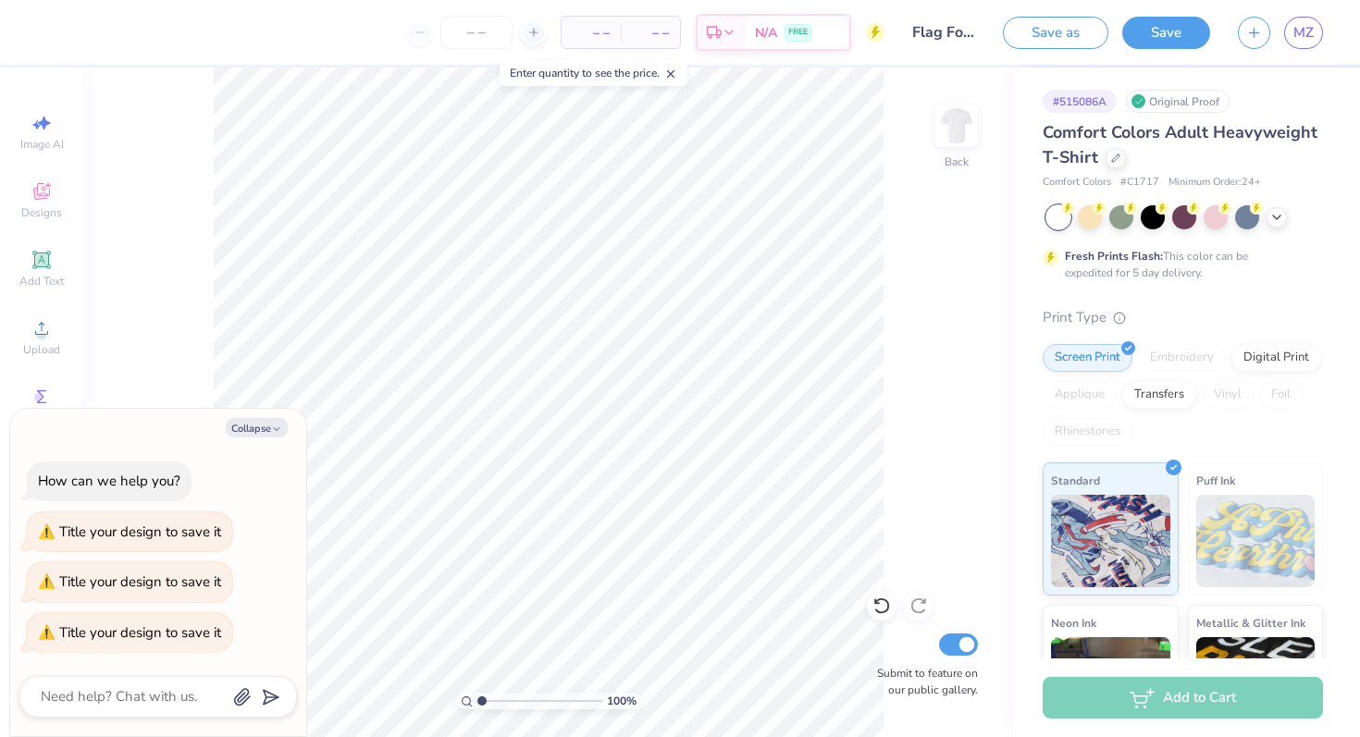
scroll to position [0, 0]
click at [1280, 217] on icon at bounding box center [1276, 215] width 15 height 15
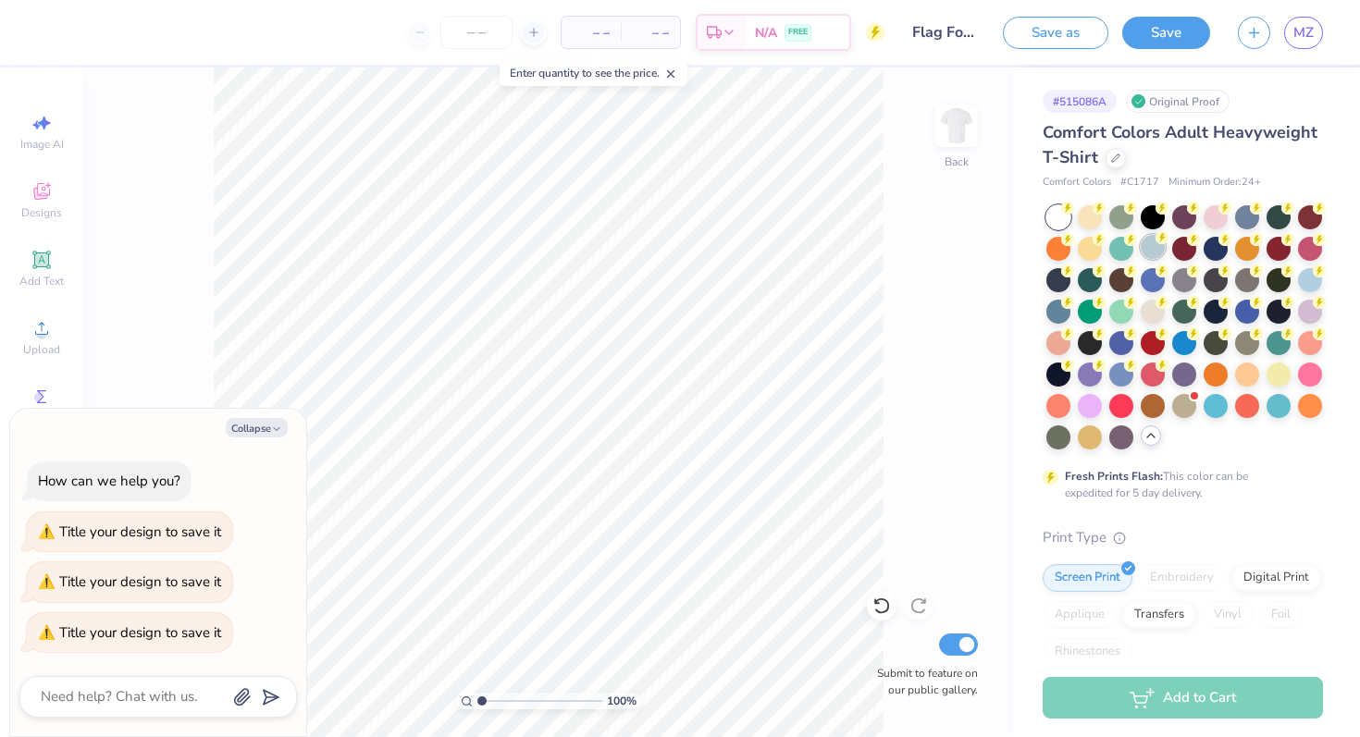
click at [1147, 253] on div at bounding box center [1153, 247] width 24 height 24
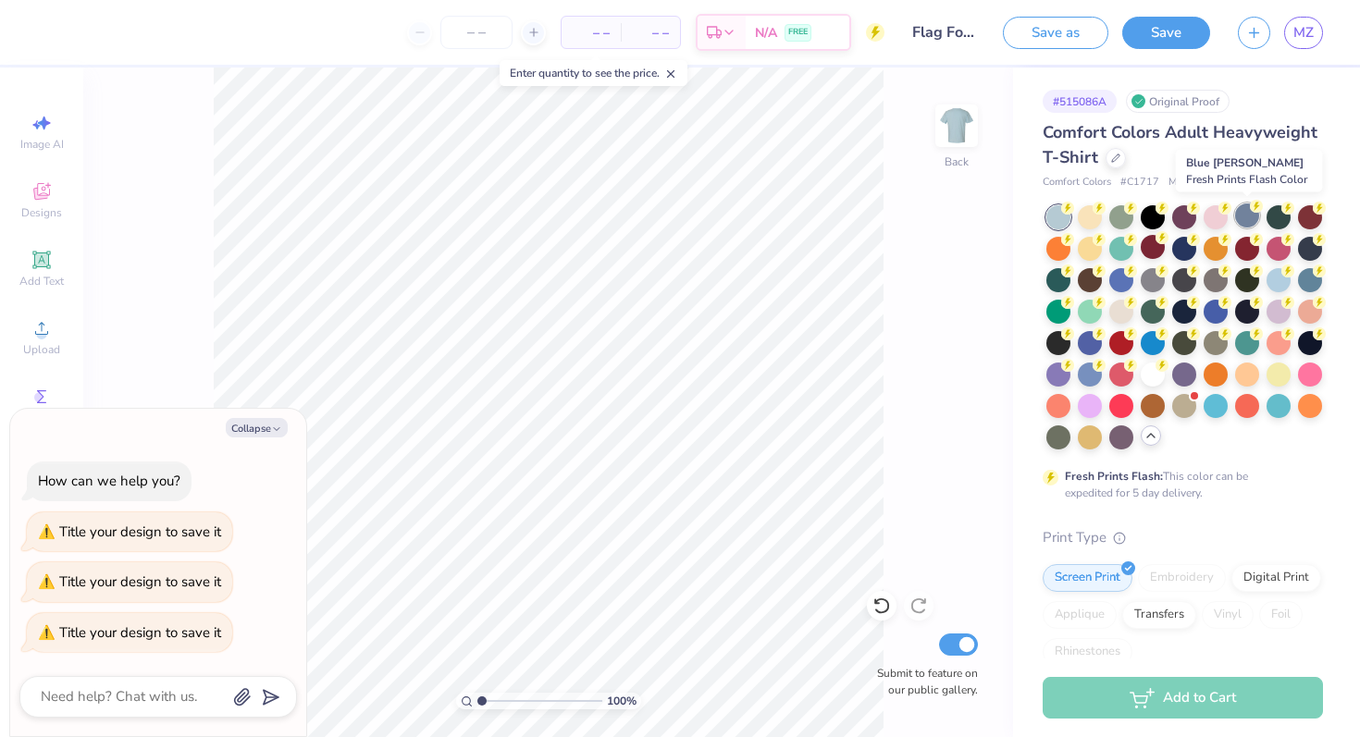
click at [1245, 220] on div at bounding box center [1247, 216] width 24 height 24
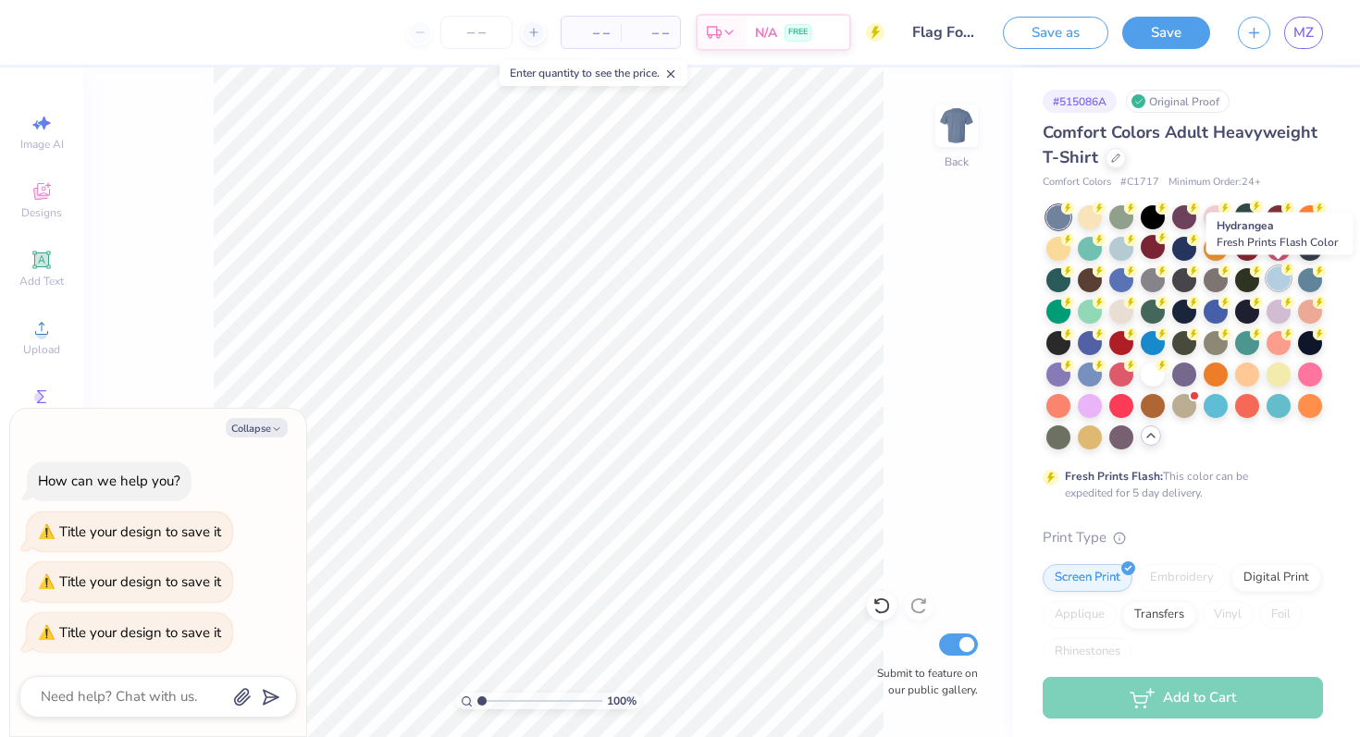
click at [1280, 282] on div at bounding box center [1279, 278] width 24 height 24
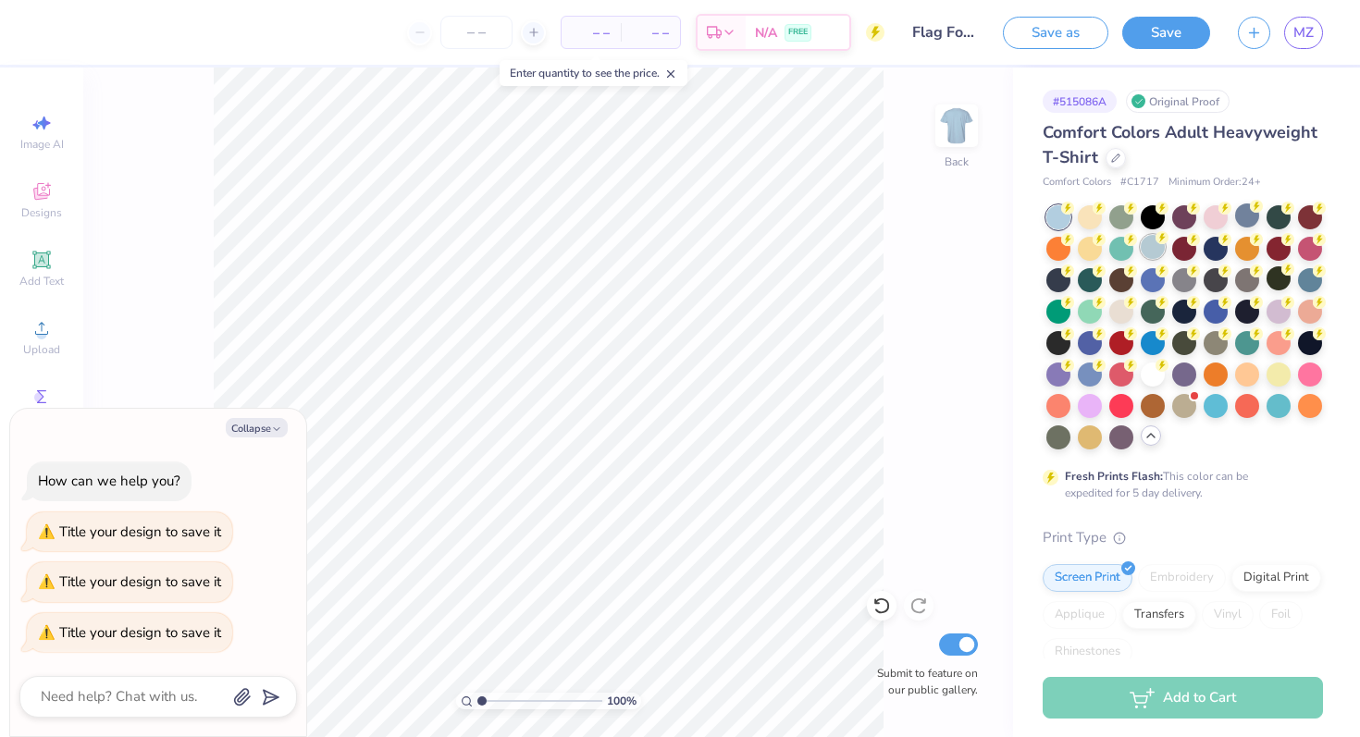
click at [1149, 252] on div at bounding box center [1153, 247] width 24 height 24
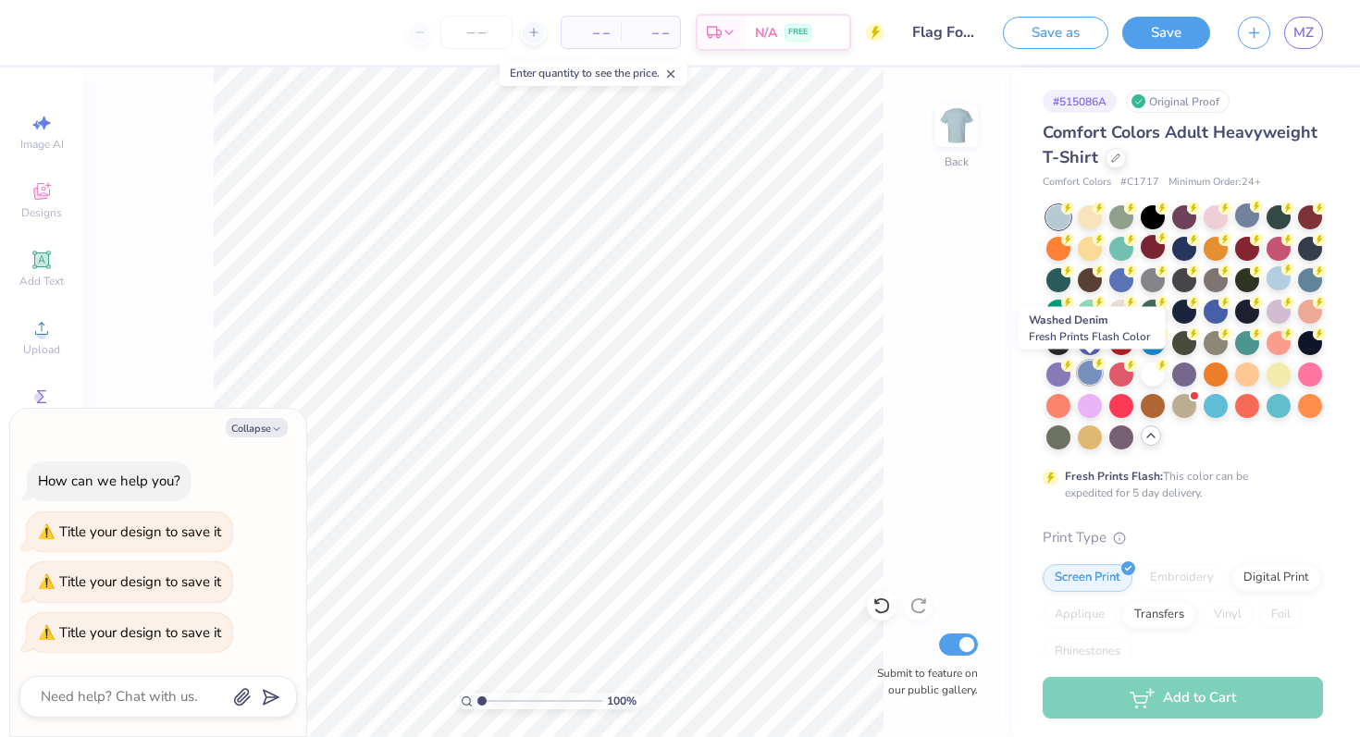
click at [1096, 375] on div at bounding box center [1090, 373] width 24 height 24
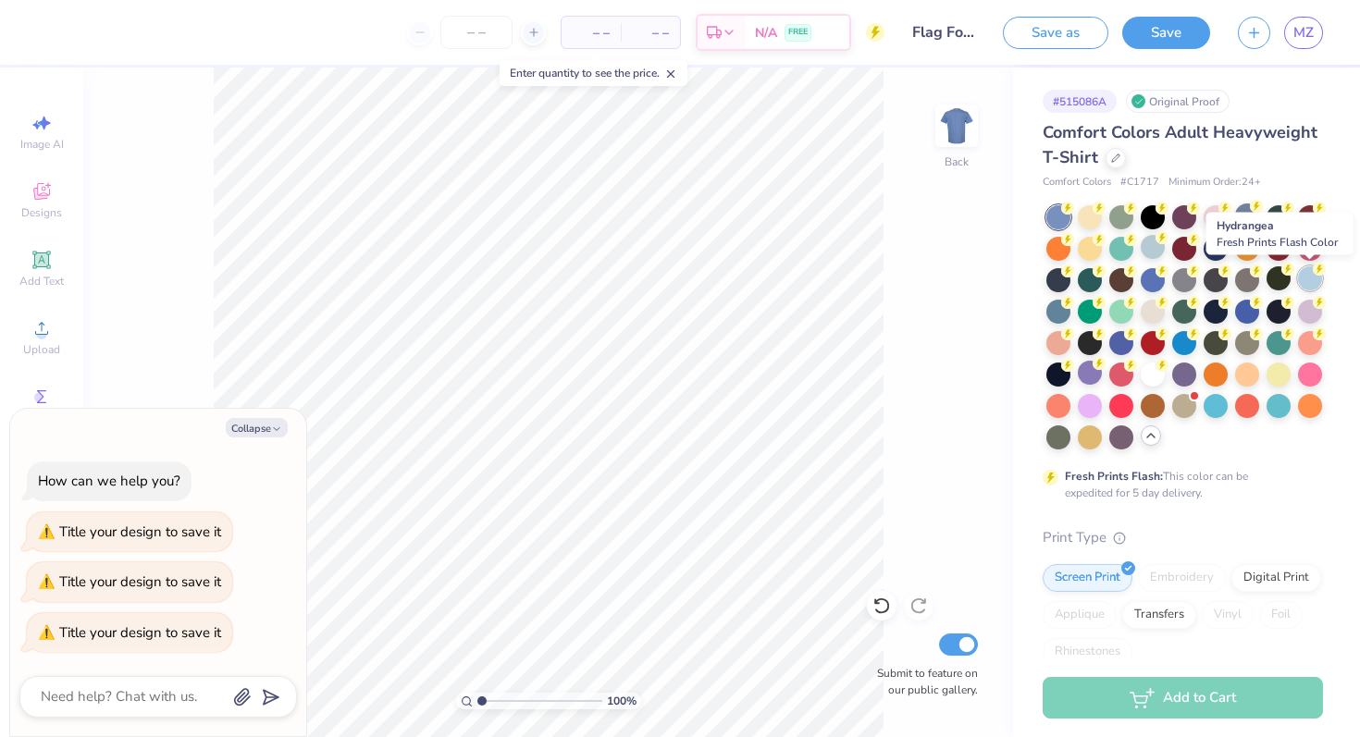
click at [1313, 288] on div at bounding box center [1310, 278] width 24 height 24
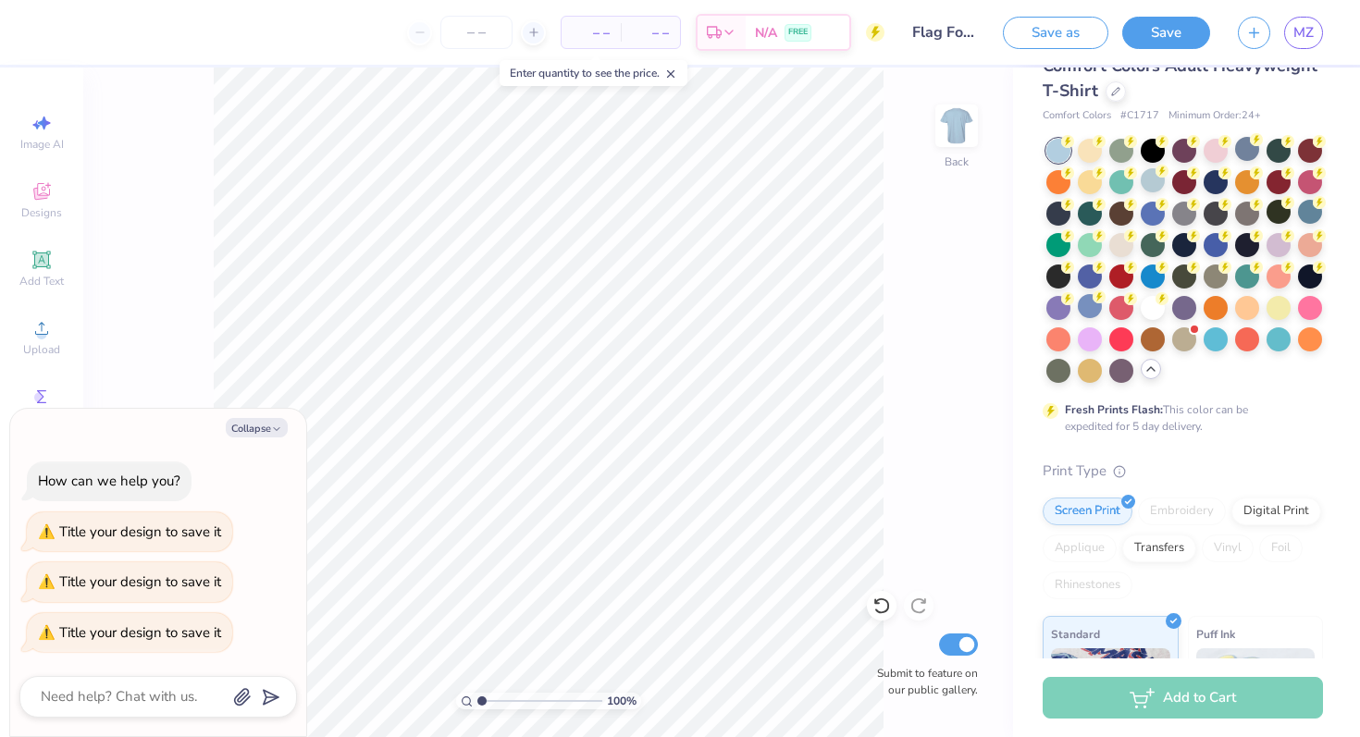
scroll to position [442, 0]
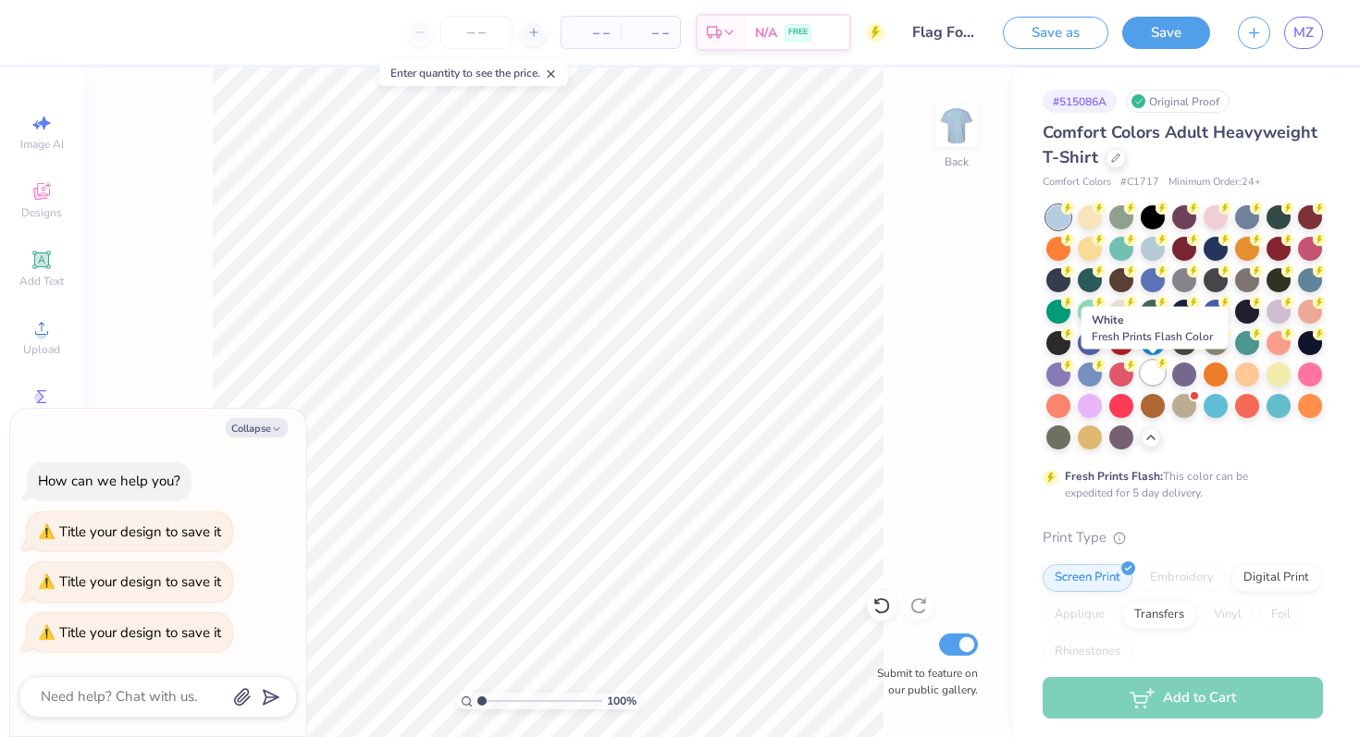
click at [1162, 379] on div at bounding box center [1153, 373] width 24 height 24
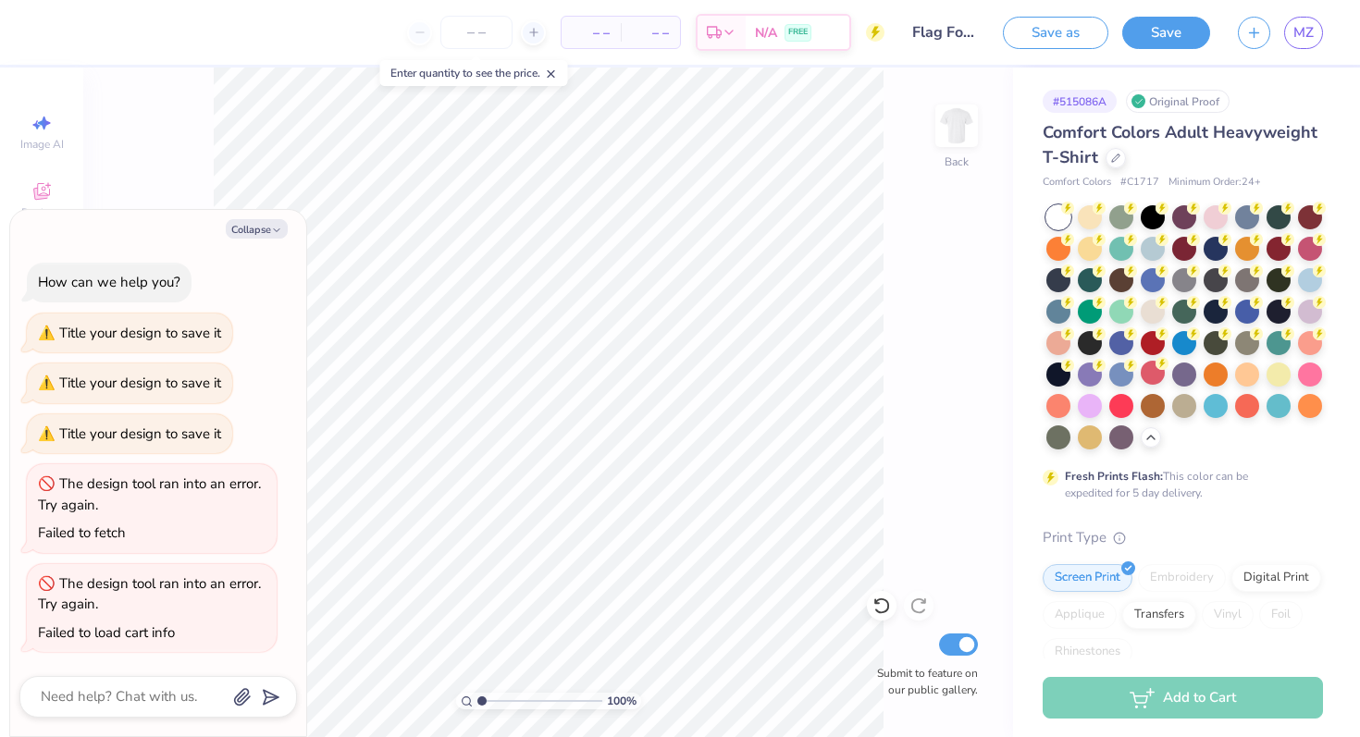
type textarea "x"
